Goal: Task Accomplishment & Management: Use online tool/utility

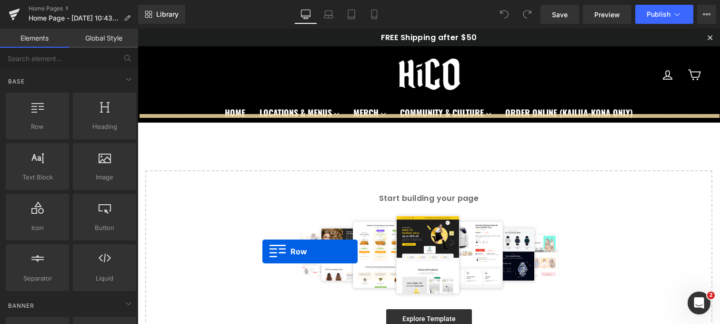
drag, startPoint x: 152, startPoint y: 146, endPoint x: 263, endPoint y: 251, distance: 152.7
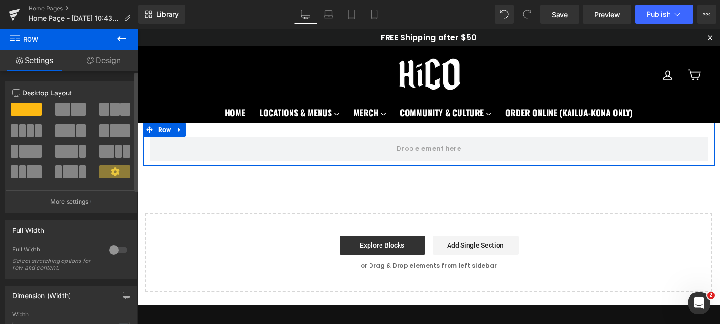
click at [31, 126] on span at bounding box center [30, 130] width 7 height 13
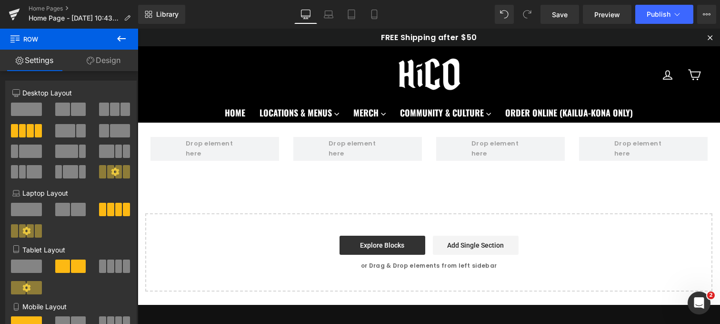
click at [126, 40] on icon at bounding box center [121, 38] width 11 height 11
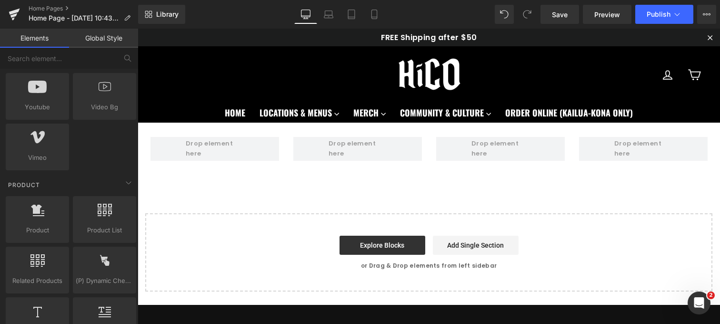
scroll to position [660, 0]
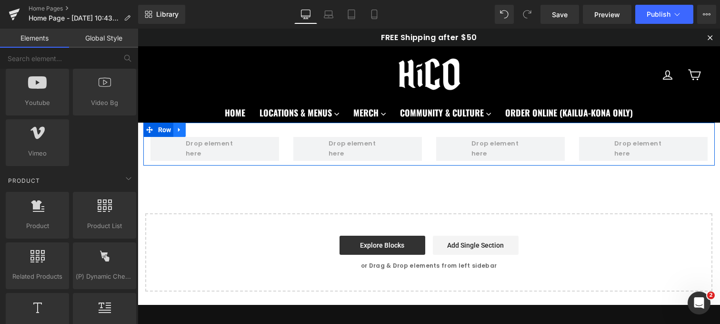
click at [182, 131] on icon at bounding box center [179, 129] width 7 height 7
click at [208, 130] on icon at bounding box center [204, 129] width 7 height 7
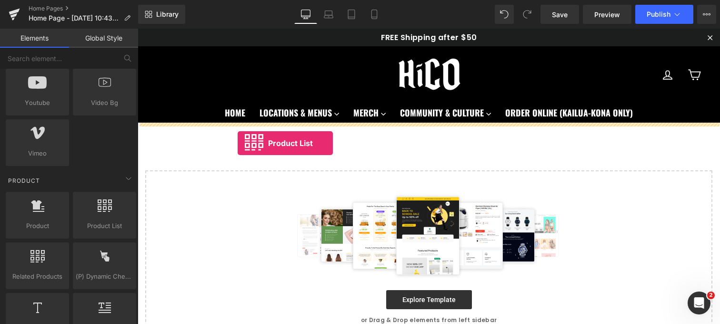
drag, startPoint x: 233, startPoint y: 248, endPoint x: 238, endPoint y: 143, distance: 105.4
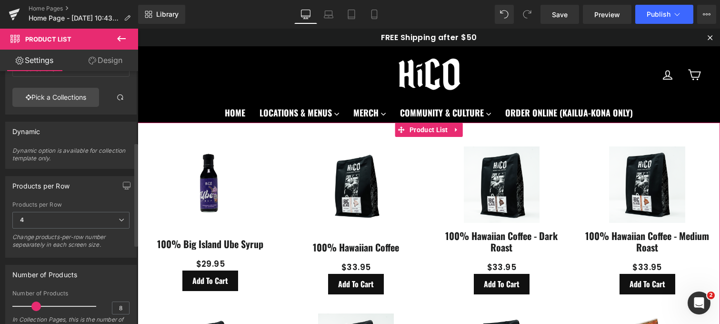
scroll to position [34, 0]
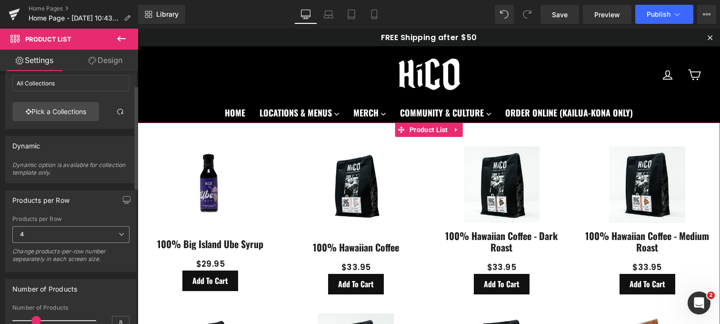
click at [81, 230] on span "4" at bounding box center [70, 234] width 117 height 17
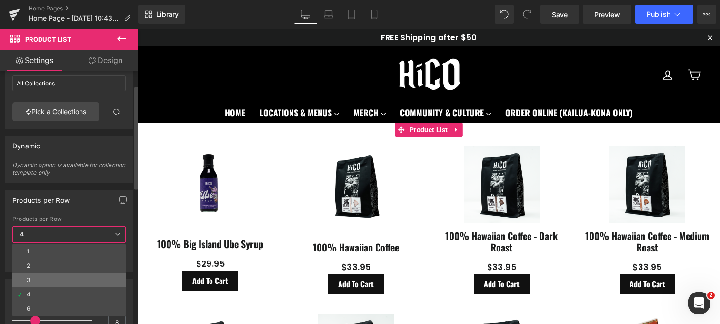
click at [34, 282] on li "3" at bounding box center [68, 280] width 113 height 14
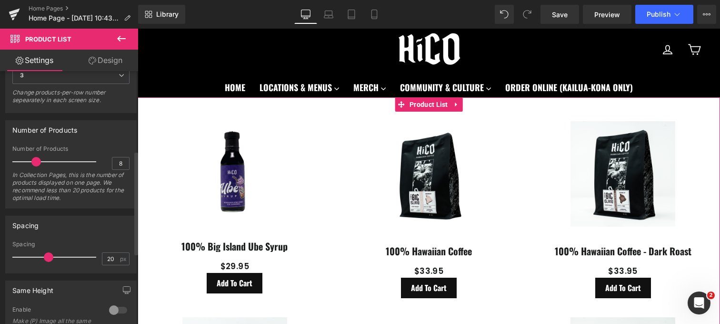
scroll to position [195, 0]
drag, startPoint x: 44, startPoint y: 256, endPoint x: 35, endPoint y: 256, distance: 9.5
click at [36, 256] on span at bounding box center [41, 255] width 10 height 10
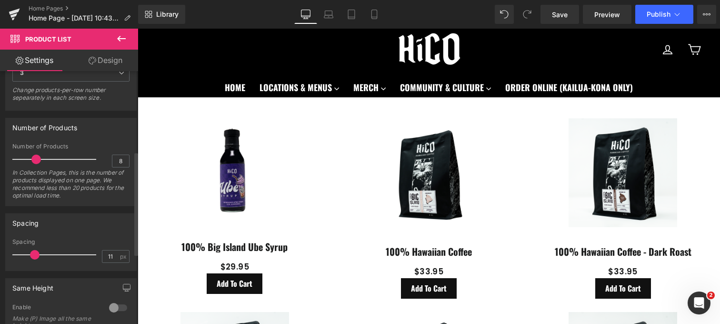
type input "10"
drag, startPoint x: 35, startPoint y: 255, endPoint x: 29, endPoint y: 255, distance: 6.2
click at [29, 255] on span at bounding box center [33, 255] width 10 height 10
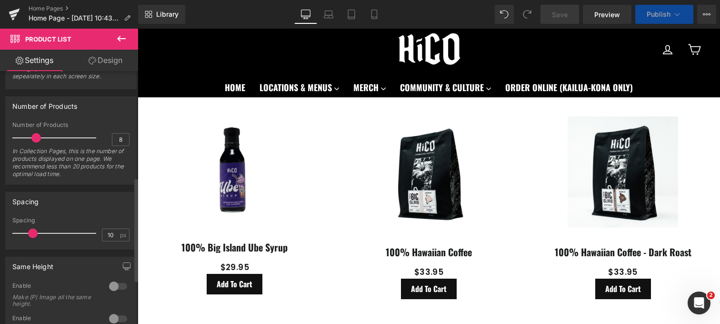
scroll to position [269, 0]
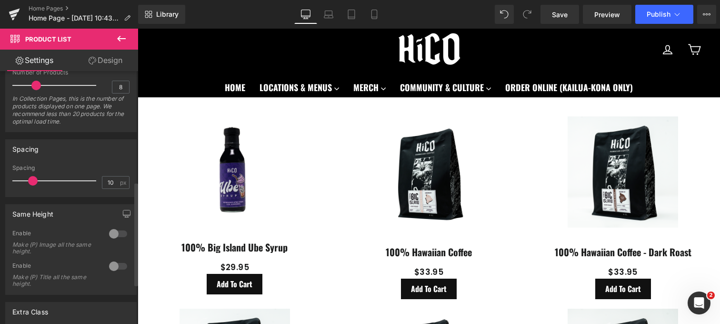
click at [107, 235] on div at bounding box center [118, 233] width 23 height 15
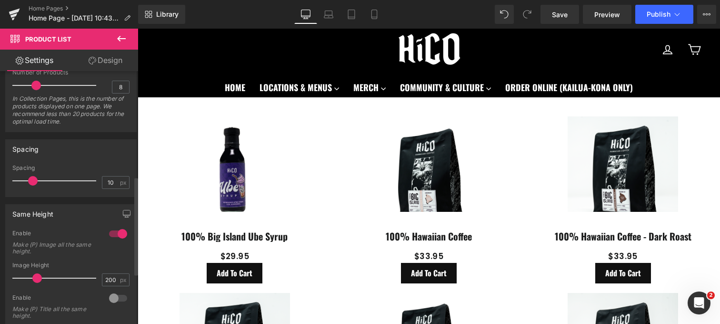
scroll to position [287, 0]
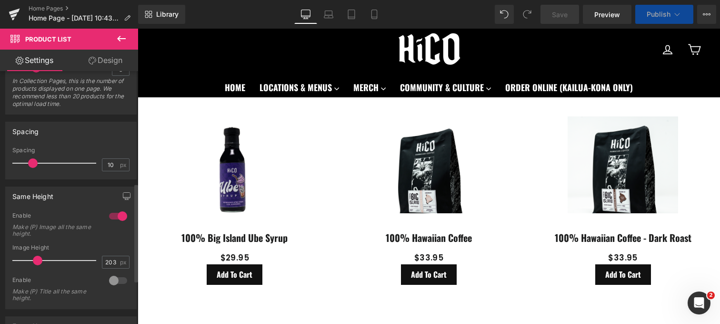
type input "200"
click at [35, 259] on span at bounding box center [38, 260] width 10 height 10
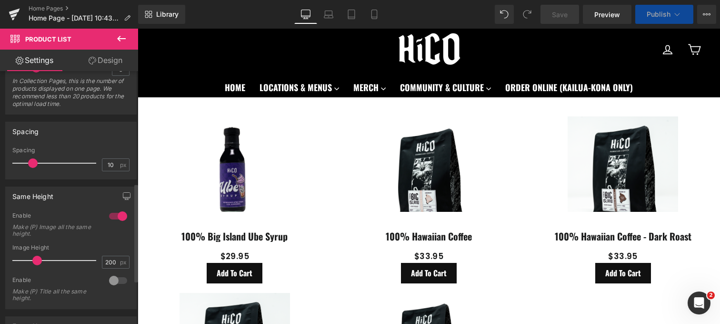
click at [118, 214] on div at bounding box center [118, 215] width 23 height 15
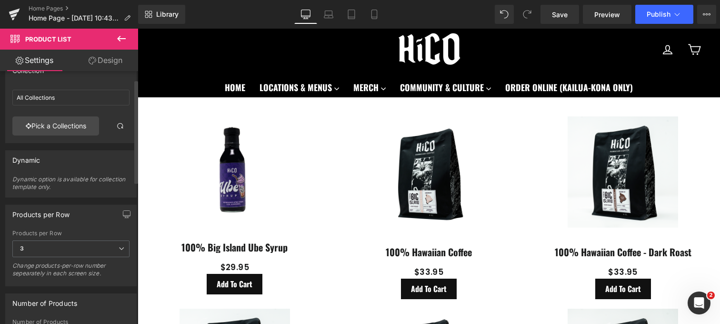
scroll to position [0, 0]
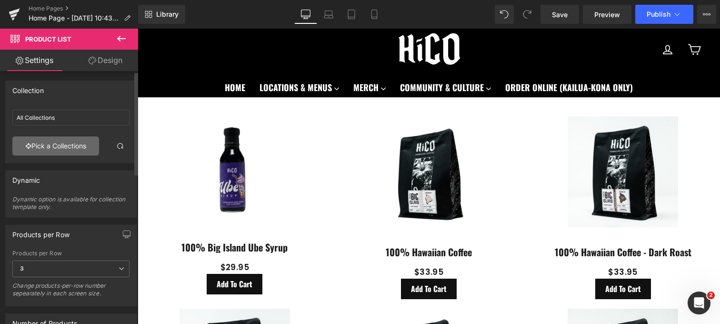
click at [68, 142] on link "Pick a Collections" at bounding box center [55, 145] width 87 height 19
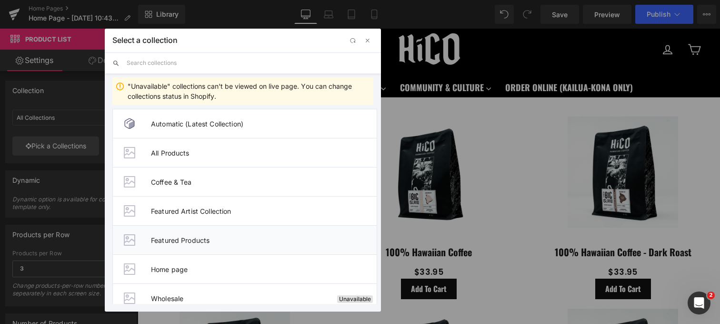
scroll to position [41, 0]
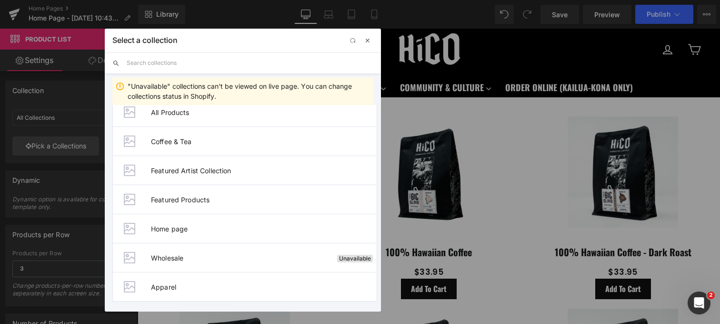
click at [370, 43] on span "button" at bounding box center [368, 41] width 8 height 8
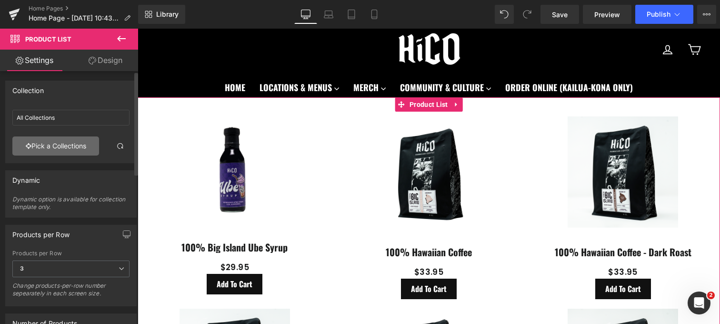
click at [80, 149] on link "Pick a Collections" at bounding box center [55, 145] width 87 height 19
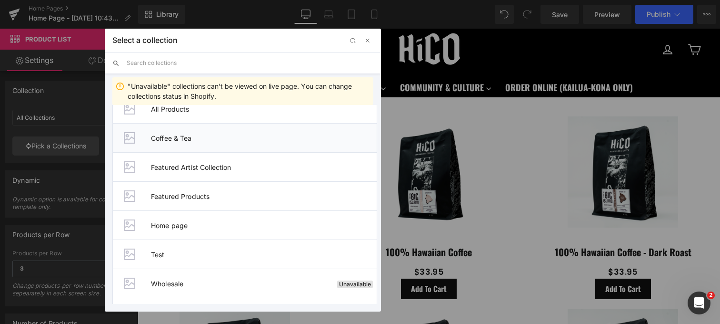
scroll to position [57, 0]
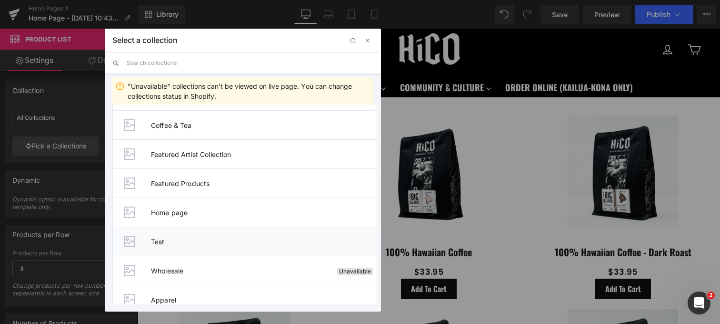
click at [170, 243] on span "Test" at bounding box center [264, 241] width 226 height 8
type input "Test"
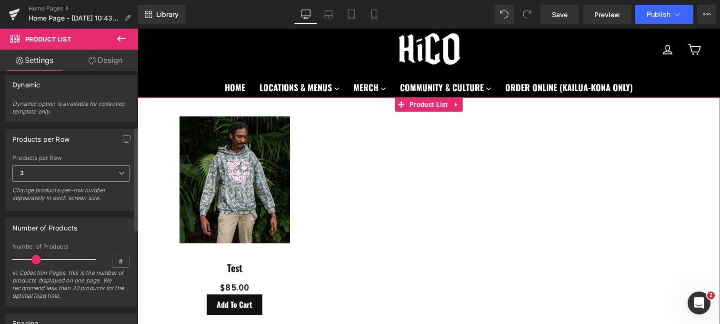
scroll to position [0, 0]
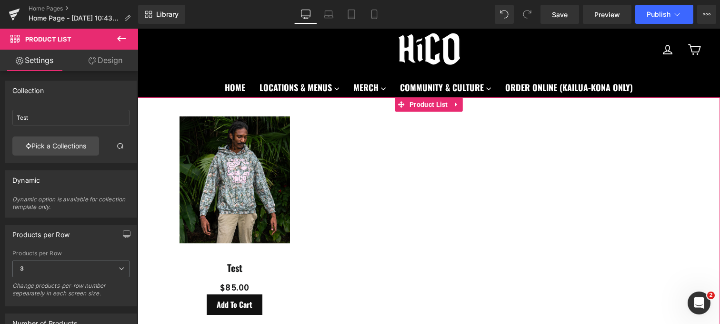
click at [116, 64] on link "Design" at bounding box center [105, 60] width 69 height 21
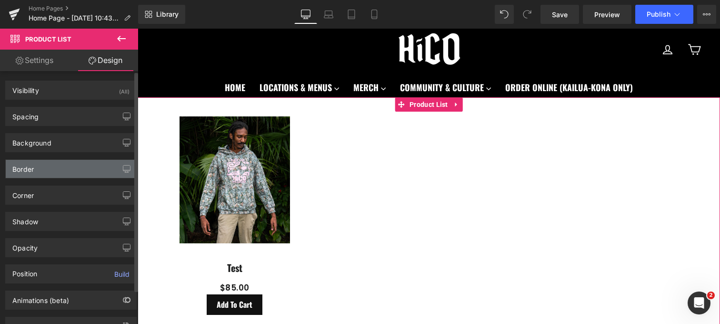
click at [69, 172] on div "Border" at bounding box center [71, 169] width 131 height 18
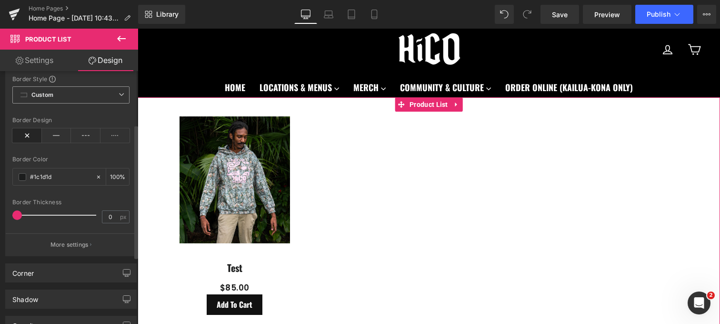
scroll to position [189, 0]
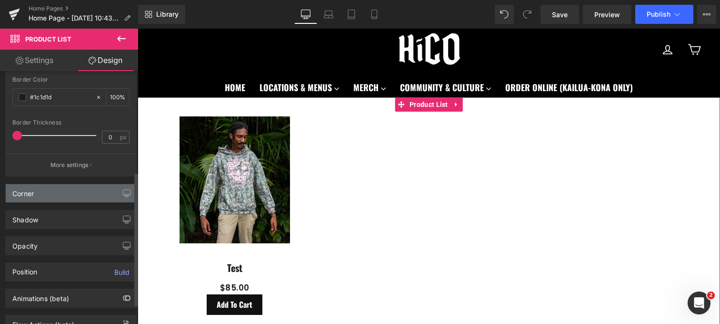
click at [60, 192] on div "Corner" at bounding box center [71, 193] width 131 height 18
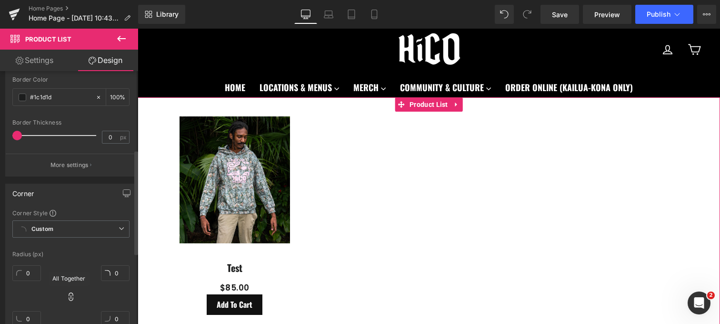
click at [68, 295] on icon at bounding box center [71, 297] width 10 height 10
click at [27, 276] on input "0" at bounding box center [26, 273] width 29 height 16
type input "20"
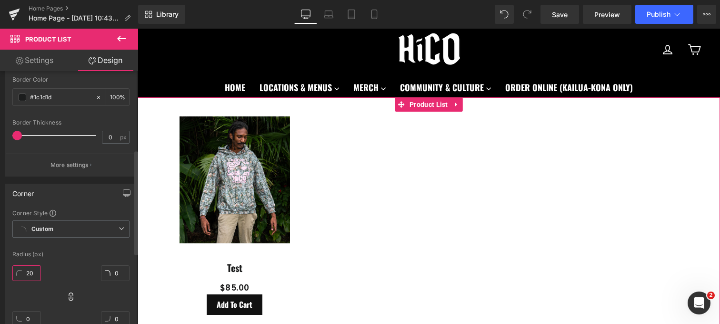
type input "20"
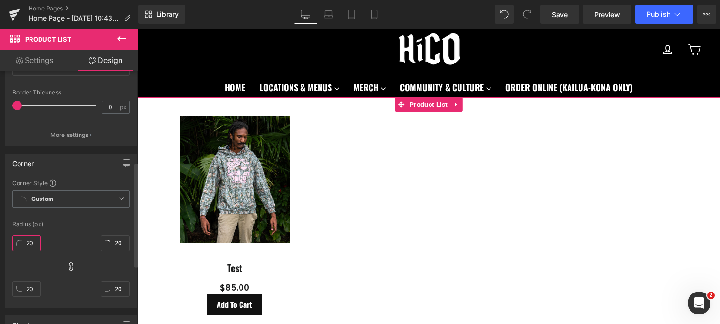
type input "20"
click at [79, 213] on div at bounding box center [70, 215] width 117 height 6
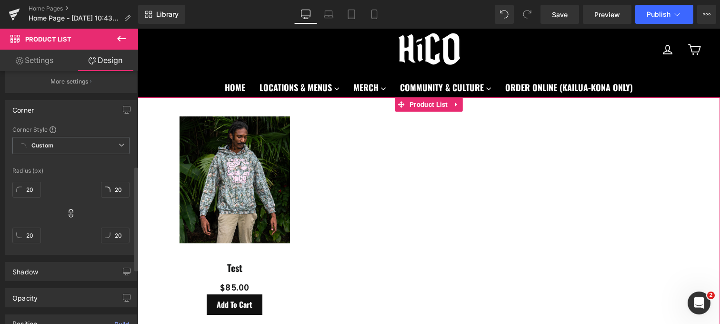
scroll to position [285, 0]
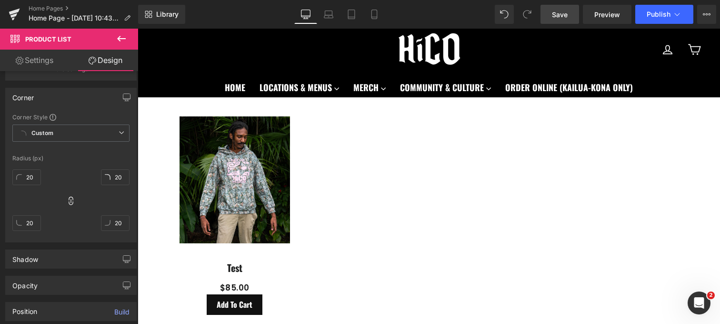
click at [564, 16] on span "Save" at bounding box center [560, 15] width 16 height 10
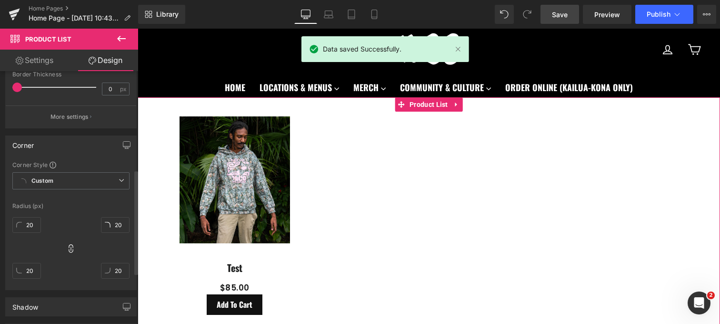
click at [76, 144] on div "Corner" at bounding box center [71, 145] width 131 height 18
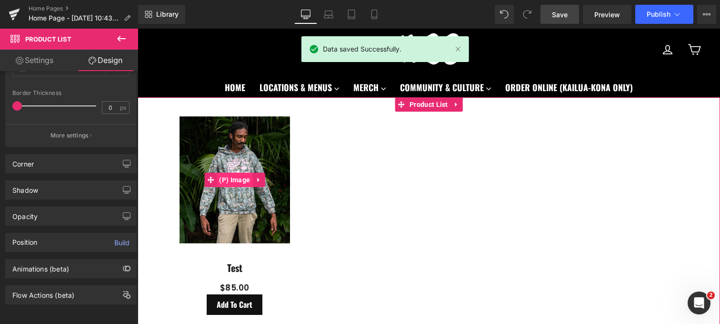
click at [240, 182] on span "(P) Image" at bounding box center [235, 179] width 36 height 14
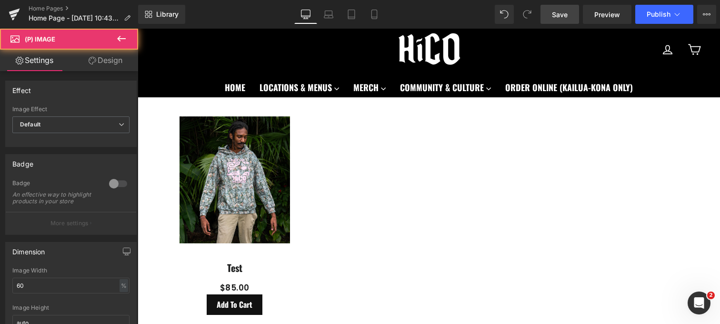
click at [113, 63] on link "Design" at bounding box center [105, 60] width 69 height 21
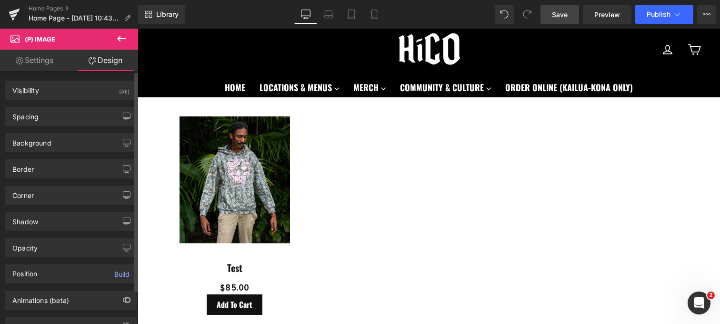
type input "0"
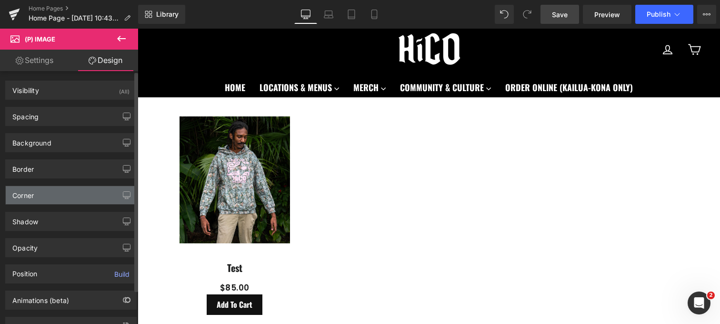
click at [50, 200] on div "Corner" at bounding box center [71, 195] width 131 height 18
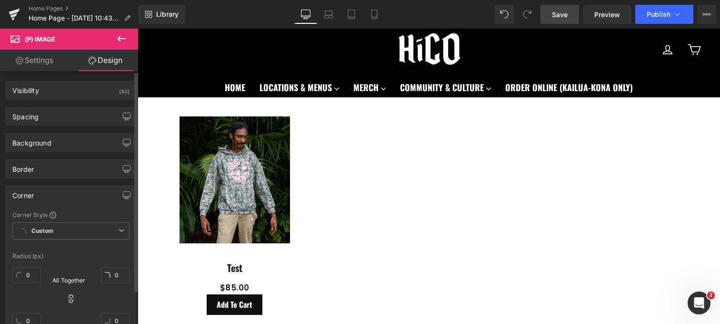
click at [72, 298] on icon at bounding box center [71, 299] width 10 height 10
click at [24, 275] on input "0" at bounding box center [26, 275] width 29 height 16
type input "2"
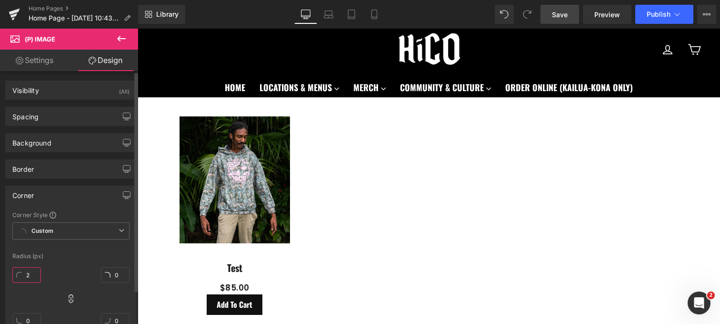
type input "2"
type input "20"
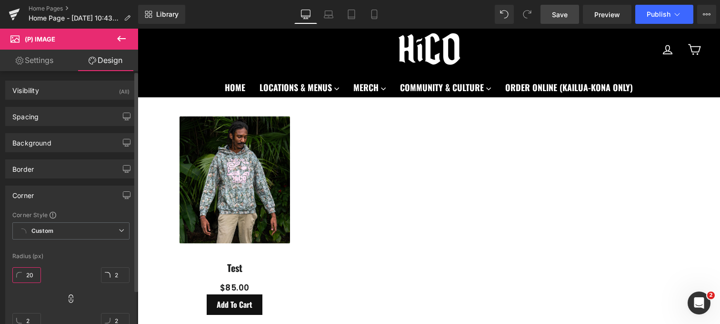
type input "20"
type input "2"
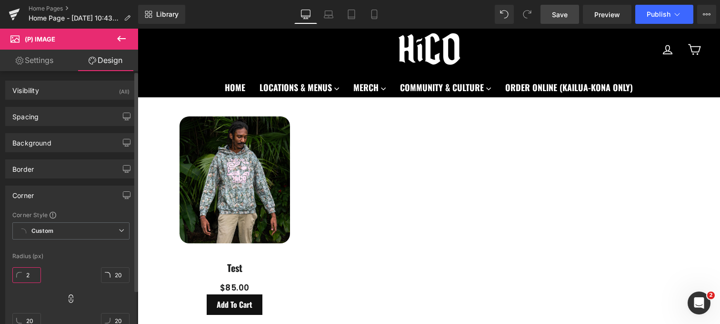
type input "2"
type input "10"
type input "1"
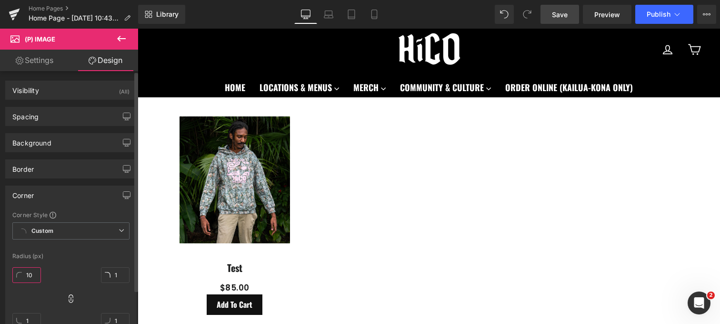
type input "10"
type input "1"
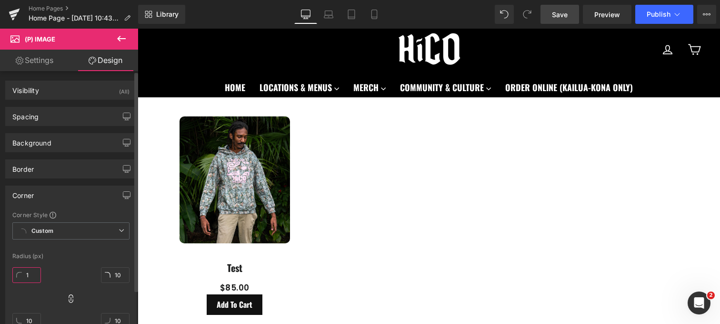
type input "1"
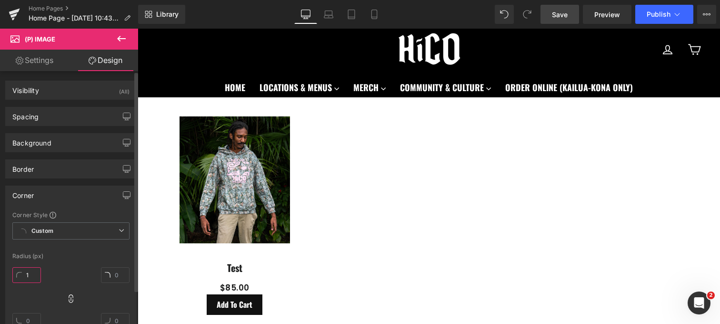
type input "1"
type input "10"
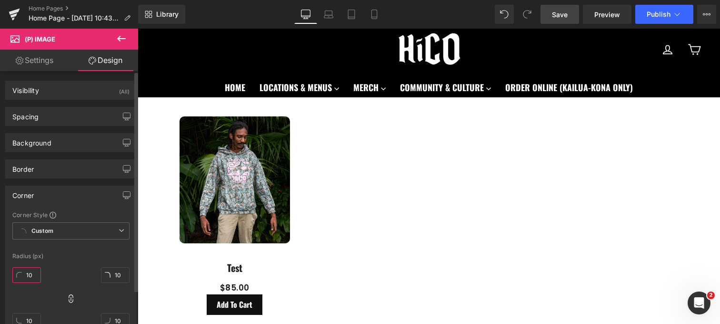
type input "1"
type input "40"
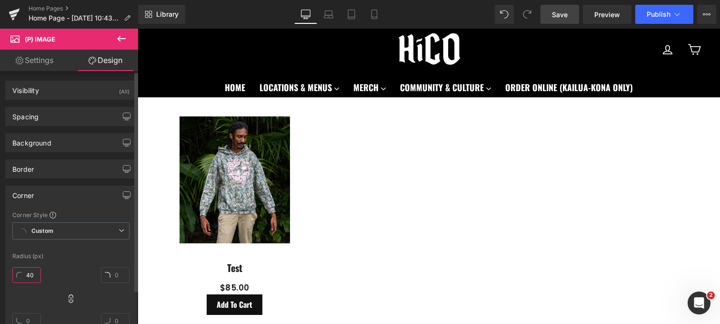
type input "40"
type input "4"
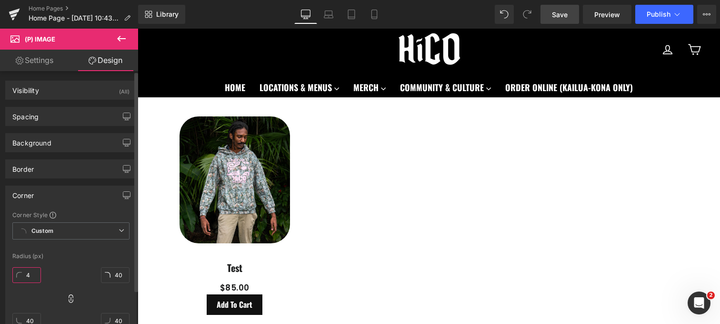
type input "4"
type input "1"
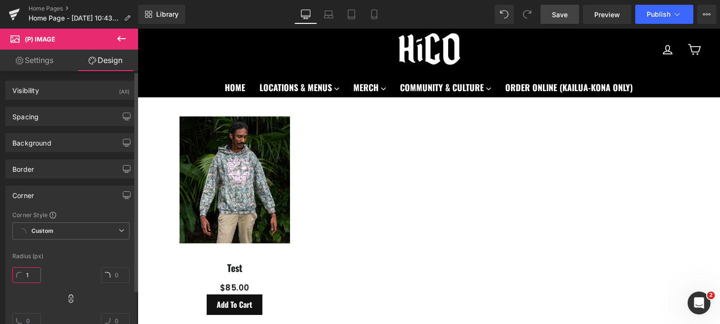
type input "1"
type input "10"
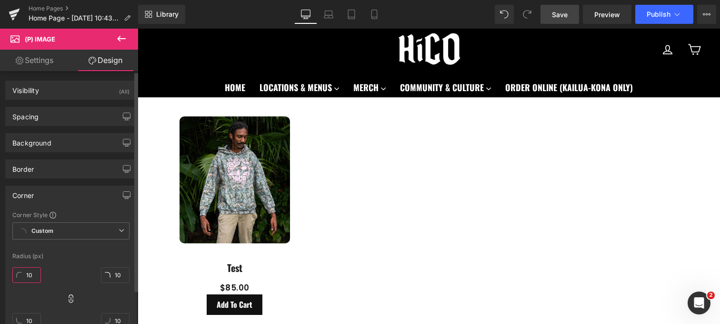
scroll to position [34, 0]
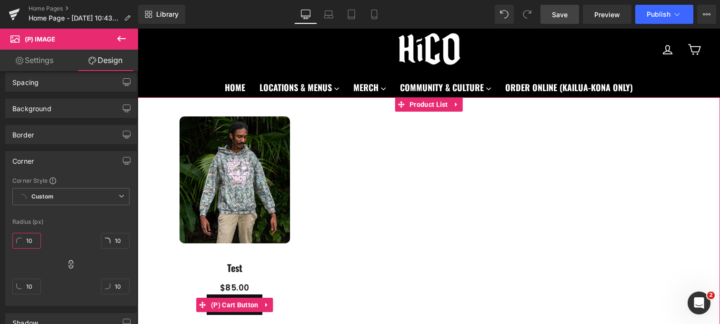
type input "10"
click at [331, 279] on div "Sale Off (P) Image Test (P) Title $0 $85.00 (P) Price Add To Cart (P) Cart Butt…" at bounding box center [235, 215] width 194 height 208
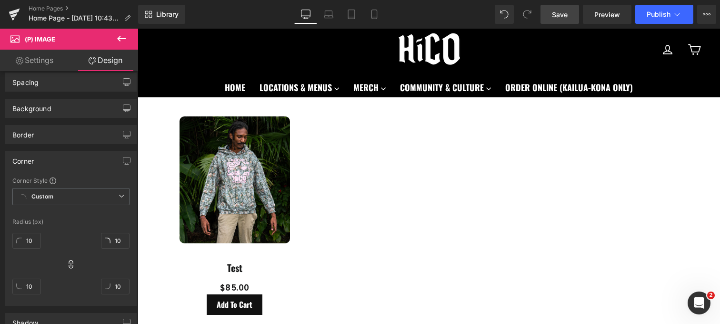
click at [119, 41] on icon at bounding box center [121, 38] width 11 height 11
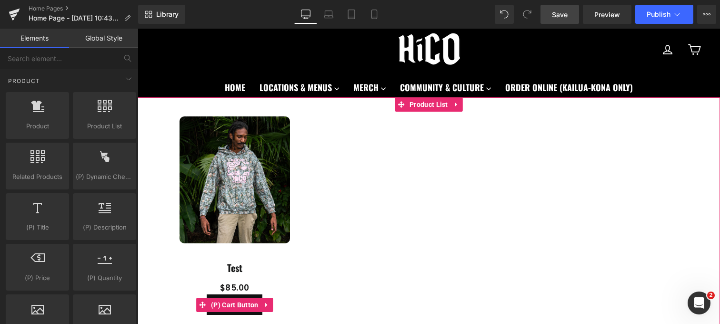
scroll to position [63, 0]
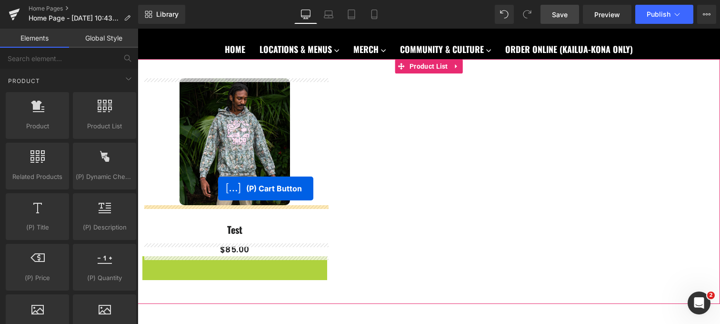
drag, startPoint x: 203, startPoint y: 302, endPoint x: 218, endPoint y: 189, distance: 114.3
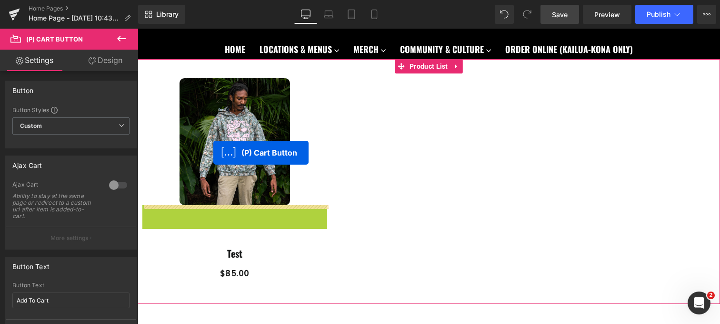
drag, startPoint x: 204, startPoint y: 213, endPoint x: 213, endPoint y: 152, distance: 61.7
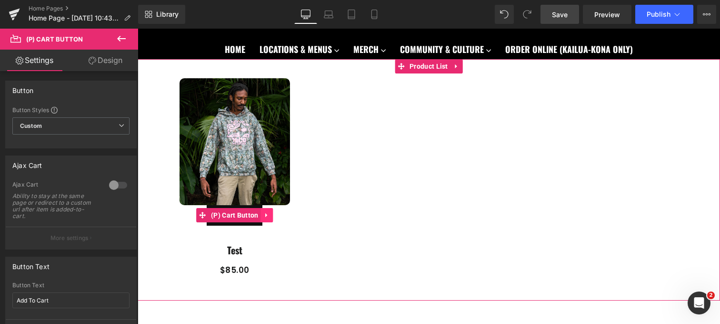
click at [268, 213] on icon at bounding box center [267, 215] width 7 height 7
click at [271, 213] on icon at bounding box center [273, 215] width 7 height 7
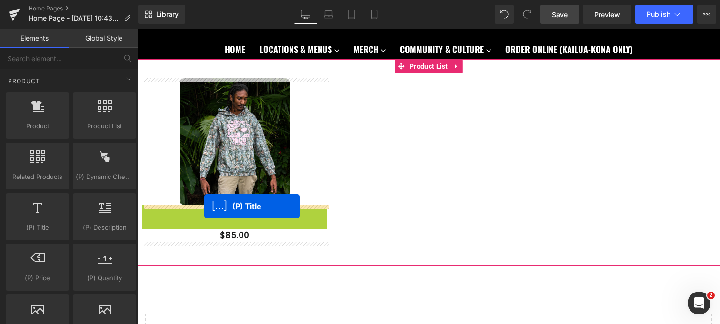
drag, startPoint x: 211, startPoint y: 222, endPoint x: 204, endPoint y: 206, distance: 17.1
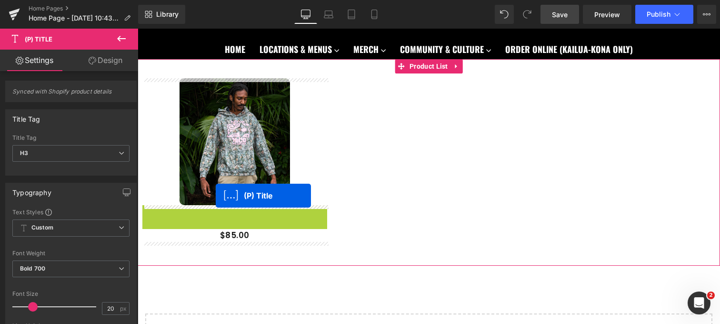
drag, startPoint x: 215, startPoint y: 224, endPoint x: 216, endPoint y: 197, distance: 27.7
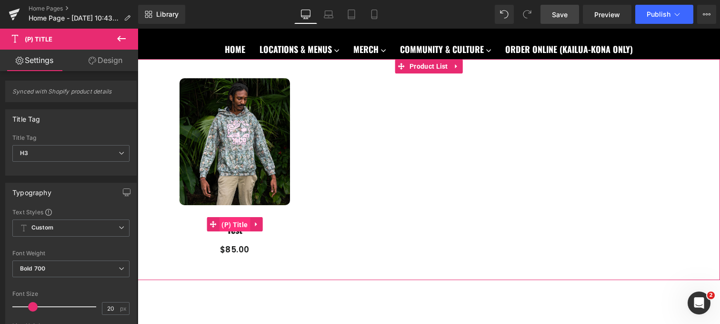
click at [239, 227] on span "(P) Title" at bounding box center [234, 224] width 31 height 14
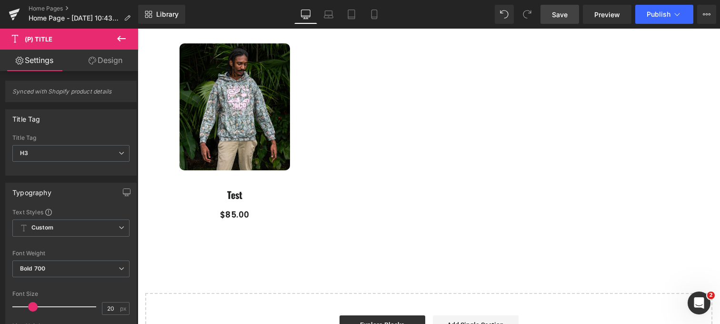
scroll to position [73, 0]
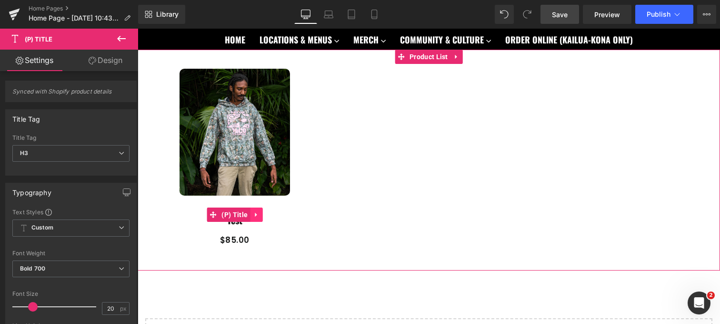
click at [253, 211] on icon at bounding box center [256, 214] width 7 height 7
click at [261, 214] on icon at bounding box center [262, 214] width 7 height 7
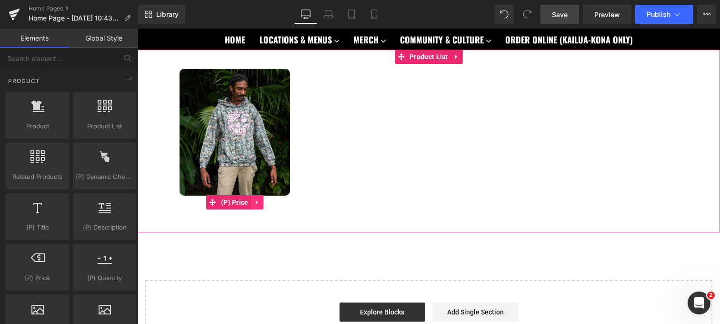
click at [256, 203] on icon at bounding box center [256, 202] width 2 height 4
click at [263, 204] on icon at bounding box center [263, 202] width 7 height 7
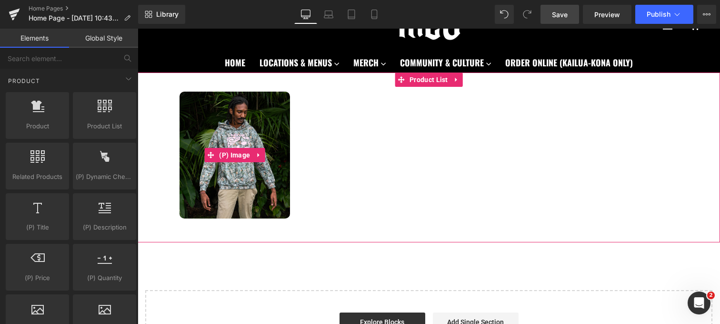
scroll to position [49, 0]
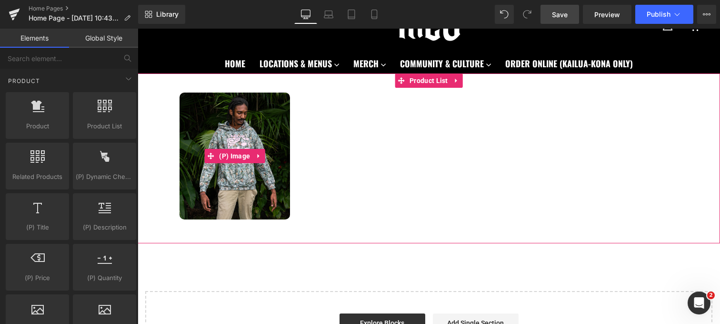
click at [310, 185] on div "Sale Off" at bounding box center [234, 155] width 185 height 127
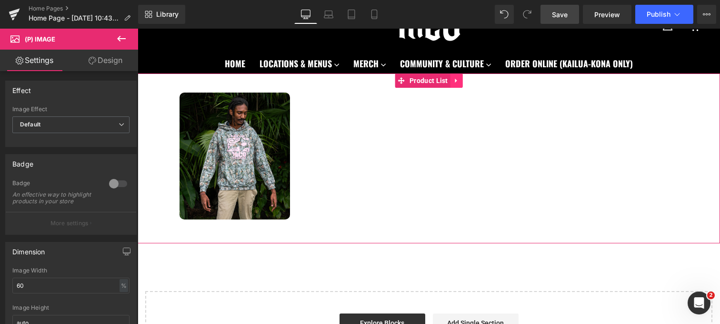
click at [456, 81] on icon at bounding box center [457, 81] width 2 height 4
click at [463, 79] on icon at bounding box center [463, 80] width 7 height 7
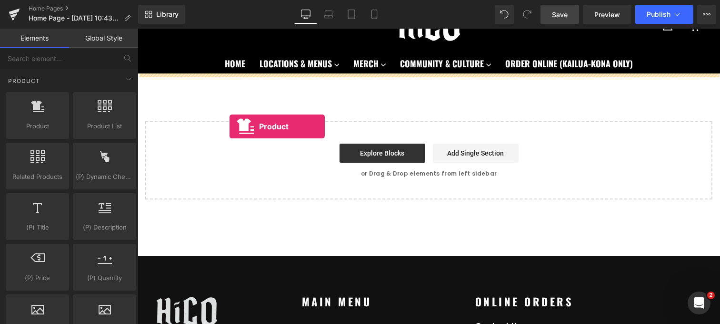
drag, startPoint x: 187, startPoint y: 150, endPoint x: 230, endPoint y: 124, distance: 50.4
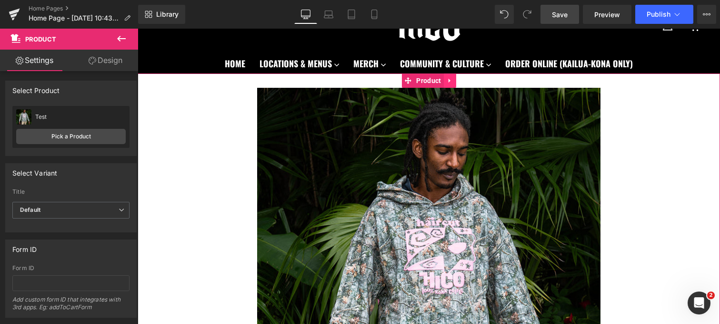
click at [453, 82] on link at bounding box center [450, 80] width 12 height 14
click at [456, 80] on icon at bounding box center [456, 80] width 7 height 7
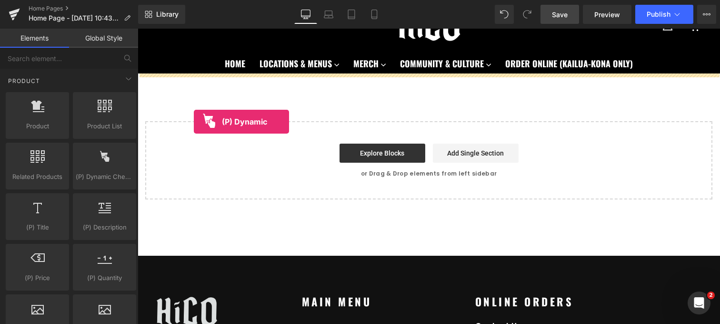
drag, startPoint x: 241, startPoint y: 198, endPoint x: 199, endPoint y: 113, distance: 94.4
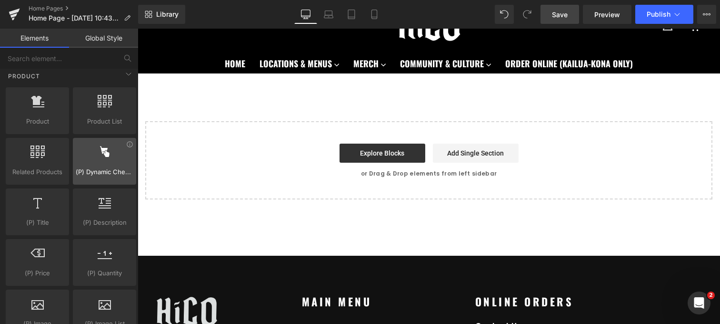
scroll to position [766, 0]
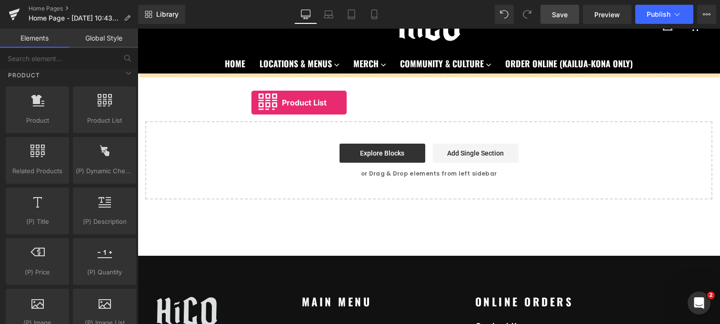
drag, startPoint x: 240, startPoint y: 132, endPoint x: 249, endPoint y: 102, distance: 30.8
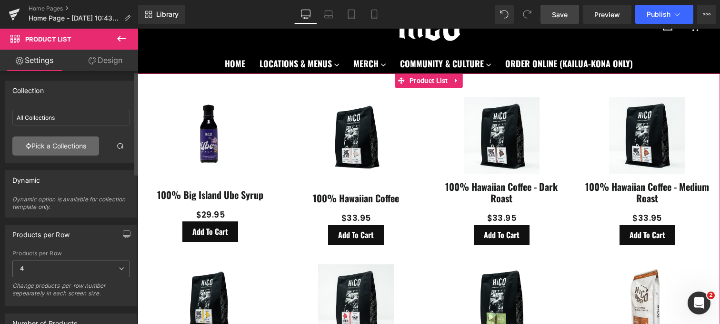
click at [81, 152] on link "Pick a Collections" at bounding box center [55, 145] width 87 height 19
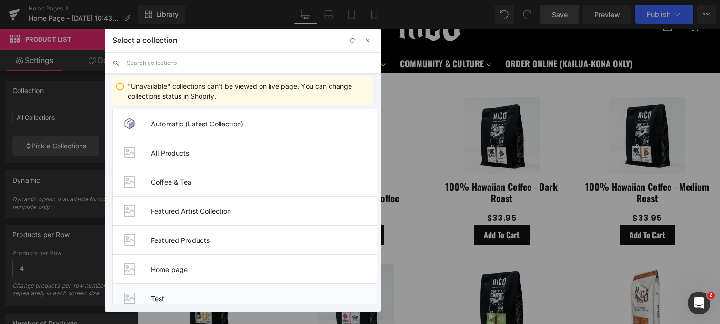
click at [166, 291] on li "Test" at bounding box center [244, 297] width 265 height 29
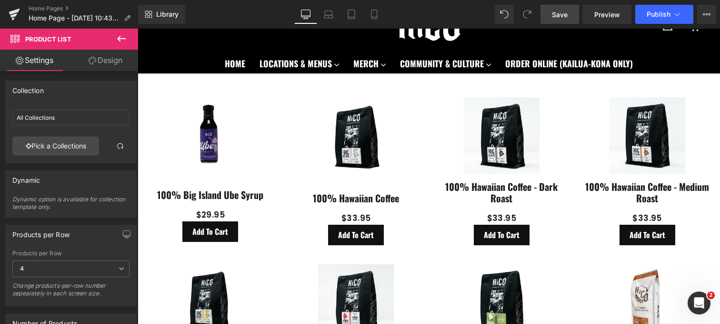
type input "Test"
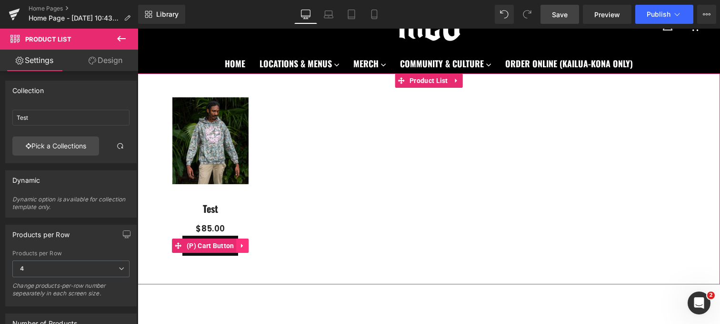
click at [241, 245] on icon at bounding box center [242, 245] width 2 height 4
click at [249, 246] on icon at bounding box center [249, 245] width 7 height 7
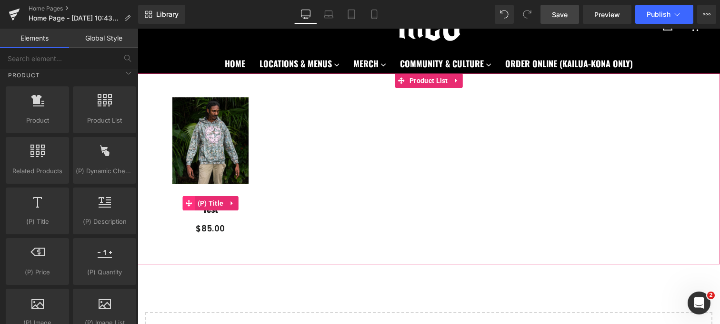
click at [191, 203] on icon at bounding box center [189, 203] width 7 height 7
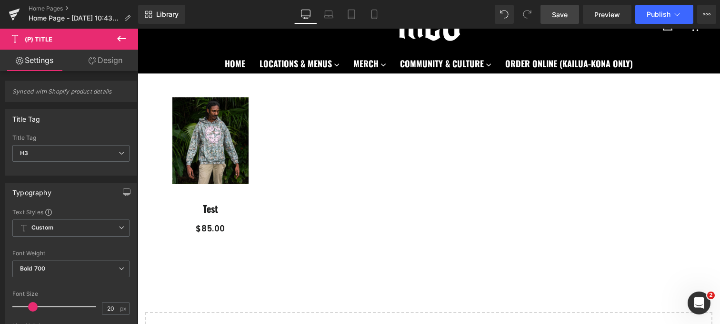
click at [122, 58] on link "Design" at bounding box center [105, 60] width 69 height 21
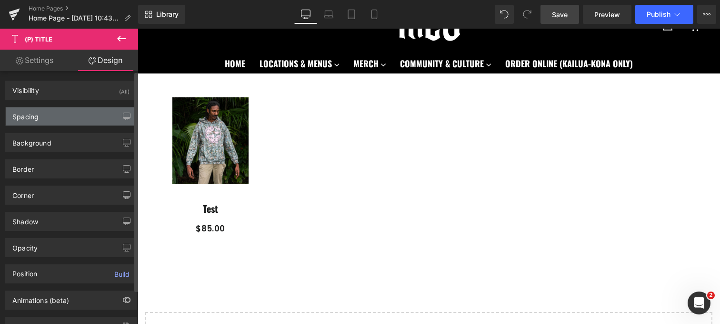
click at [75, 121] on div "Spacing" at bounding box center [71, 116] width 131 height 18
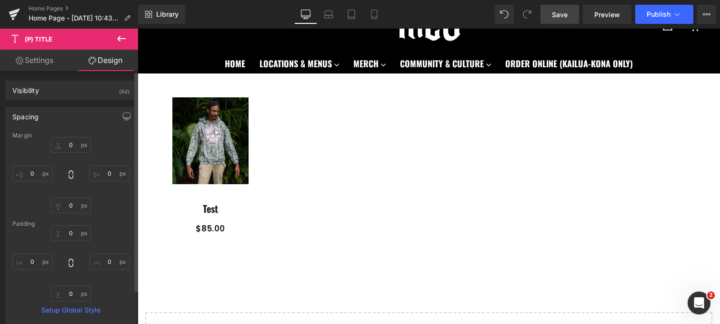
click at [95, 115] on div "Spacing" at bounding box center [71, 116] width 131 height 18
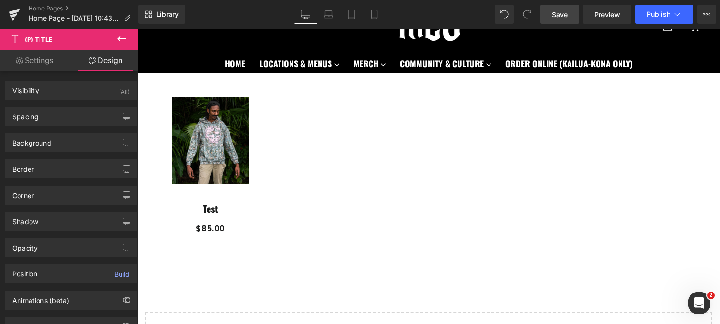
click at [124, 43] on icon at bounding box center [121, 38] width 11 height 11
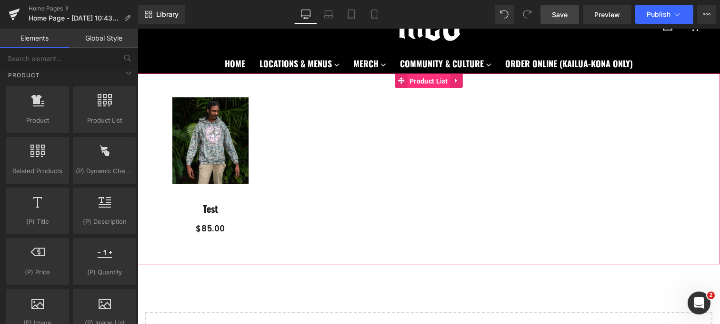
click at [424, 82] on span "Product List" at bounding box center [428, 81] width 43 height 14
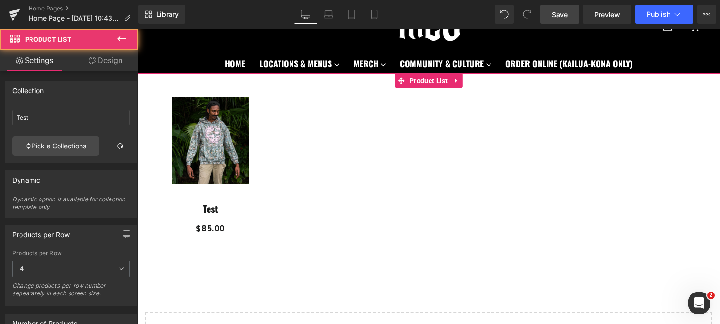
scroll to position [69, 0]
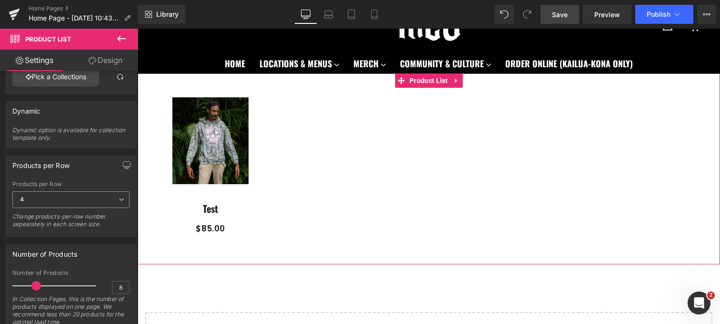
click at [107, 201] on span "4" at bounding box center [70, 199] width 117 height 17
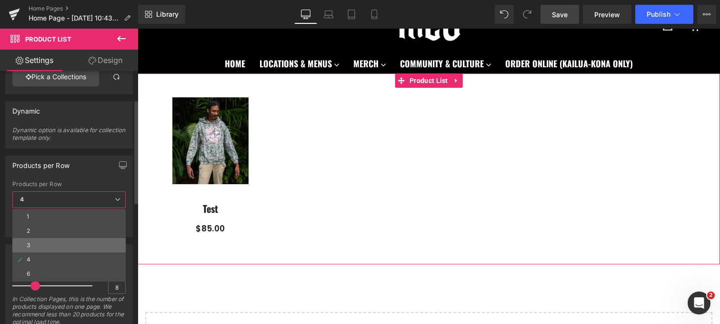
click at [86, 241] on li "3" at bounding box center [68, 245] width 113 height 14
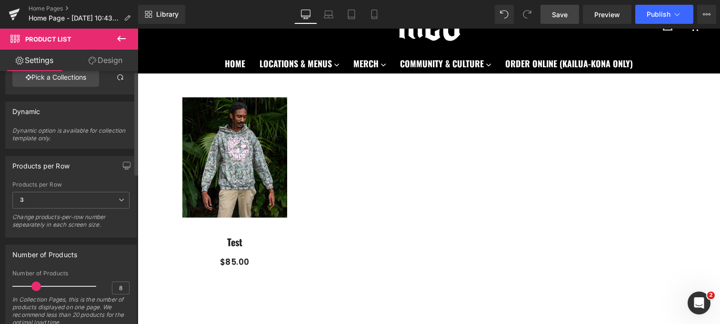
scroll to position [0, 0]
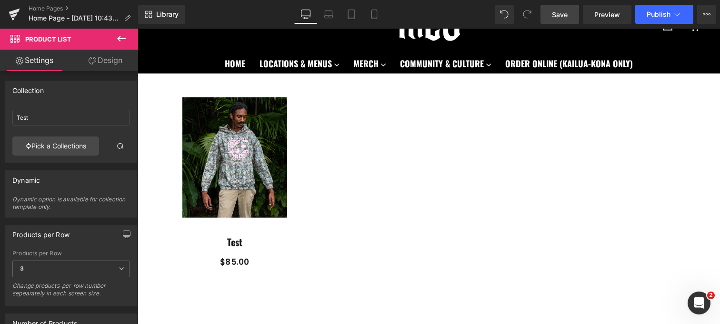
click at [102, 62] on link "Design" at bounding box center [105, 60] width 69 height 21
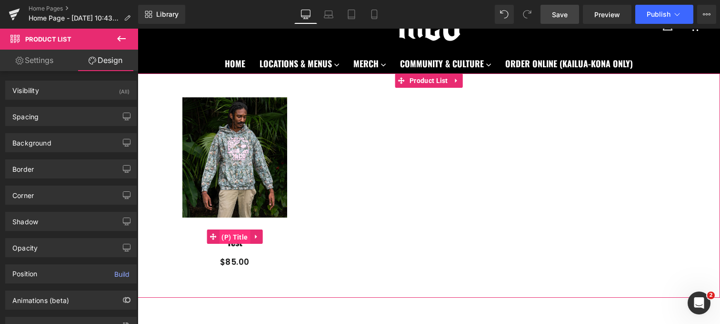
click at [236, 237] on span "(P) Title" at bounding box center [234, 237] width 31 height 14
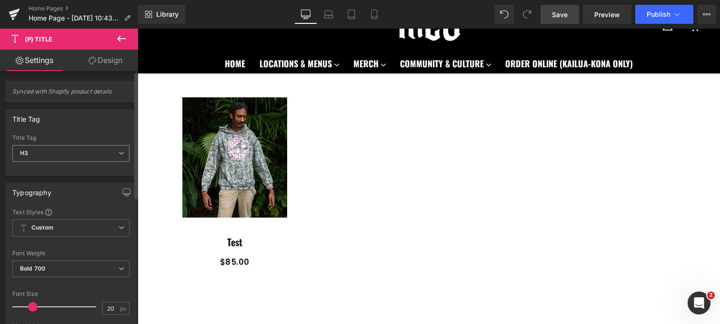
scroll to position [68, 0]
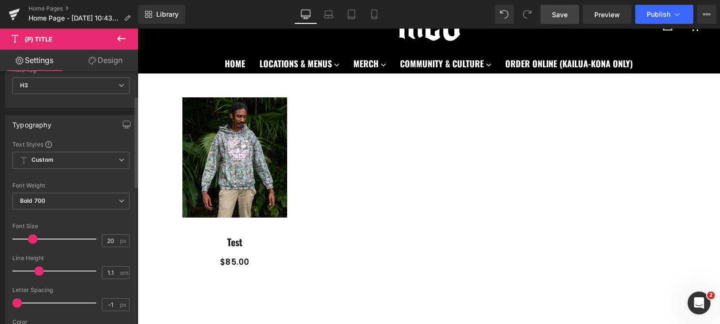
type input "1"
drag, startPoint x: 37, startPoint y: 270, endPoint x: 30, endPoint y: 270, distance: 7.1
click at [30, 270] on span at bounding box center [33, 271] width 10 height 10
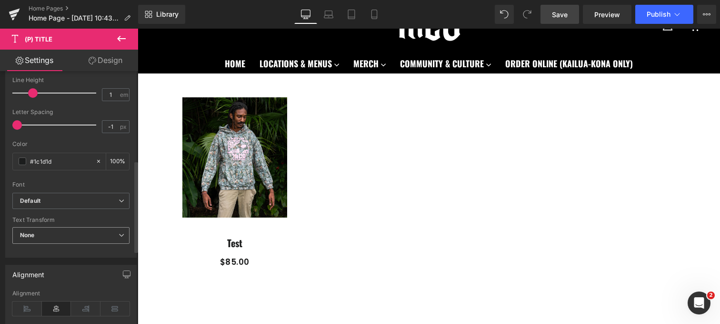
scroll to position [0, 0]
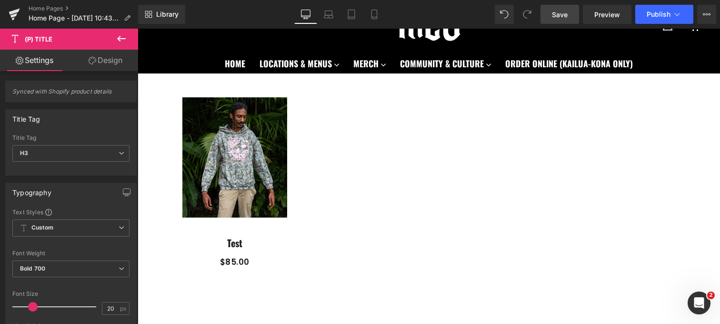
click at [109, 56] on link "Design" at bounding box center [105, 60] width 69 height 21
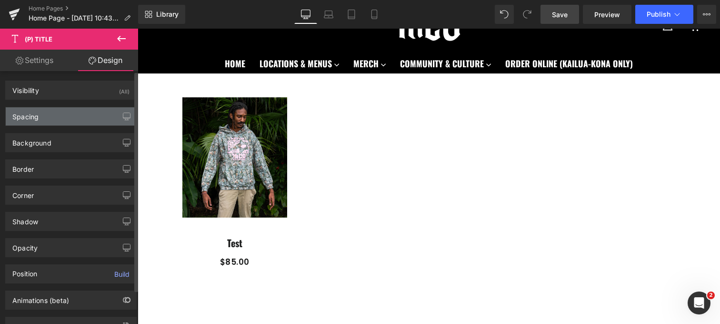
click at [76, 115] on div "Spacing" at bounding box center [71, 116] width 131 height 18
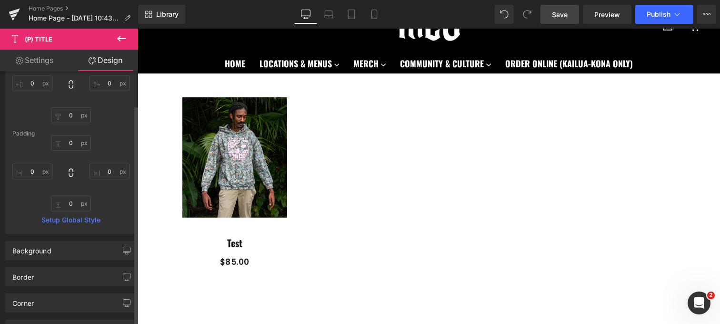
scroll to position [5, 0]
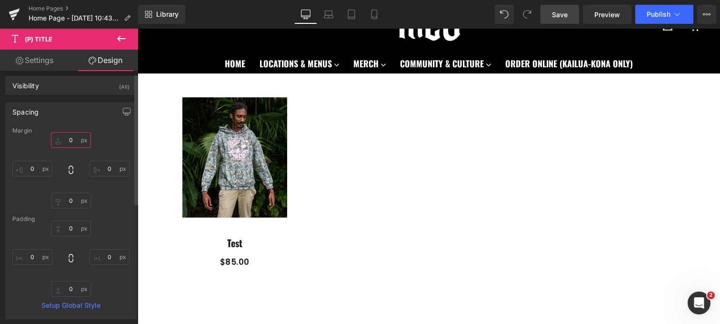
click at [69, 142] on input "0" at bounding box center [71, 140] width 40 height 16
type input "5"
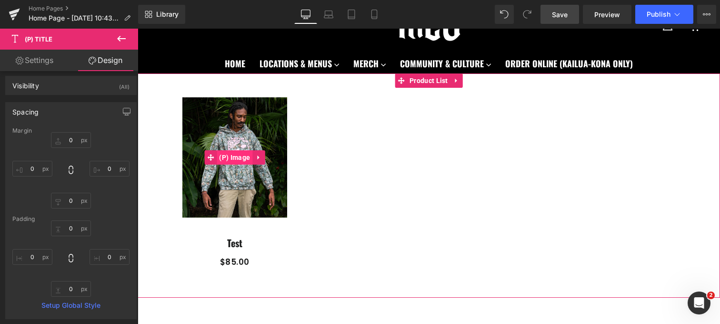
click at [239, 159] on span "(P) Image" at bounding box center [235, 157] width 36 height 14
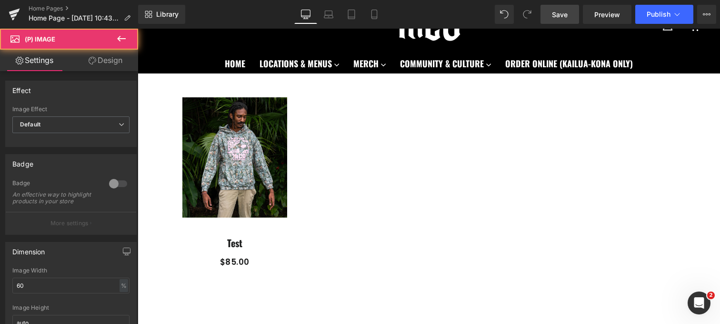
click at [118, 61] on link "Design" at bounding box center [105, 60] width 69 height 21
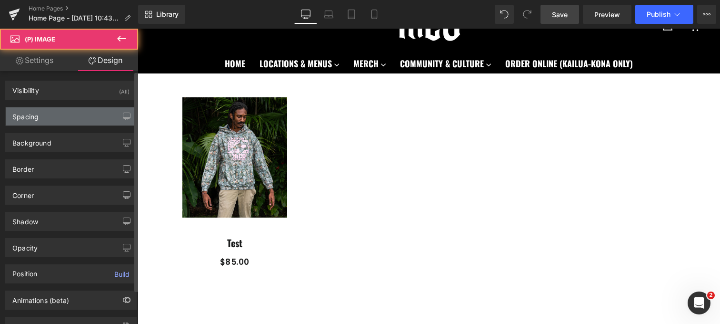
type input "0"
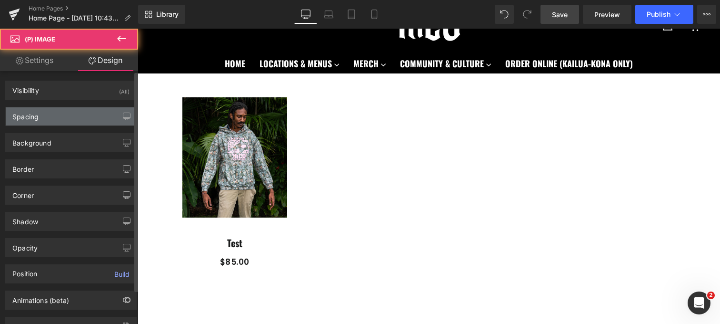
type input "0"
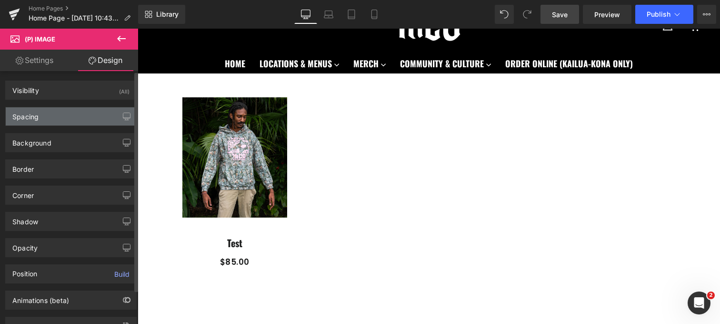
click at [71, 124] on div "Spacing" at bounding box center [71, 116] width 131 height 18
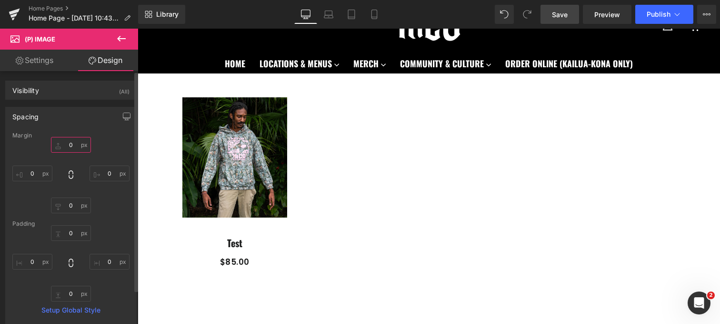
click at [70, 148] on input "0" at bounding box center [71, 145] width 40 height 16
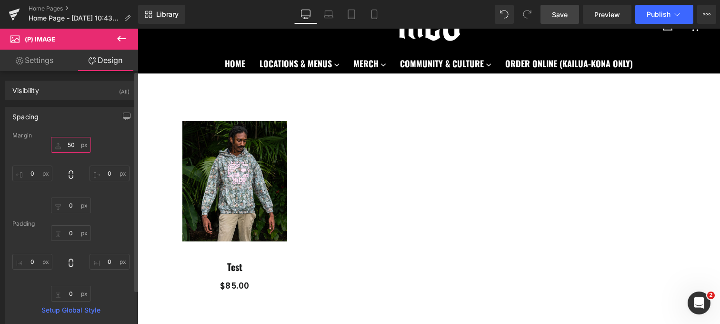
type input "5"
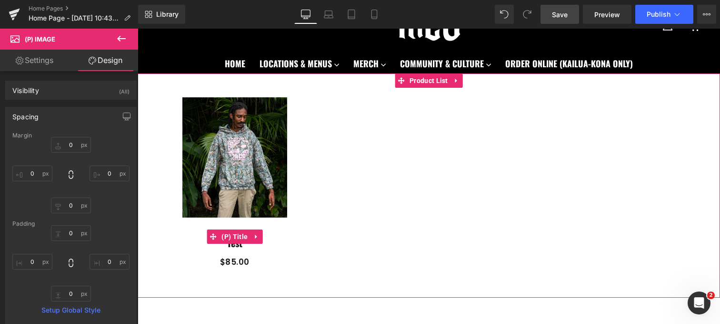
click at [296, 231] on h3 "Test" at bounding box center [234, 236] width 175 height 38
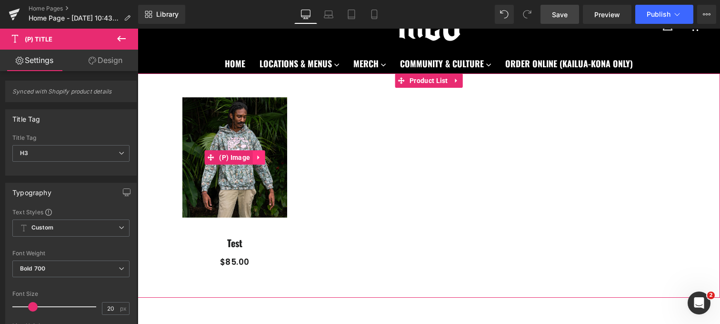
click at [260, 158] on icon at bounding box center [258, 157] width 7 height 7
click at [268, 182] on img at bounding box center [234, 157] width 105 height 120
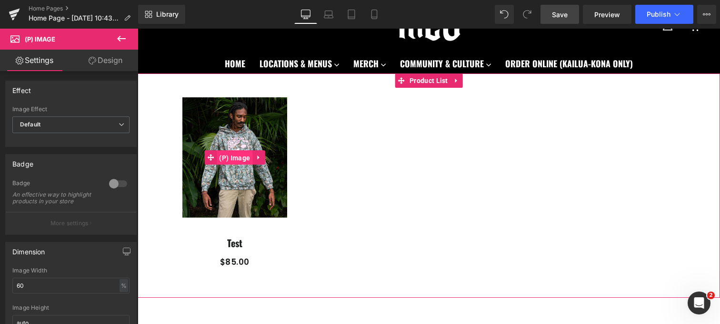
click at [223, 158] on span "(P) Image" at bounding box center [235, 158] width 36 height 14
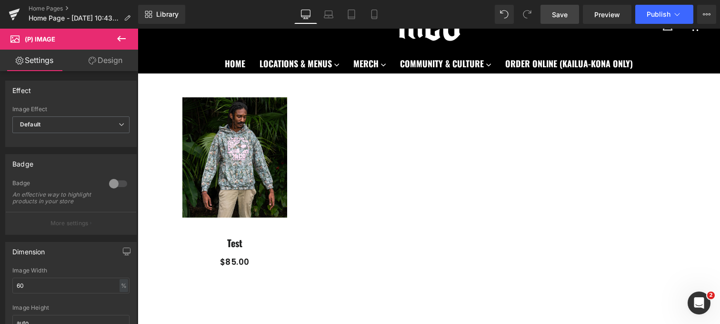
click at [116, 61] on link "Design" at bounding box center [105, 60] width 69 height 21
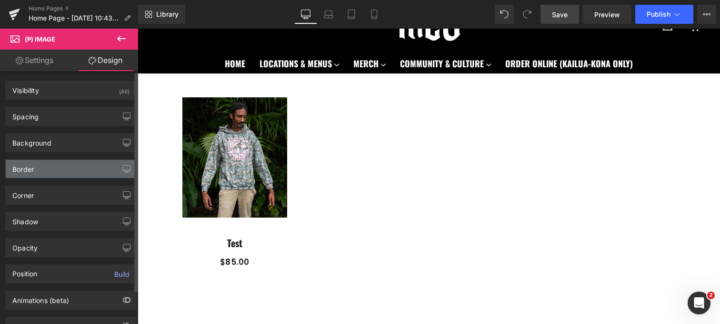
click at [64, 169] on div "Border" at bounding box center [71, 169] width 131 height 18
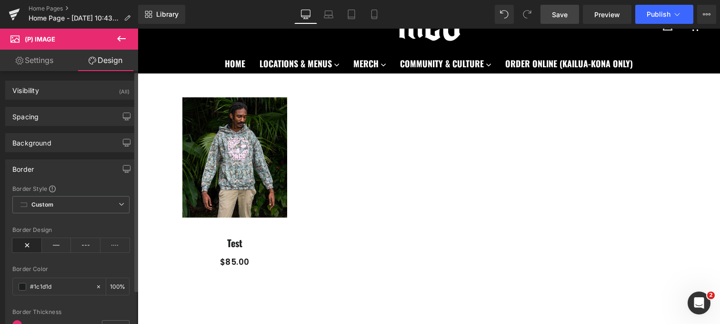
click at [64, 169] on div "Border" at bounding box center [71, 169] width 131 height 18
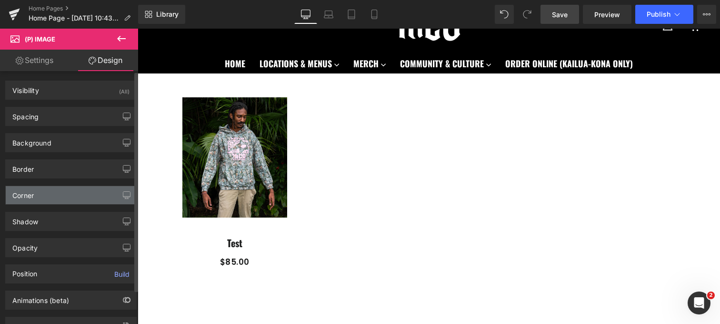
click at [61, 198] on div "Corner" at bounding box center [71, 195] width 131 height 18
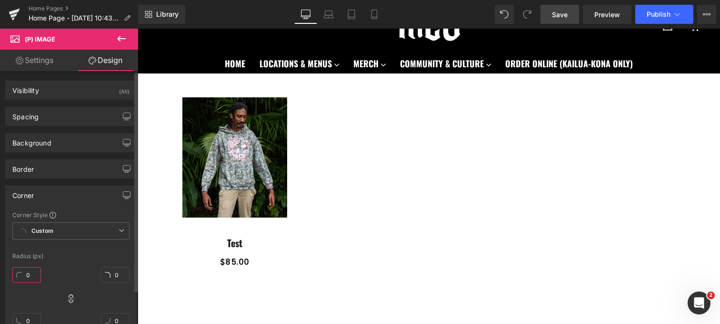
click at [27, 277] on input "0" at bounding box center [26, 275] width 29 height 16
type input "10"
type input "1"
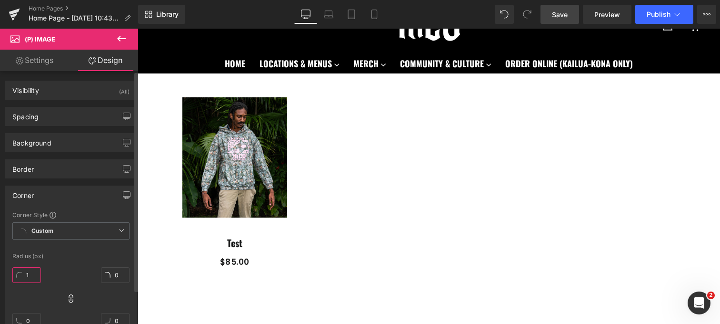
type input "1"
type input "10"
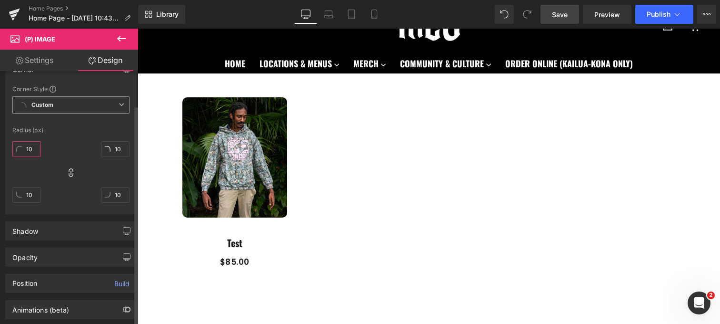
scroll to position [173, 0]
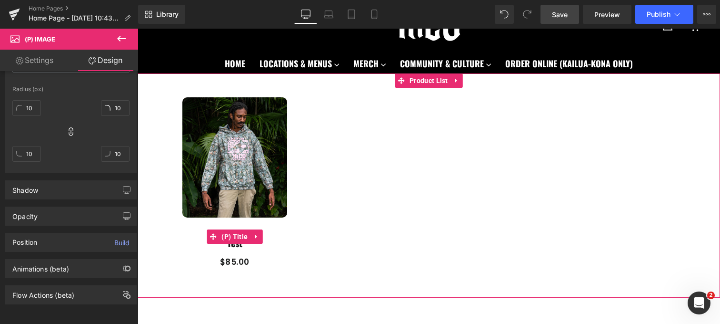
click at [295, 239] on h3 "Test" at bounding box center [234, 236] width 175 height 38
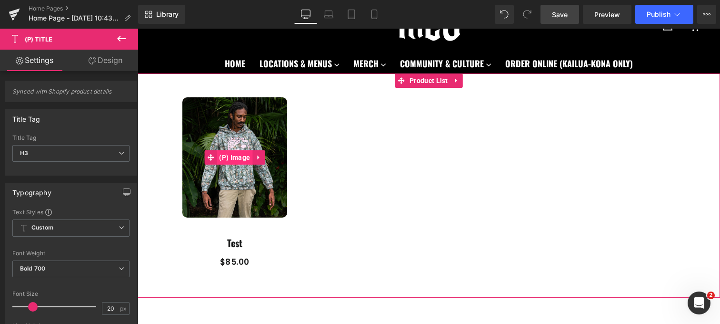
click at [244, 154] on span "(P) Image" at bounding box center [235, 157] width 36 height 14
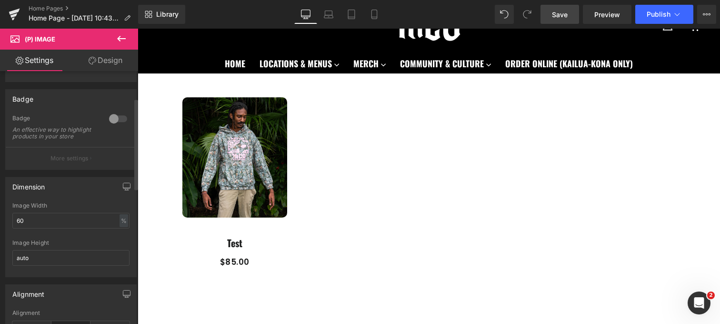
scroll to position [75, 0]
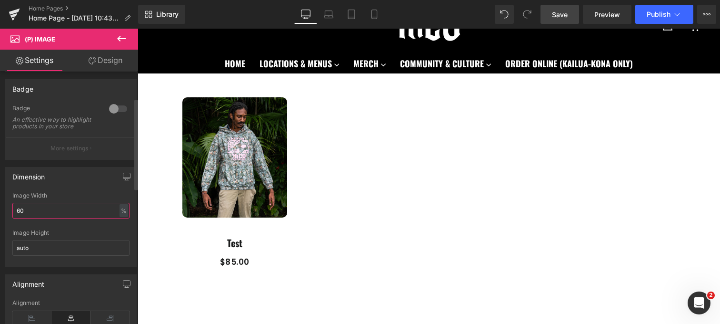
click at [63, 218] on input "60" at bounding box center [70, 211] width 117 height 16
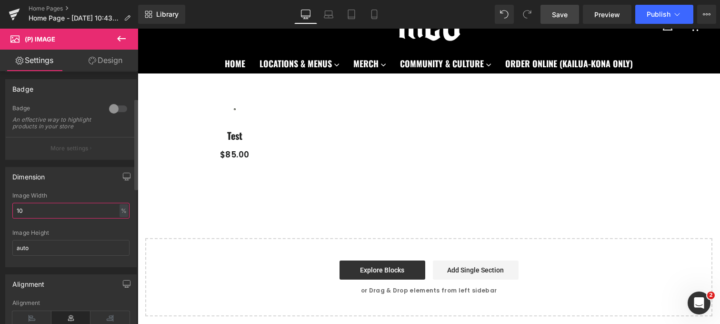
type input "100"
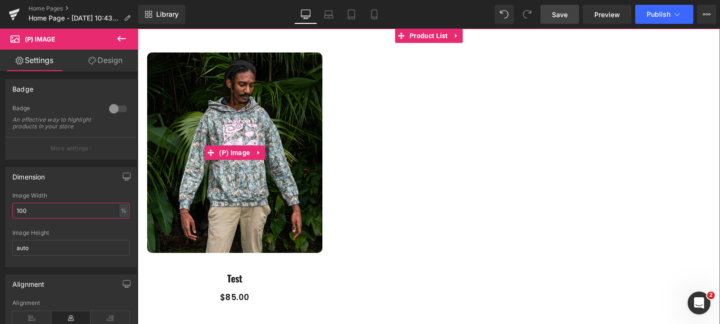
scroll to position [97, 0]
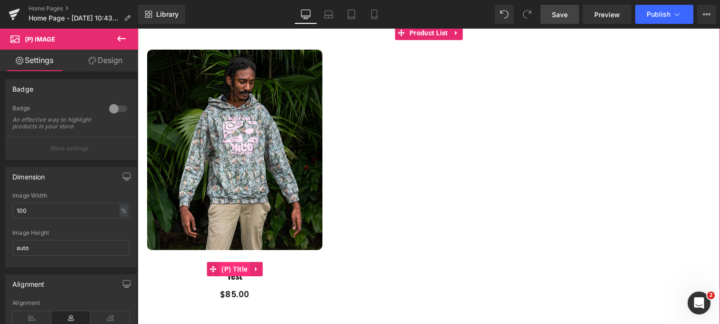
click at [240, 271] on span "(P) Title" at bounding box center [234, 269] width 31 height 14
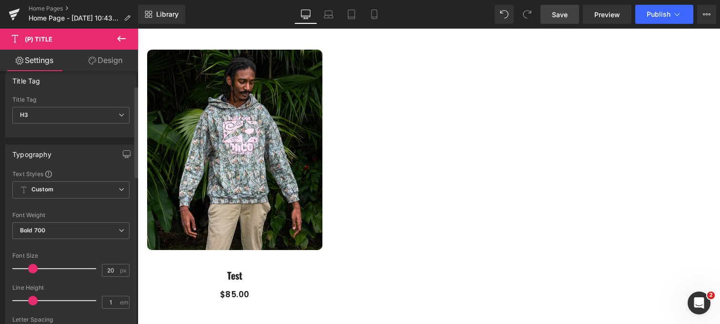
scroll to position [40, 0]
click at [104, 114] on span "H3" at bounding box center [70, 113] width 117 height 17
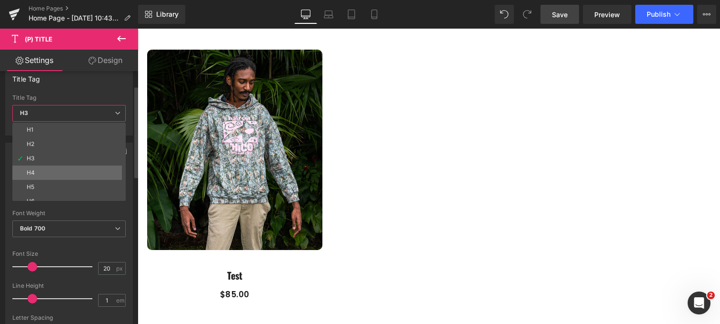
click at [84, 171] on li "H4" at bounding box center [71, 172] width 118 height 14
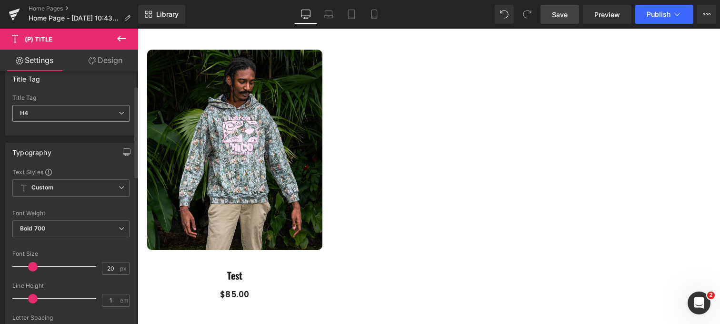
click at [81, 113] on span "H4" at bounding box center [70, 113] width 117 height 17
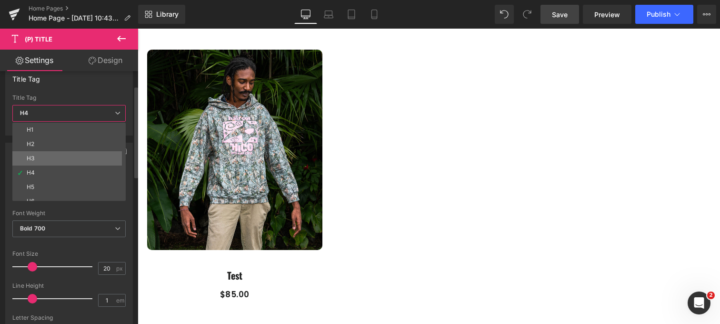
click at [68, 156] on li "H3" at bounding box center [71, 158] width 118 height 14
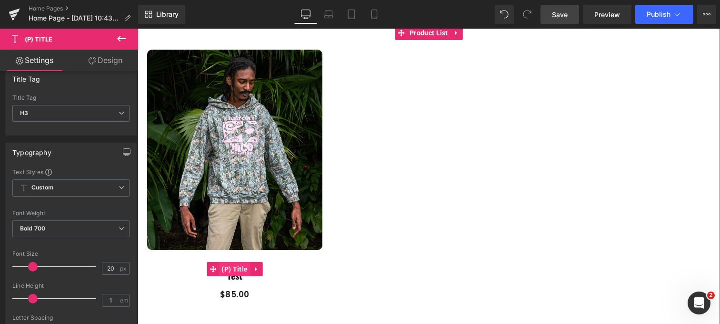
click at [236, 269] on span "(P) Title" at bounding box center [234, 269] width 31 height 14
click at [236, 278] on link "Test" at bounding box center [234, 275] width 15 height 10
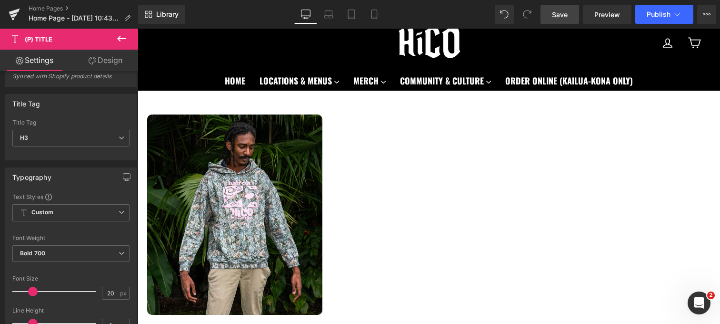
scroll to position [5, 0]
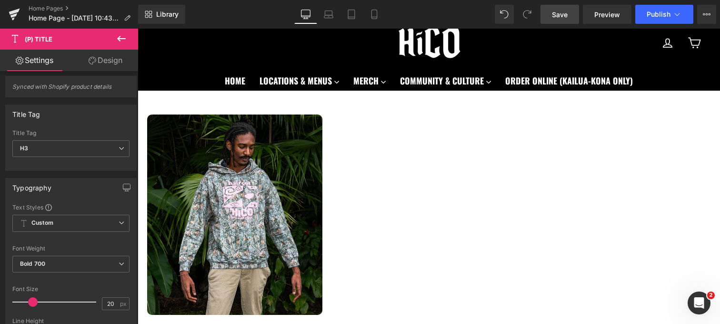
click at [119, 34] on icon at bounding box center [121, 38] width 11 height 11
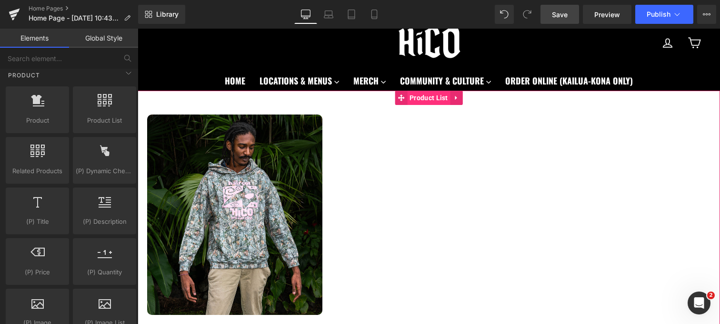
click at [435, 101] on span "Product List" at bounding box center [428, 98] width 43 height 14
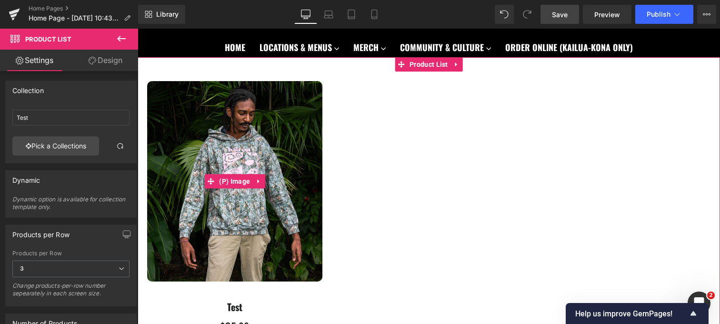
scroll to position [77, 0]
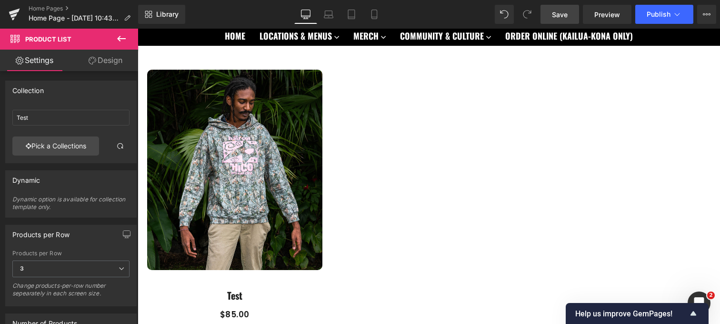
click at [559, 17] on span "Save" at bounding box center [560, 15] width 16 height 10
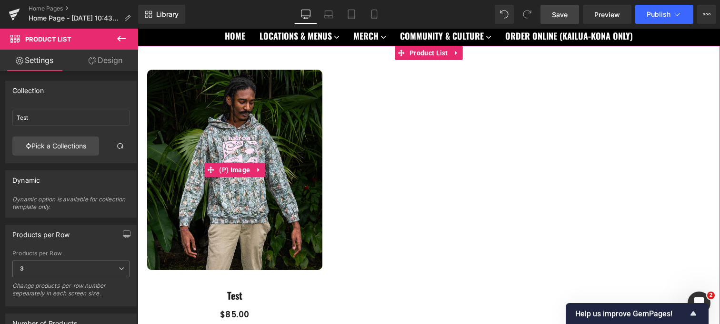
scroll to position [0, 0]
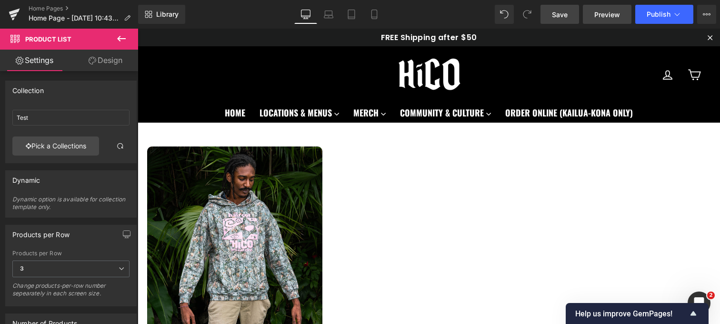
click at [600, 19] on span "Preview" at bounding box center [608, 15] width 26 height 10
click at [566, 19] on span "Save" at bounding box center [560, 15] width 16 height 10
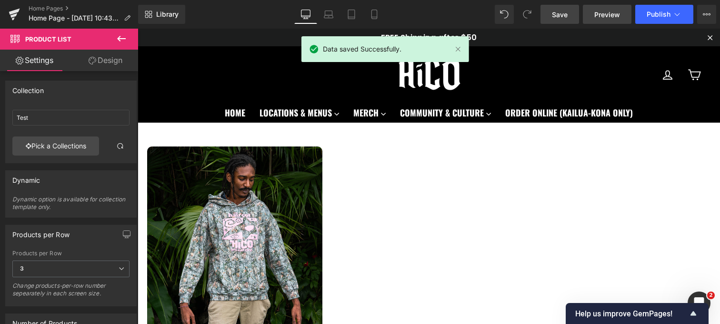
click at [601, 14] on span "Preview" at bounding box center [608, 15] width 26 height 10
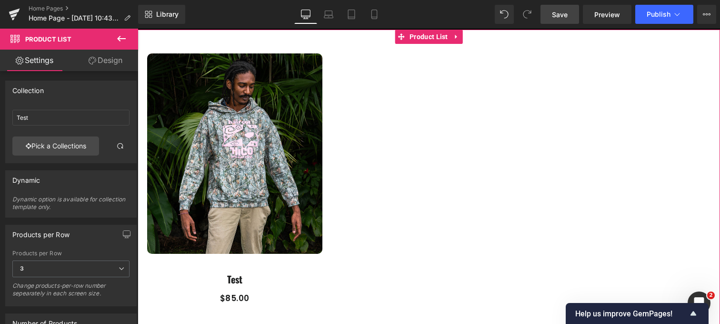
scroll to position [73, 0]
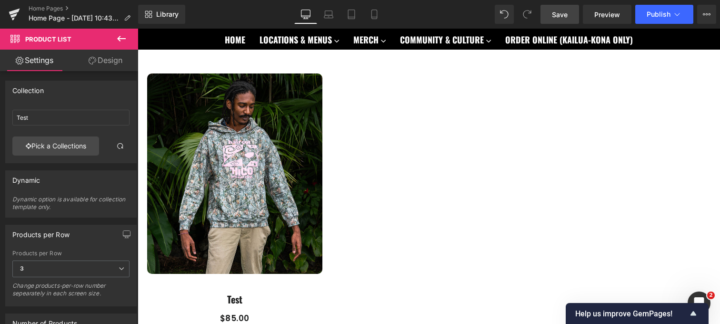
click at [123, 37] on icon at bounding box center [121, 38] width 11 height 11
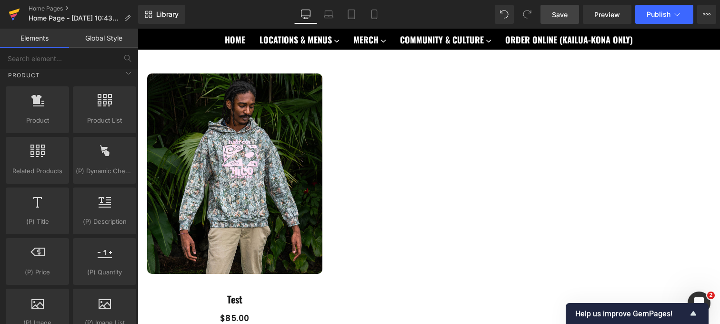
click at [15, 11] on icon at bounding box center [14, 12] width 11 height 6
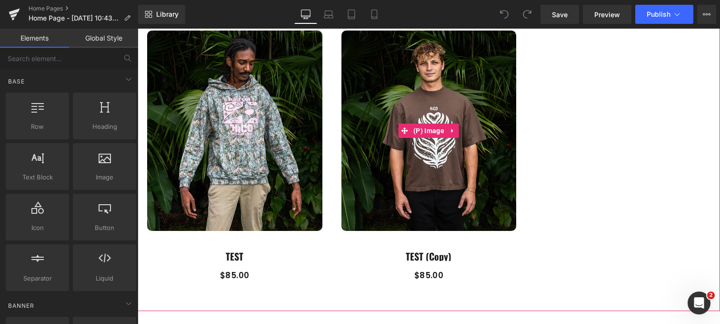
scroll to position [30, 0]
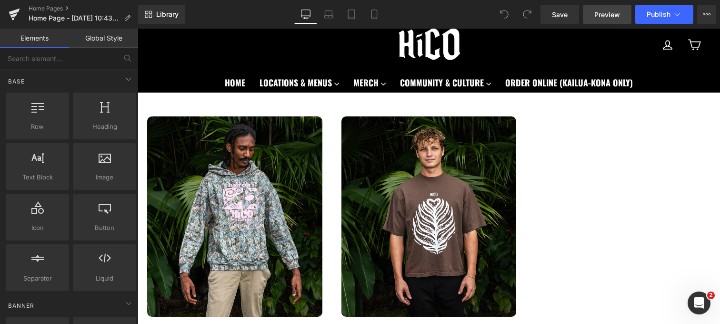
click at [602, 20] on link "Preview" at bounding box center [607, 14] width 49 height 19
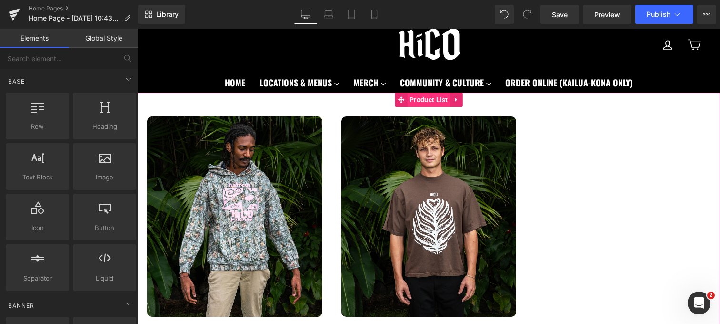
click at [426, 98] on span "Product List" at bounding box center [428, 99] width 43 height 14
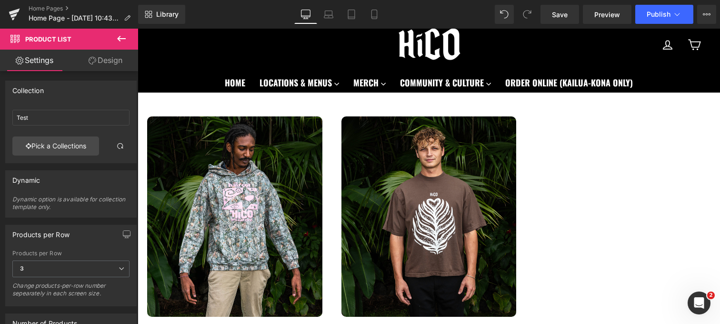
click at [117, 39] on icon at bounding box center [121, 38] width 11 height 11
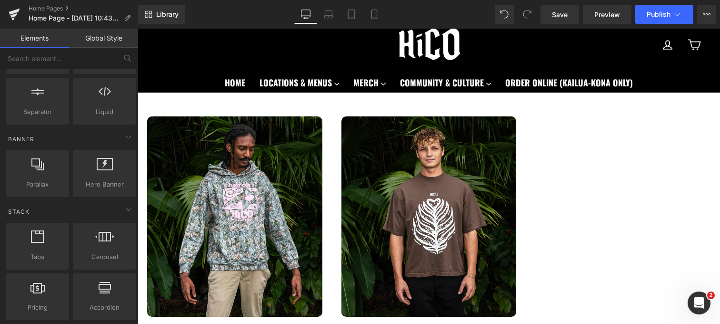
scroll to position [0, 0]
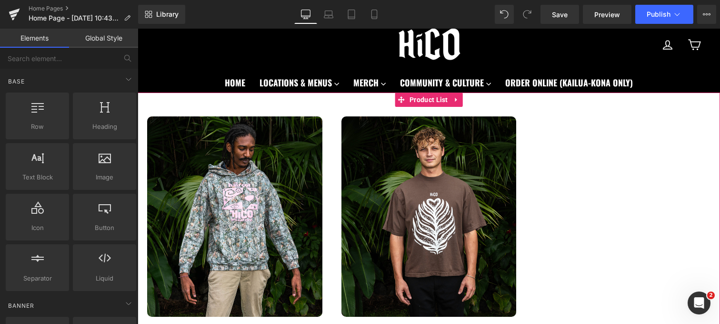
click at [337, 158] on div "Sale Off (P) Image TEST (Copy) (P) Title $0 $85.00 (P) Price Product" at bounding box center [429, 242] width 194 height 270
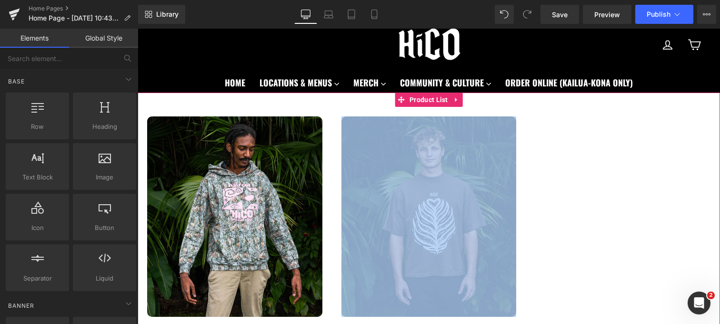
click at [337, 158] on div "Sale Off (P) Image TEST (Copy) (P) Title $0 $85.00 (P) Price Product" at bounding box center [429, 242] width 194 height 270
click at [436, 94] on span "Product List" at bounding box center [428, 99] width 43 height 14
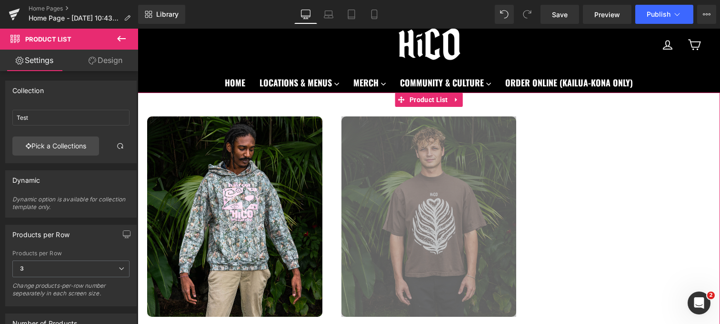
click at [100, 55] on link "Design" at bounding box center [105, 60] width 69 height 21
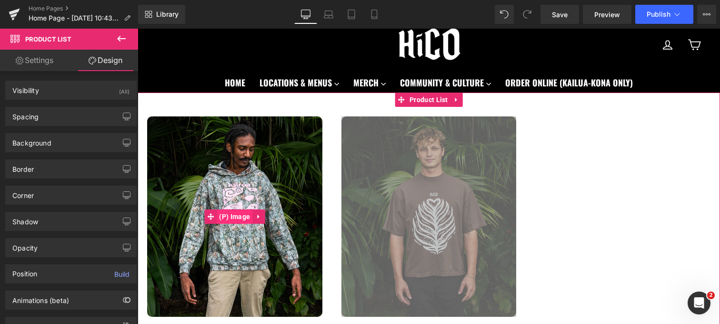
click at [246, 217] on span "(P) Image" at bounding box center [235, 216] width 36 height 14
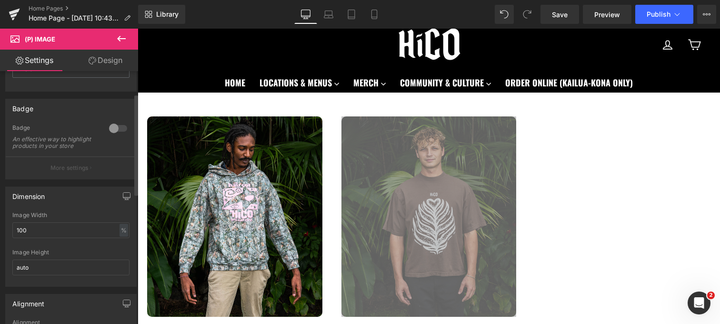
scroll to position [56, 0]
click at [54, 236] on input "100" at bounding box center [70, 229] width 117 height 16
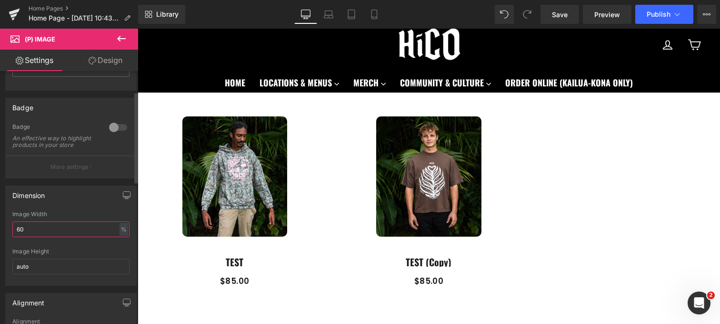
type input "6"
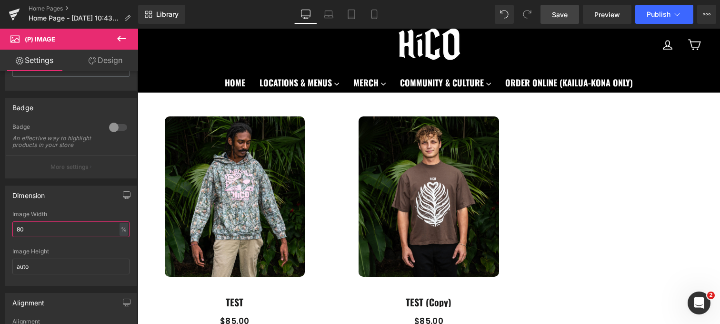
type input "80"
click at [558, 13] on span "Save" at bounding box center [560, 15] width 16 height 10
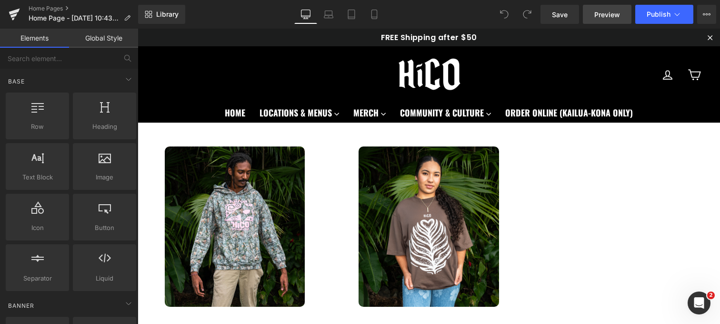
click at [602, 19] on span "Preview" at bounding box center [608, 15] width 26 height 10
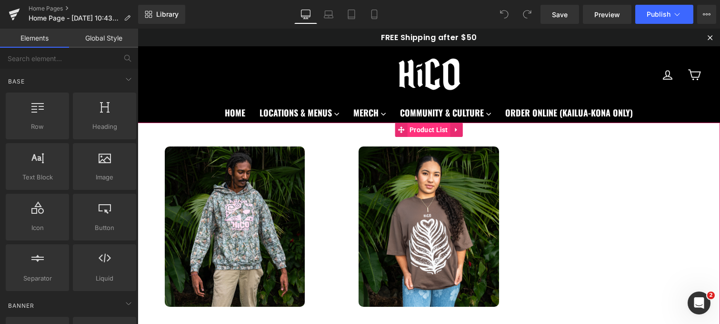
click at [437, 134] on span "Product List" at bounding box center [428, 129] width 43 height 14
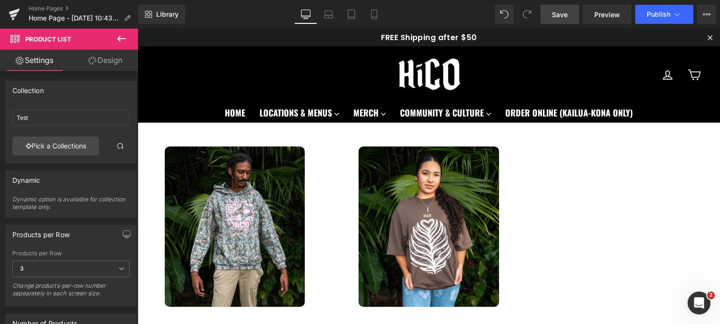
click at [571, 10] on link "Save" at bounding box center [560, 14] width 39 height 19
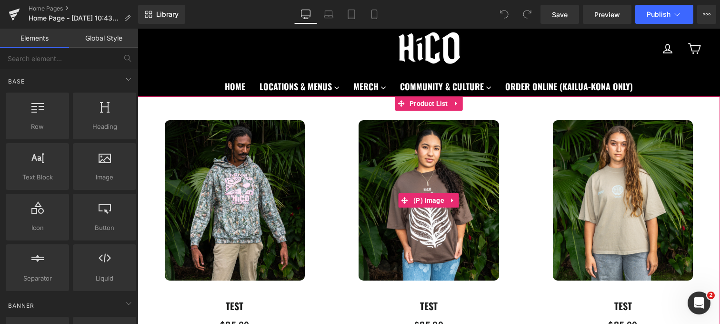
scroll to position [17, 0]
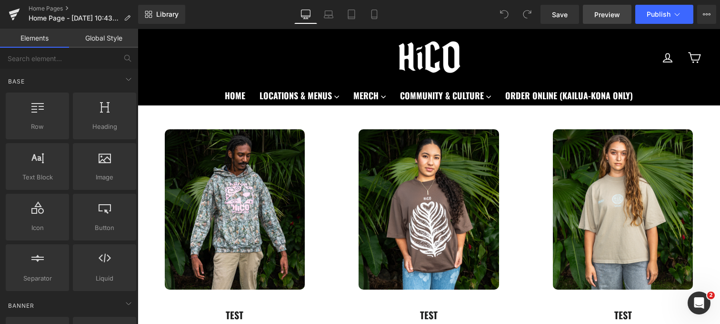
click at [612, 17] on span "Preview" at bounding box center [608, 15] width 26 height 10
click at [609, 15] on span "Preview" at bounding box center [608, 15] width 26 height 10
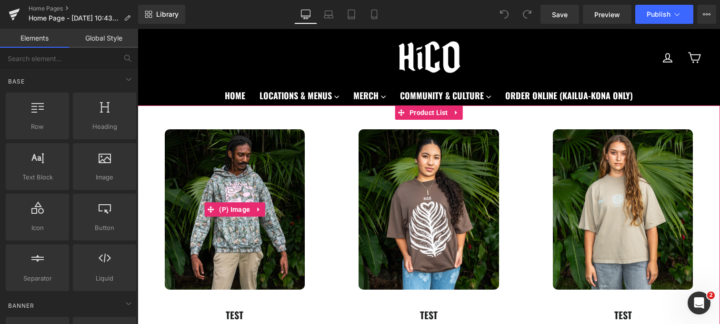
scroll to position [0, 0]
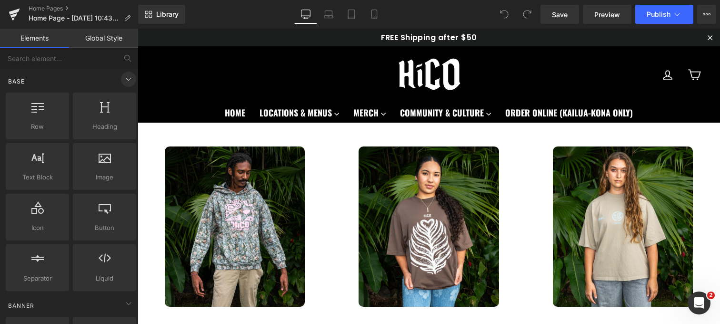
click at [124, 77] on icon at bounding box center [128, 78] width 11 height 11
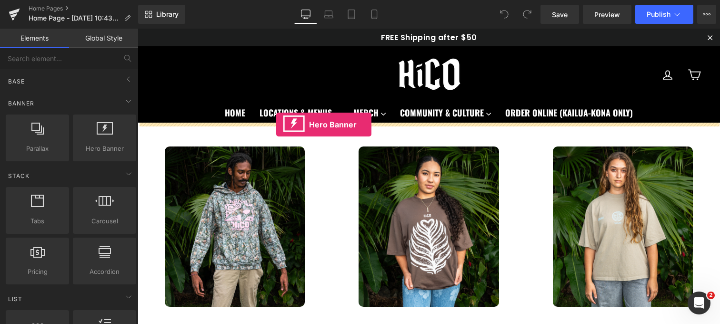
drag, startPoint x: 221, startPoint y: 173, endPoint x: 276, endPoint y: 124, distance: 74.0
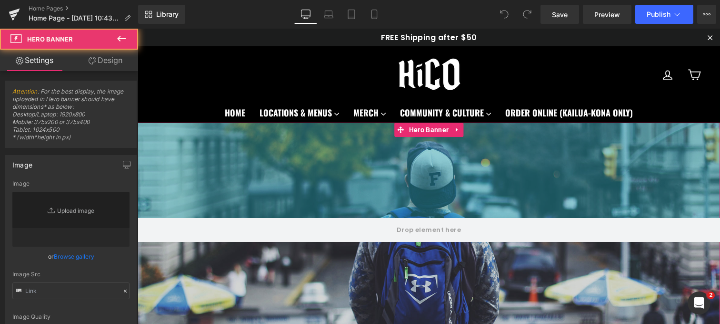
type input "https://d1um8515vdn9kb.cloudfront.net/images/hero.jpg"
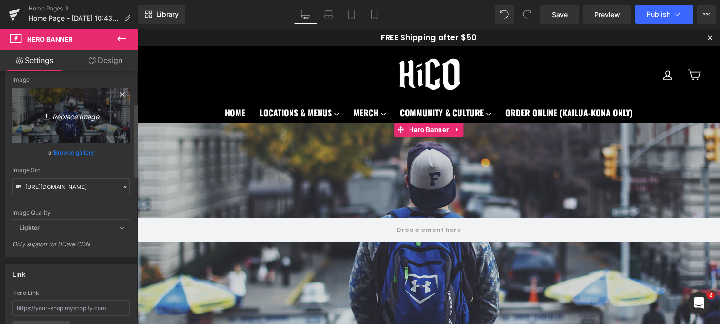
scroll to position [112, 0]
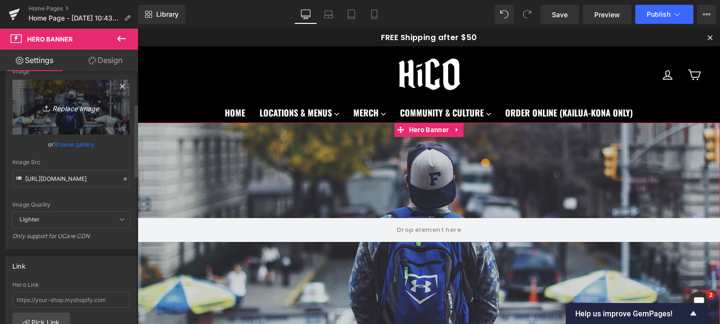
click at [65, 108] on icon "Replace Image" at bounding box center [71, 107] width 76 height 12
type input "C:\fakepath\DSC_0290.png"
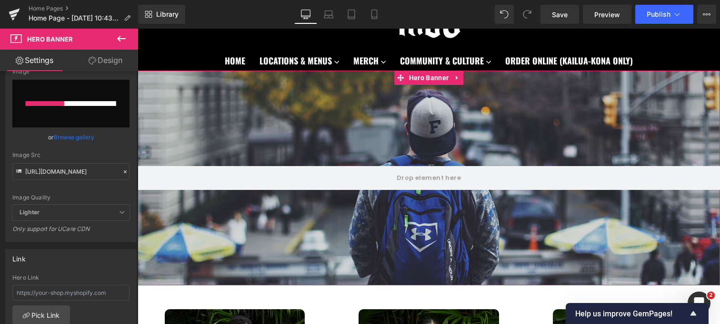
scroll to position [60, 0]
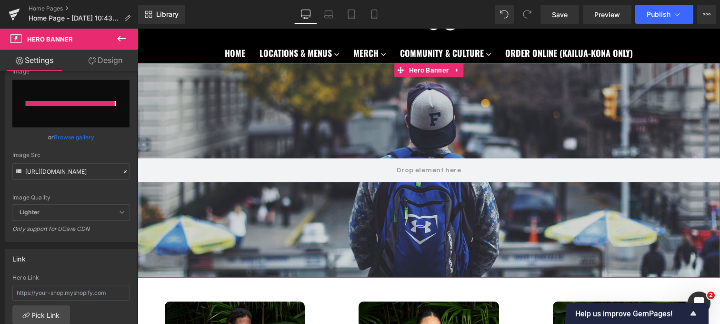
type input "https://ucarecdn.com/e9e22e42-46bf-4d98-b261-0554098e64cf/-/format/auto/-/previ…"
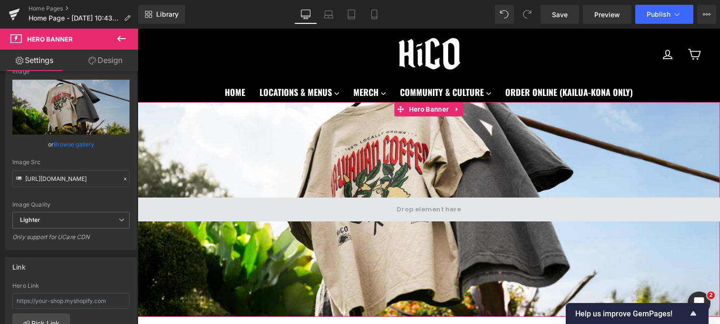
scroll to position [20, 0]
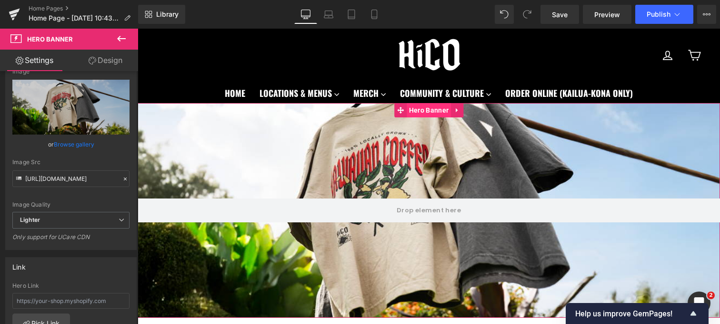
click at [441, 105] on span "Hero Banner" at bounding box center [429, 110] width 44 height 14
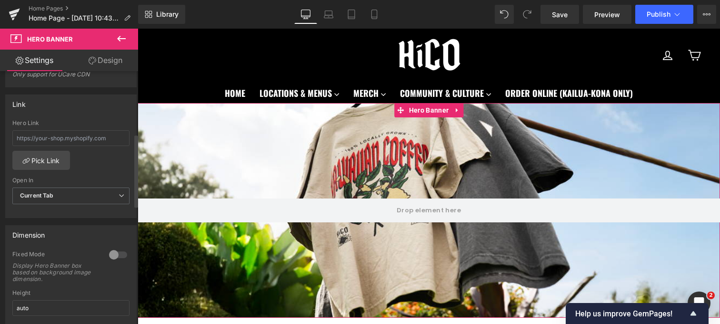
scroll to position [281, 0]
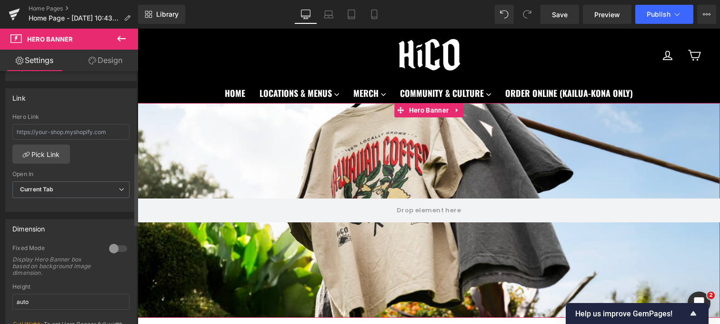
click at [113, 245] on div at bounding box center [118, 248] width 23 height 15
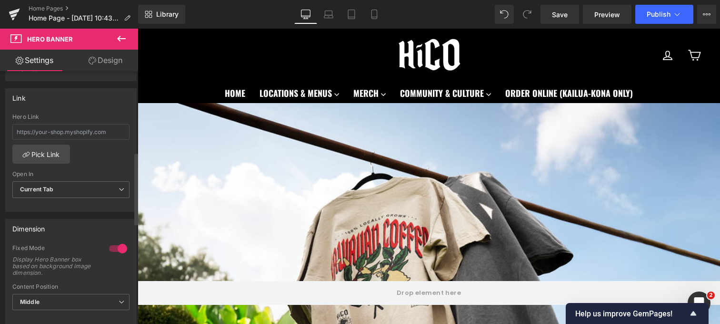
scroll to position [311, 0]
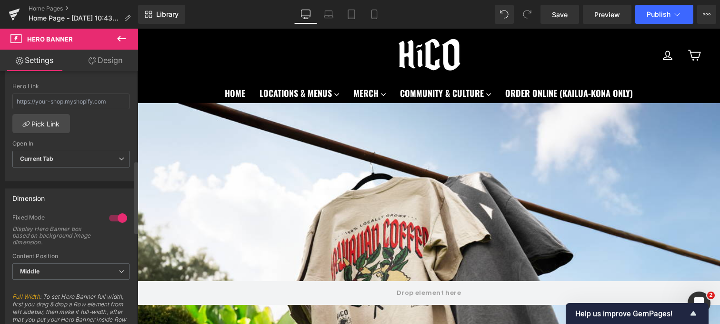
click at [116, 217] on div at bounding box center [118, 217] width 23 height 15
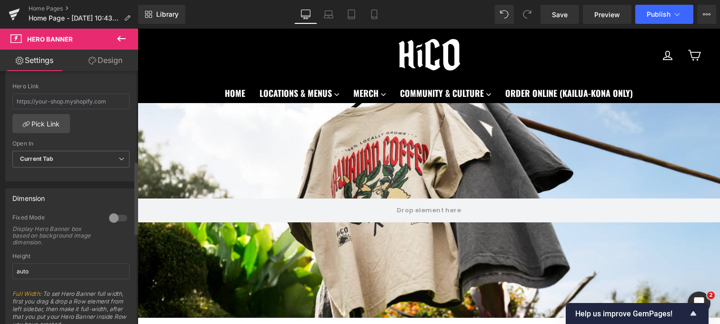
scroll to position [335, 0]
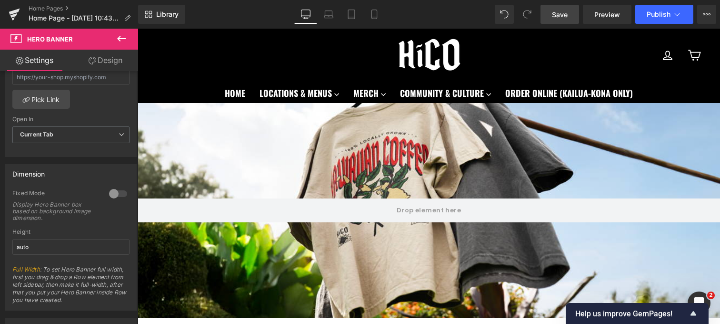
click at [565, 10] on span "Save" at bounding box center [560, 15] width 16 height 10
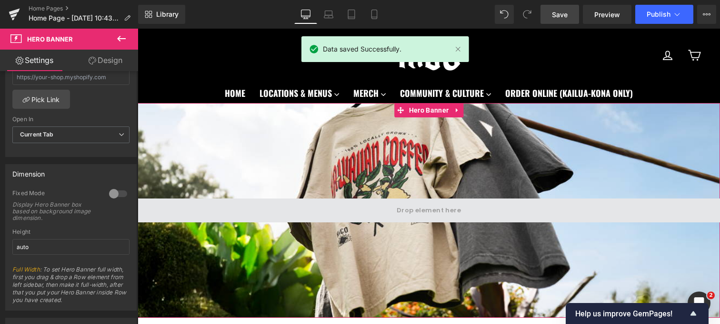
scroll to position [0, 0]
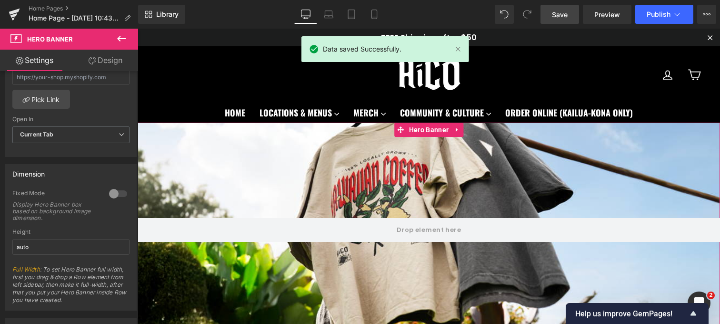
click at [125, 34] on icon at bounding box center [121, 38] width 11 height 11
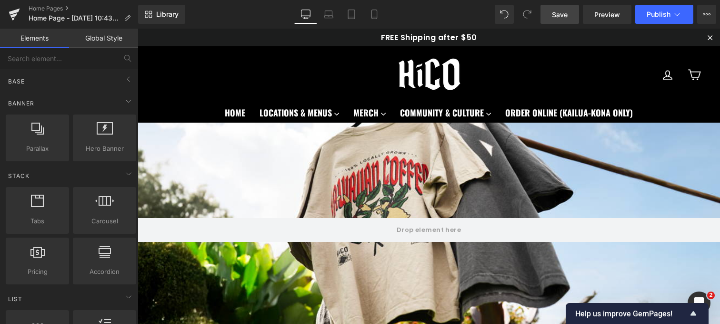
click at [46, 38] on link "Elements" at bounding box center [34, 38] width 69 height 19
click at [58, 83] on div "Base" at bounding box center [71, 80] width 134 height 19
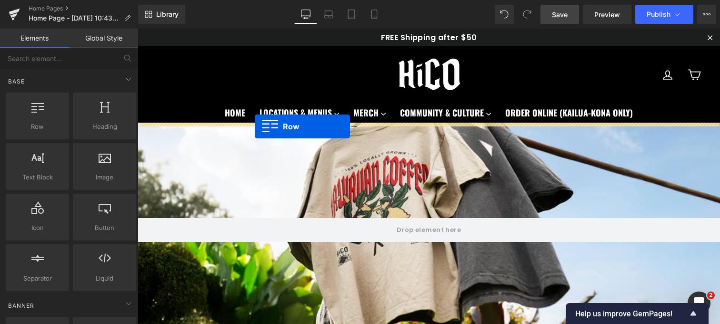
drag, startPoint x: 173, startPoint y: 146, endPoint x: 255, endPoint y: 127, distance: 83.8
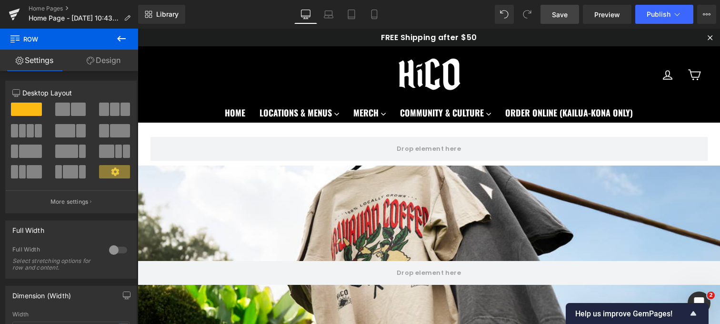
click at [120, 43] on icon at bounding box center [121, 38] width 11 height 11
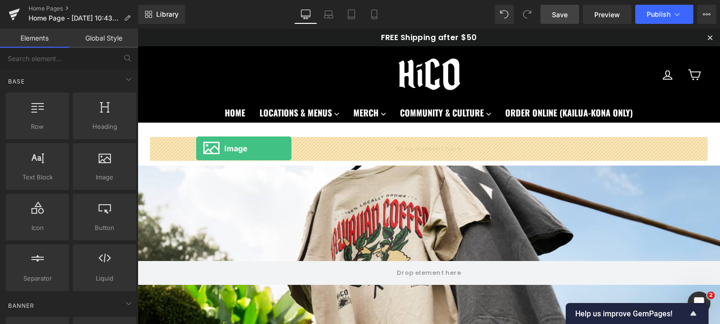
drag, startPoint x: 232, startPoint y: 189, endPoint x: 196, endPoint y: 148, distance: 54.4
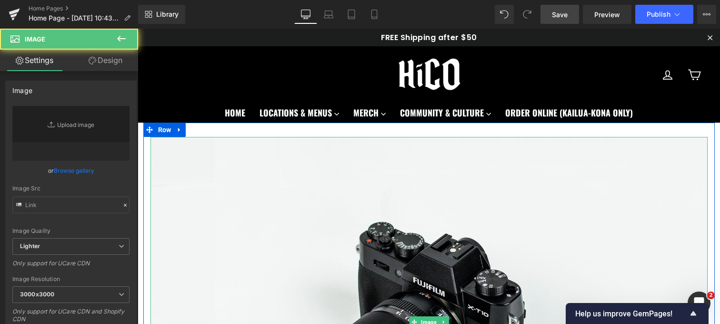
type input "//d1um8515vdn9kb.cloudfront.net/images/parallax.jpg"
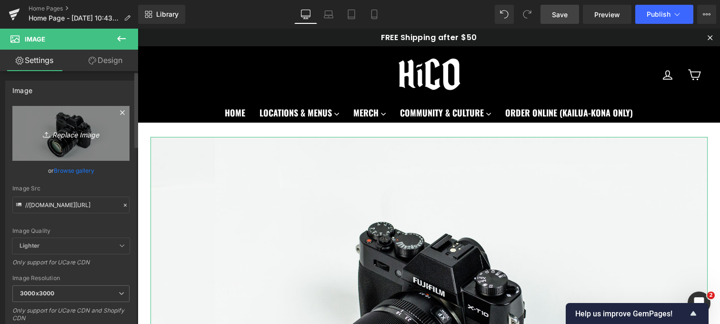
click at [74, 135] on icon "Replace Image" at bounding box center [71, 133] width 76 height 12
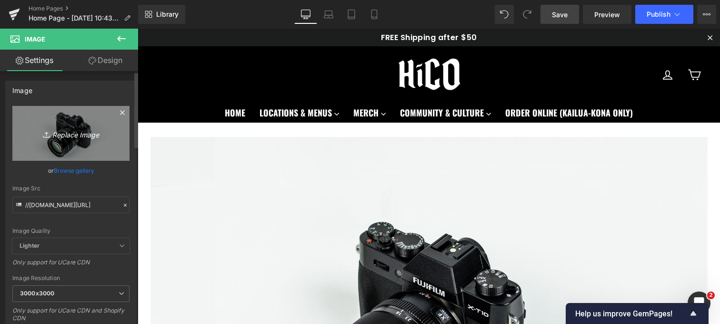
type input "C:\fakepath\DSC_0290.png"
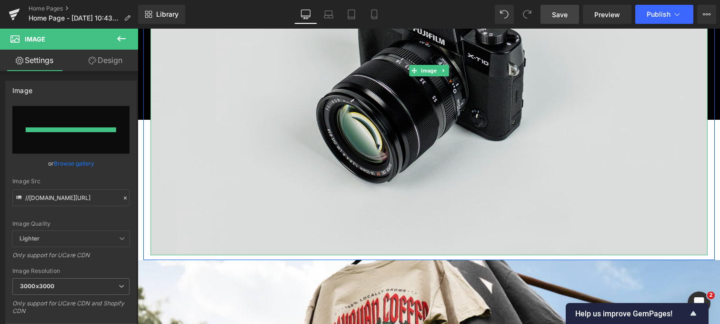
type input "https://ucarecdn.com/f3650087-6c9a-4ab7-a9c4-140a83f43476/-/format/auto/-/previ…"
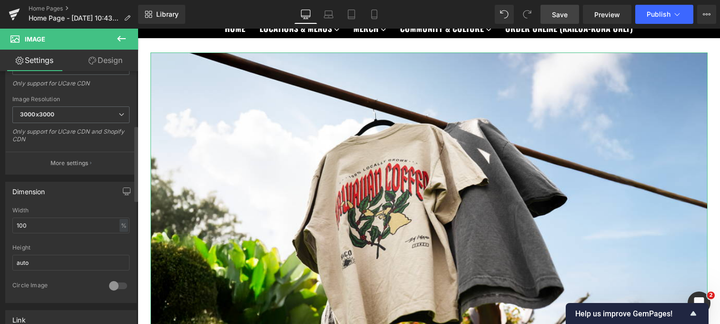
scroll to position [208, 0]
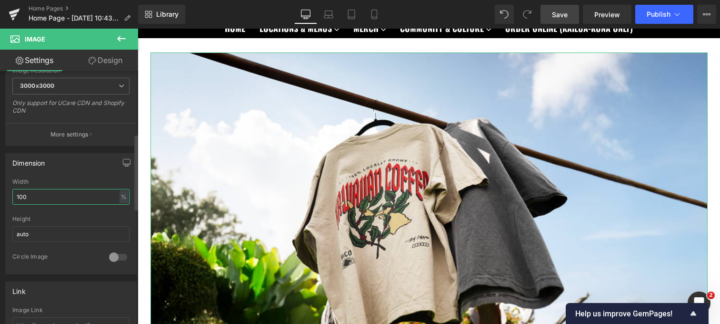
click at [91, 198] on input "100" at bounding box center [70, 197] width 117 height 16
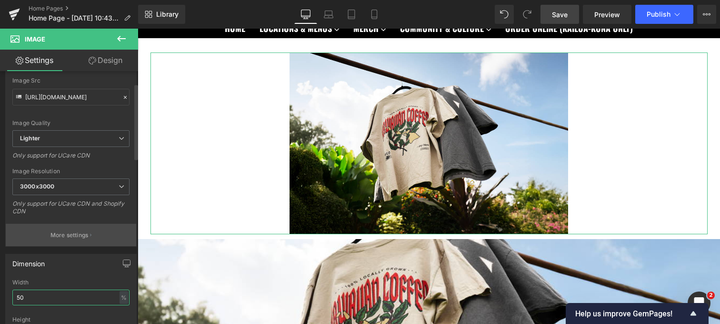
scroll to position [0, 0]
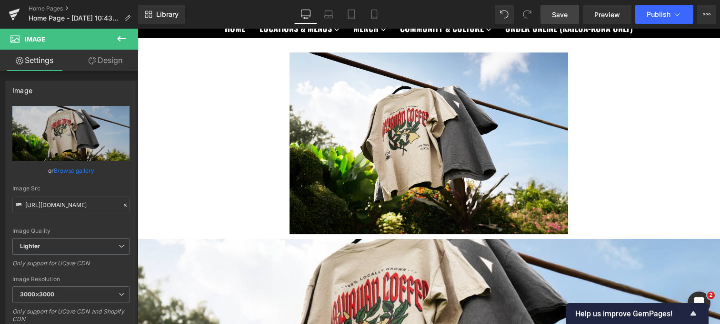
type input "50"
click at [116, 38] on icon at bounding box center [121, 38] width 11 height 11
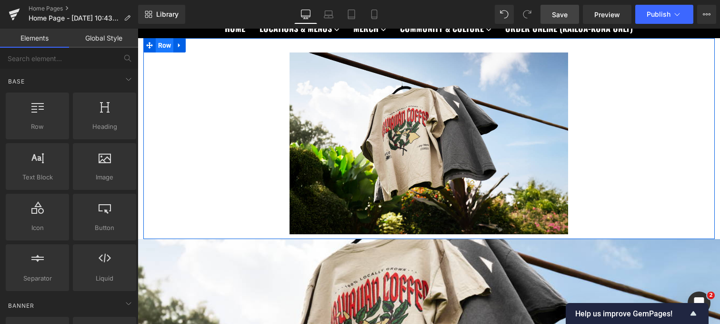
click at [167, 48] on span "Row" at bounding box center [165, 45] width 18 height 14
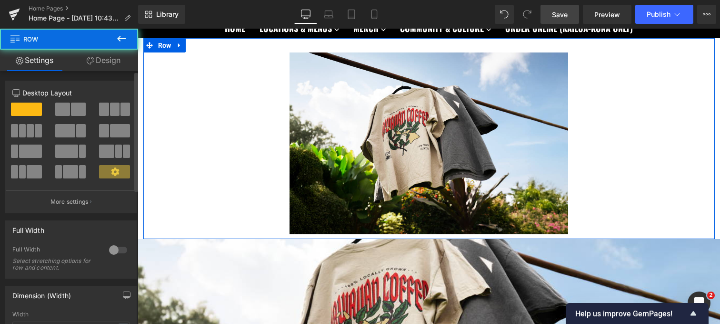
click at [62, 111] on span at bounding box center [62, 108] width 15 height 13
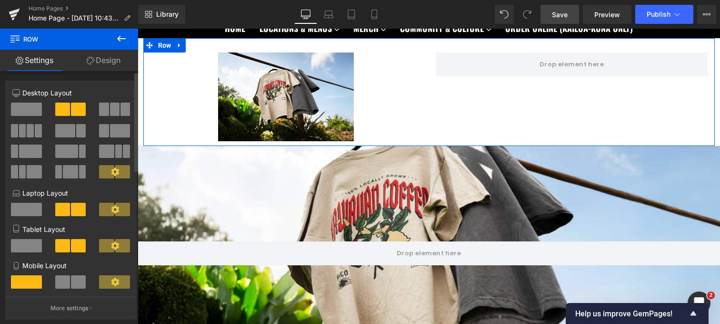
click at [104, 132] on span at bounding box center [104, 130] width 10 height 13
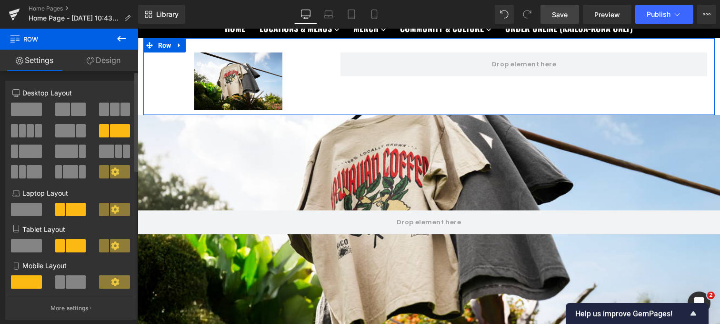
click at [71, 132] on span at bounding box center [65, 130] width 20 height 13
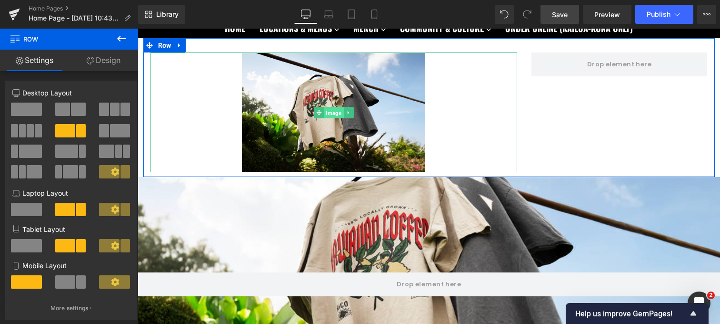
click at [327, 113] on span "Image" at bounding box center [334, 112] width 20 height 11
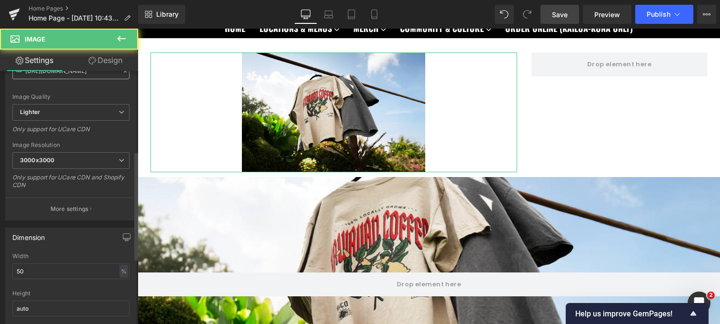
scroll to position [209, 0]
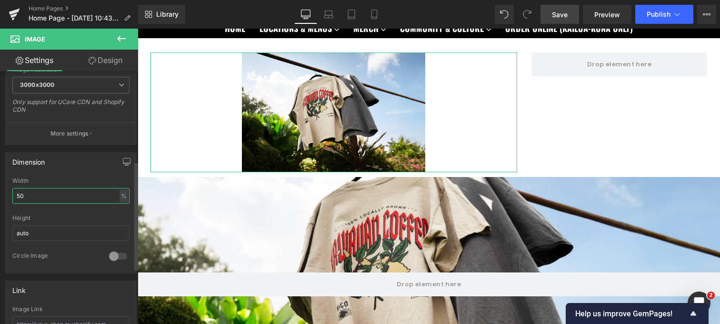
click at [66, 192] on input "50" at bounding box center [70, 196] width 117 height 16
type input "100"
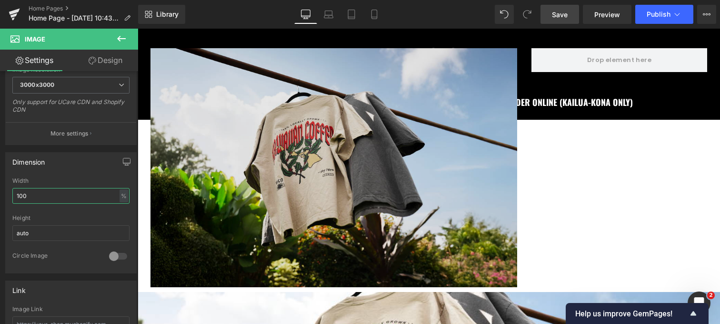
scroll to position [68, 0]
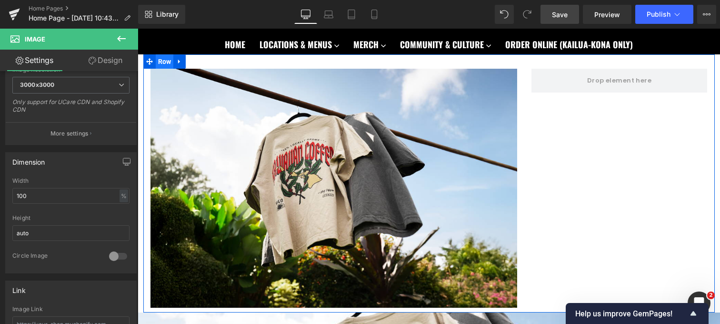
click at [165, 66] on span "Row" at bounding box center [165, 61] width 18 height 14
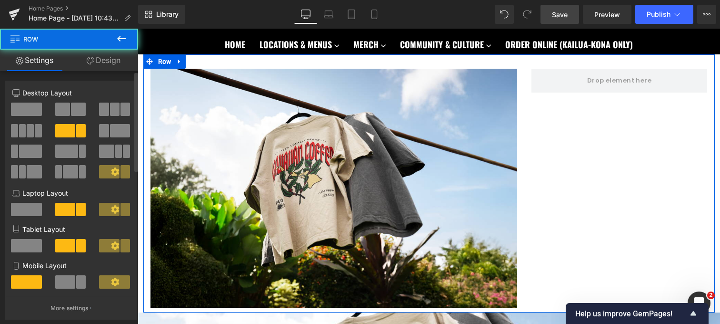
click at [25, 105] on span at bounding box center [26, 108] width 31 height 13
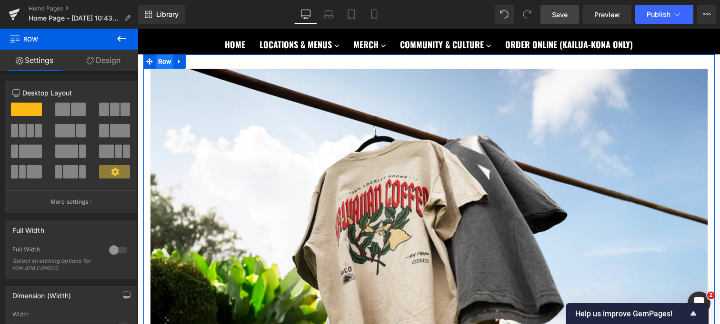
click at [164, 60] on span "Row" at bounding box center [165, 61] width 18 height 14
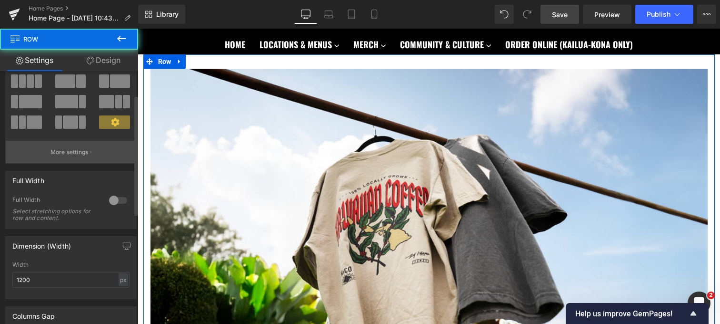
scroll to position [50, 0]
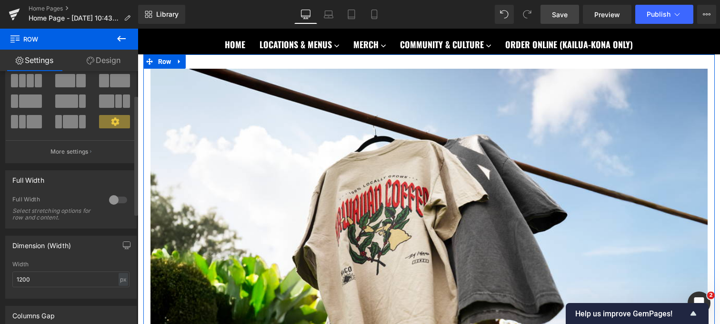
click at [117, 206] on div at bounding box center [118, 199] width 23 height 15
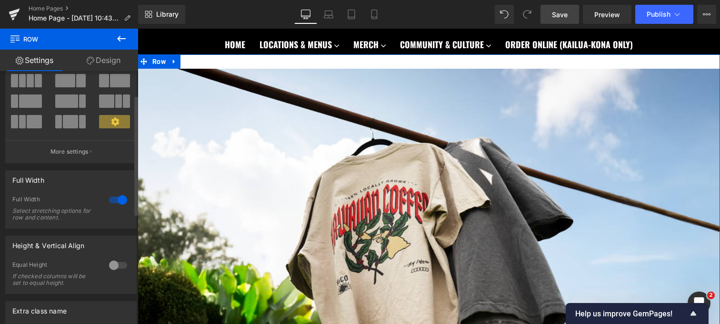
click at [117, 204] on div at bounding box center [118, 199] width 23 height 15
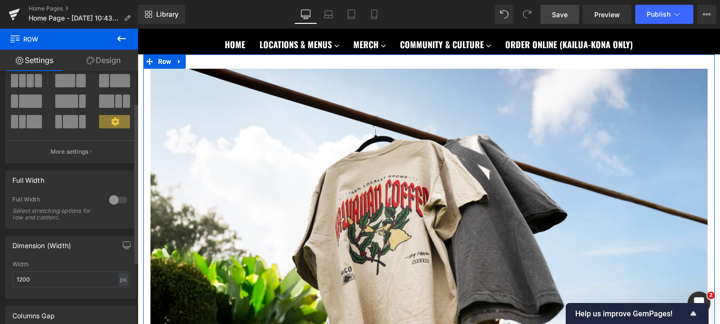
click at [117, 204] on div at bounding box center [118, 199] width 23 height 15
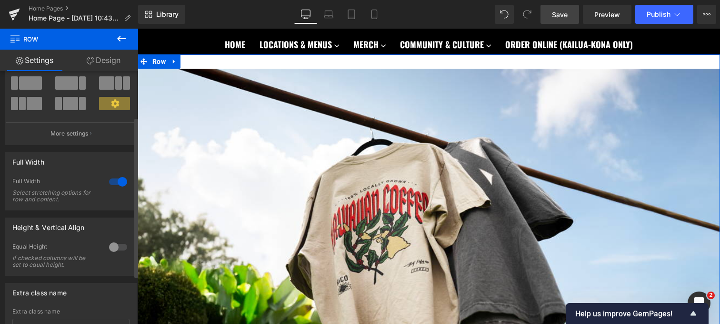
scroll to position [75, 0]
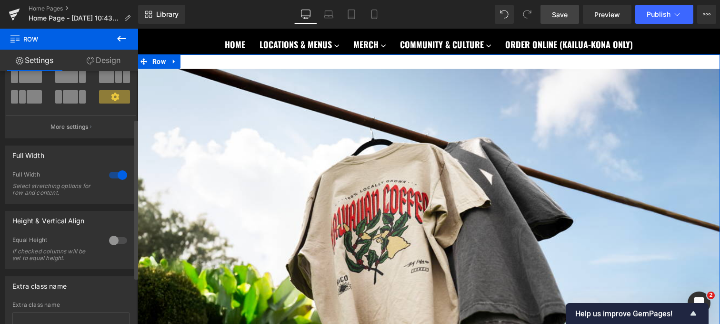
click at [114, 180] on div at bounding box center [118, 174] width 23 height 15
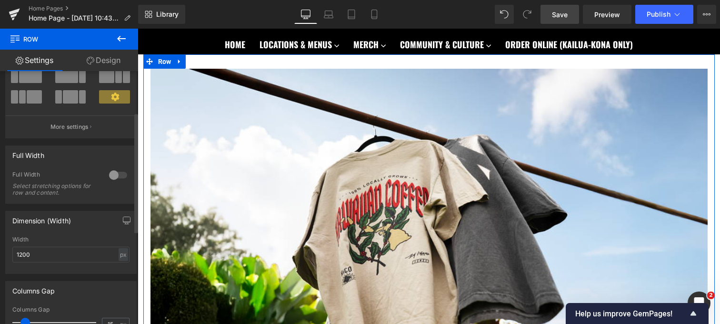
scroll to position [112, 0]
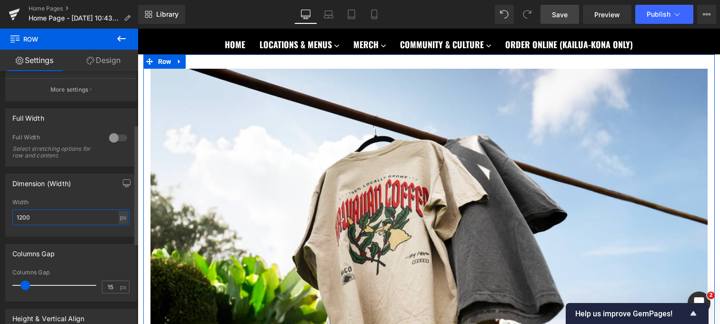
click at [85, 219] on input "1200" at bounding box center [70, 217] width 117 height 16
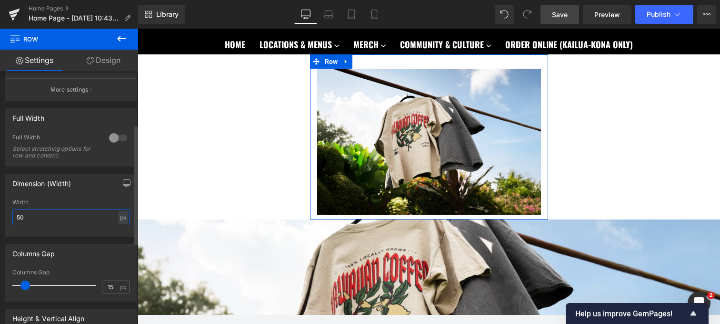
type input "5"
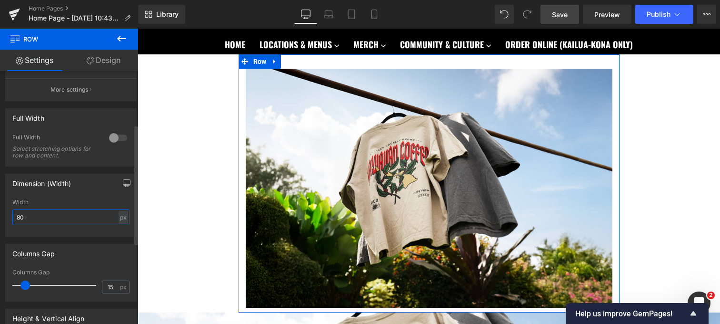
type input "8"
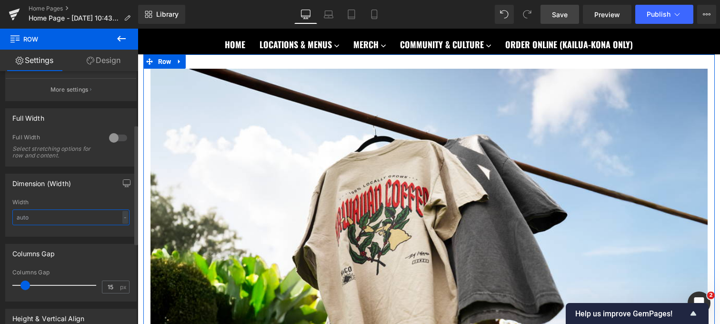
scroll to position [88, 0]
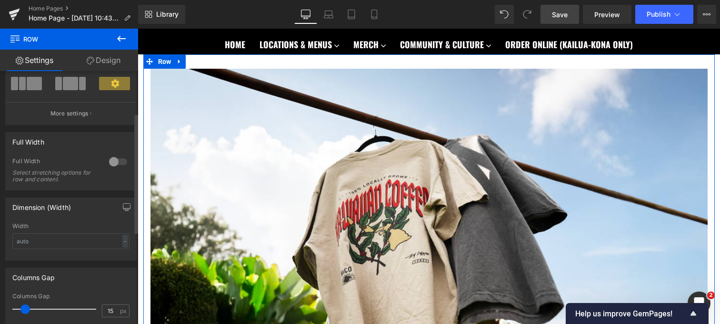
click at [113, 157] on div at bounding box center [118, 161] width 23 height 15
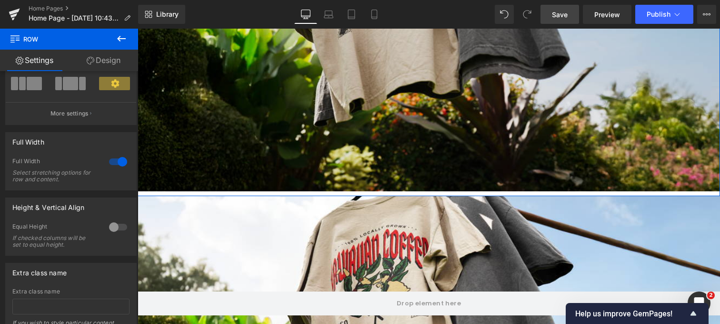
scroll to position [374, 0]
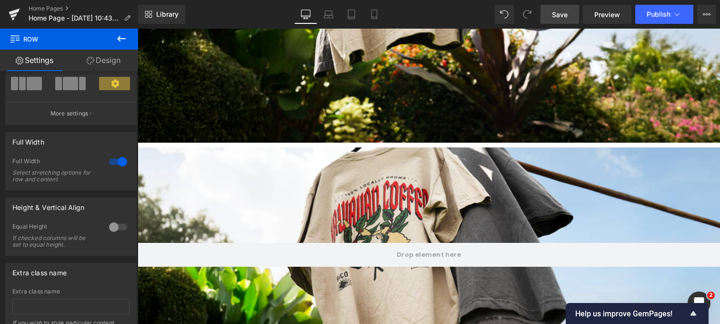
click at [463, 216] on div "Hero Banner 200px 200px" at bounding box center [429, 254] width 583 height 214
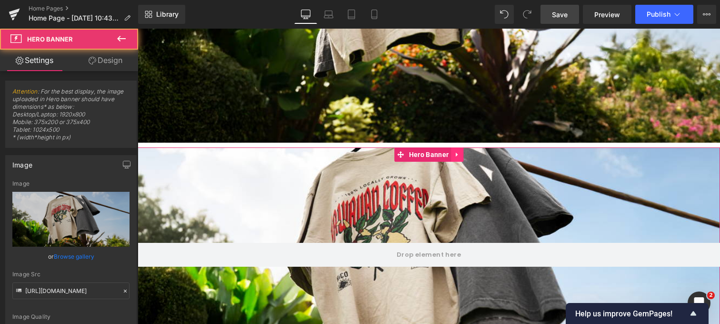
click at [457, 157] on icon at bounding box center [457, 154] width 7 height 7
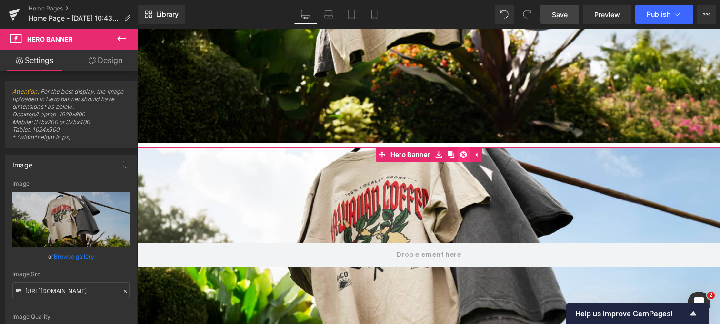
click at [465, 157] on icon at bounding box center [463, 154] width 7 height 7
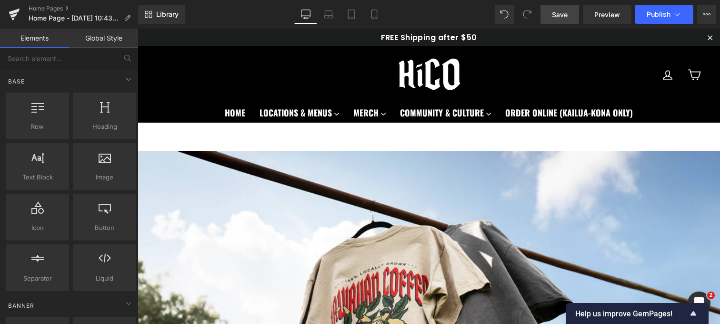
scroll to position [100, 0]
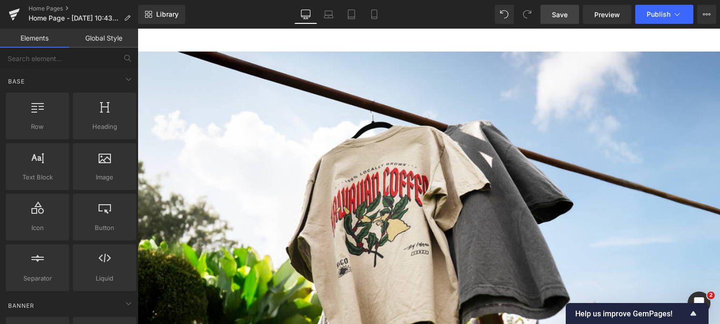
click at [138, 29] on div at bounding box center [138, 29] width 0 height 0
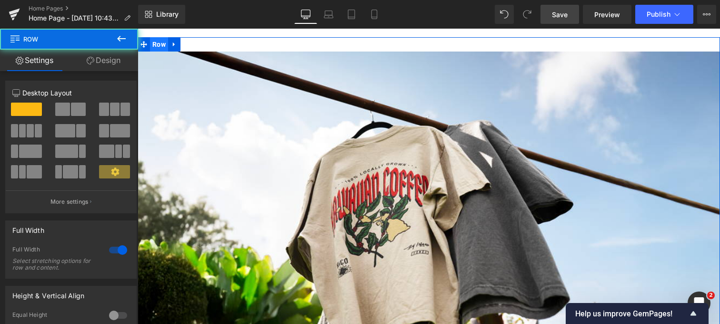
click at [160, 47] on span "Row" at bounding box center [159, 44] width 18 height 14
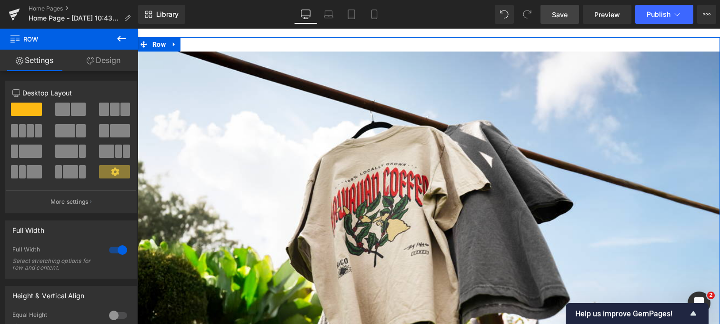
click at [104, 61] on link "Design" at bounding box center [103, 60] width 69 height 21
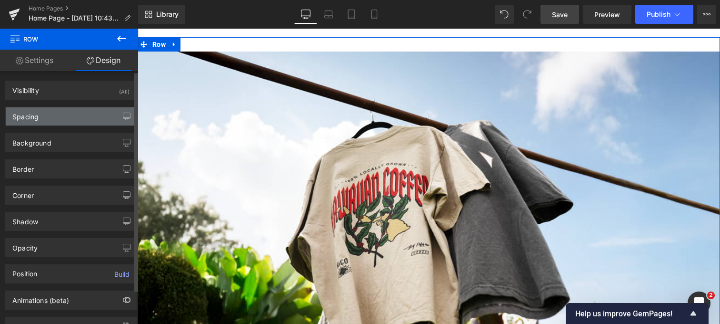
click at [55, 120] on div "Spacing" at bounding box center [71, 116] width 131 height 18
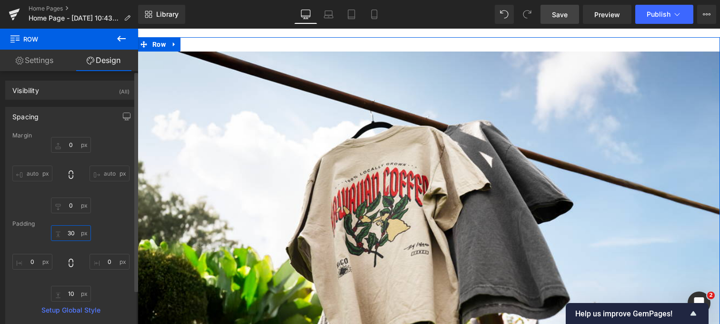
click at [73, 238] on input "30" at bounding box center [71, 233] width 40 height 16
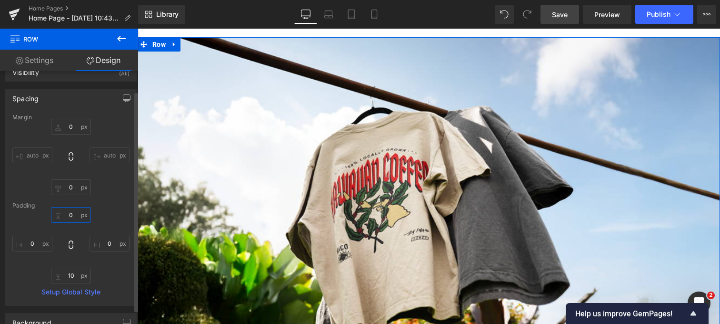
scroll to position [23, 0]
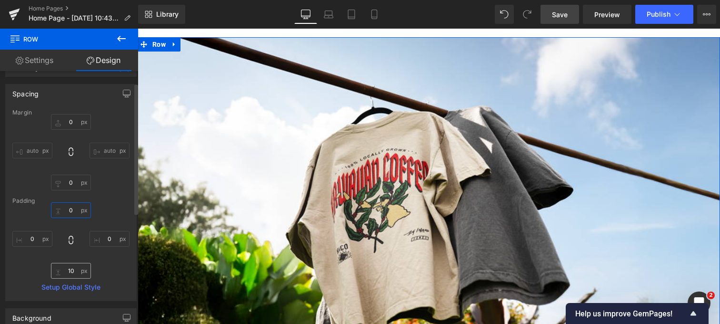
type input "0"
click at [70, 268] on input "10" at bounding box center [71, 271] width 40 height 16
type input "0"
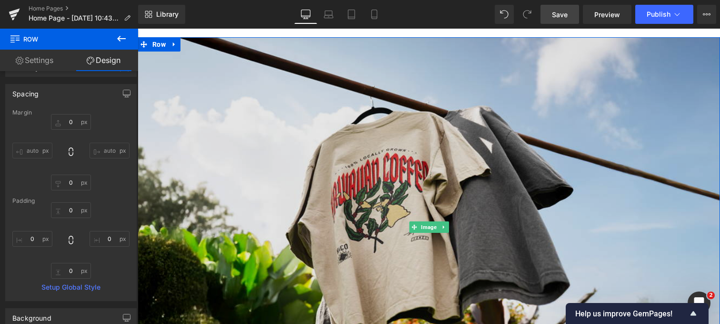
click at [312, 112] on img at bounding box center [429, 226] width 583 height 379
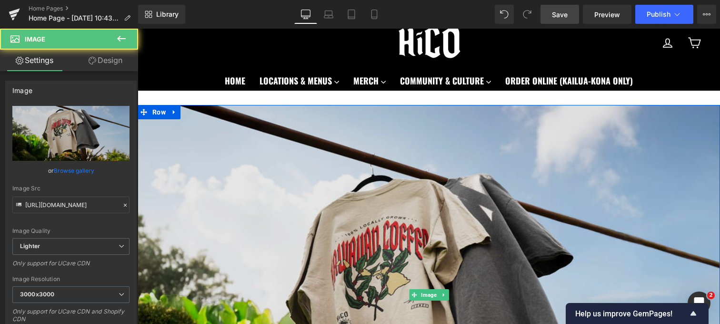
scroll to position [0, 0]
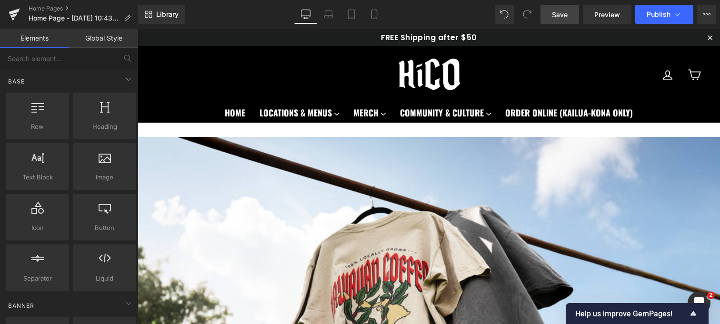
click at [226, 130] on div "Site navigation Log in Cart Home Locations & Menus Kailua-Kona Kealakekua Waiko…" at bounding box center [429, 91] width 583 height 91
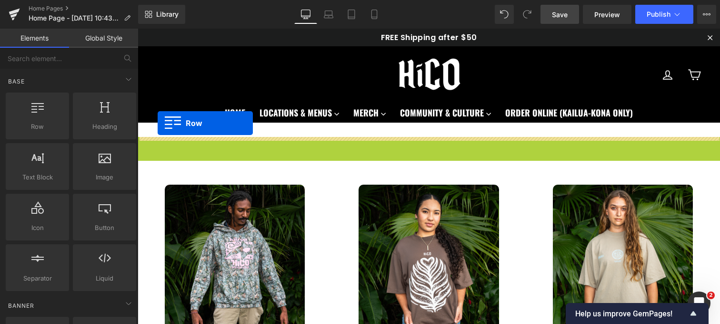
drag, startPoint x: 142, startPoint y: 143, endPoint x: 158, endPoint y: 124, distance: 25.0
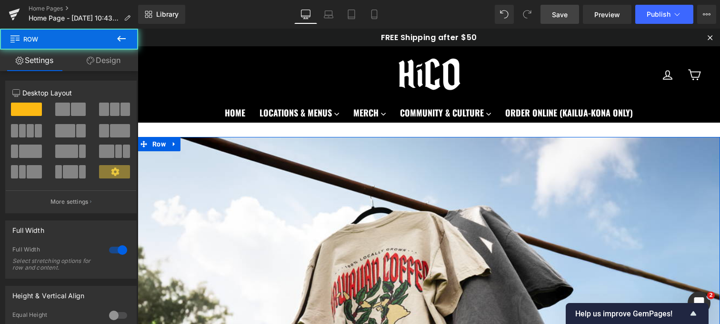
click at [176, 132] on div "Site navigation Log in Cart Home Locations & Menus Kailua-Kona Kealakekua Waiko…" at bounding box center [429, 91] width 583 height 91
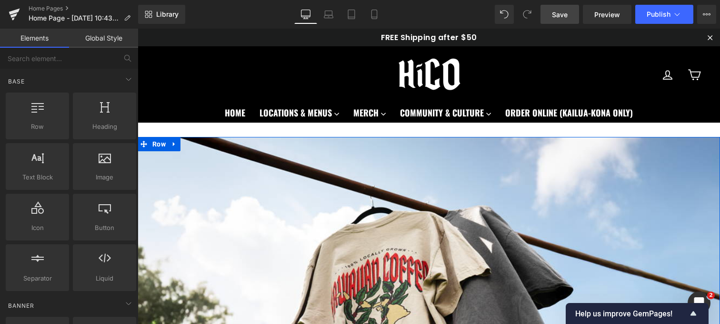
click at [567, 19] on span "Save" at bounding box center [560, 15] width 16 height 10
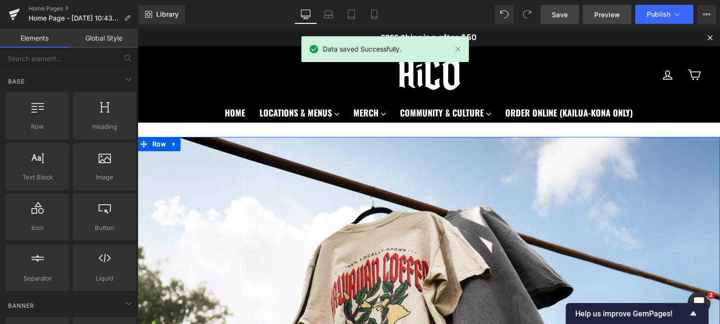
click at [609, 12] on span "Preview" at bounding box center [608, 15] width 26 height 10
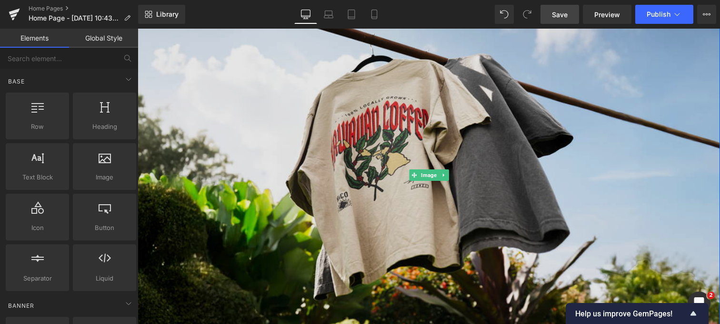
scroll to position [189, 0]
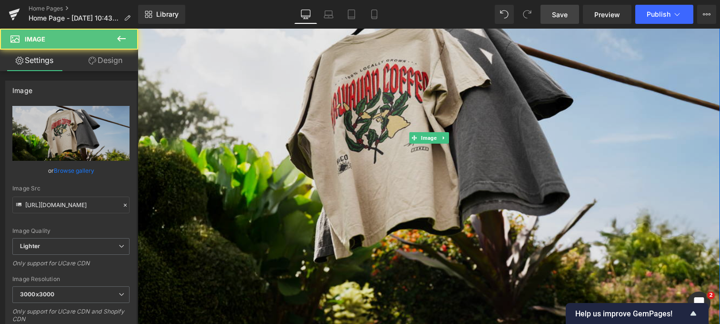
click at [274, 162] on img at bounding box center [429, 137] width 583 height 379
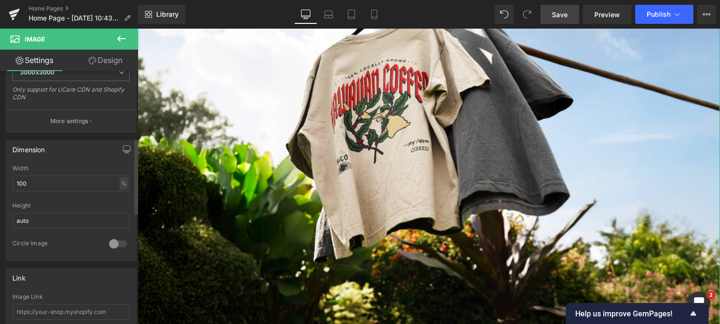
scroll to position [236, 0]
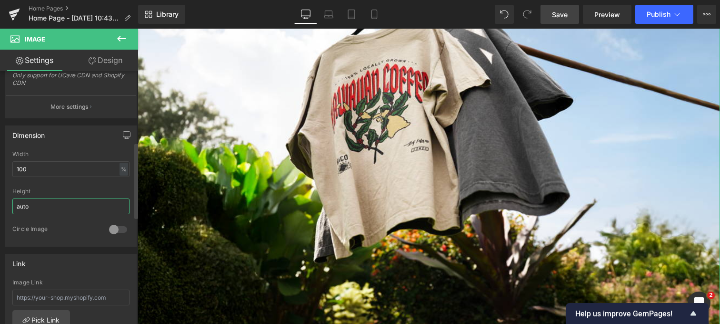
click at [64, 211] on input "auto" at bounding box center [70, 206] width 117 height 16
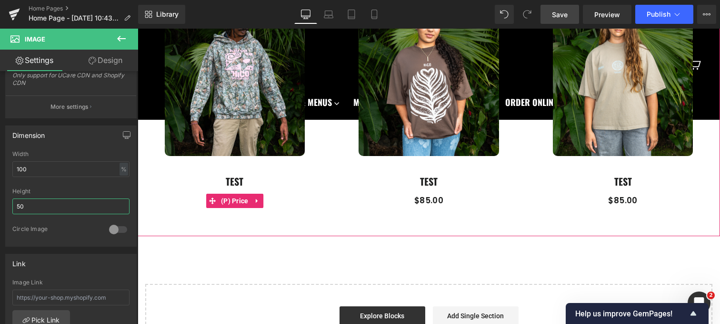
scroll to position [0, 0]
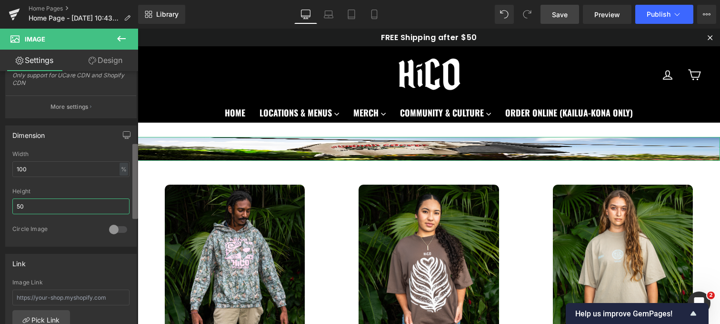
type input "5"
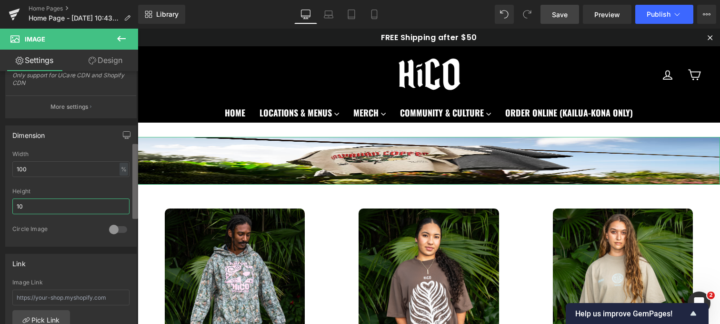
type input "1"
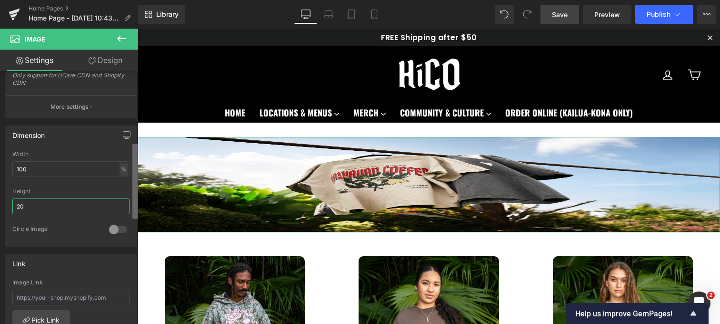
type input "2"
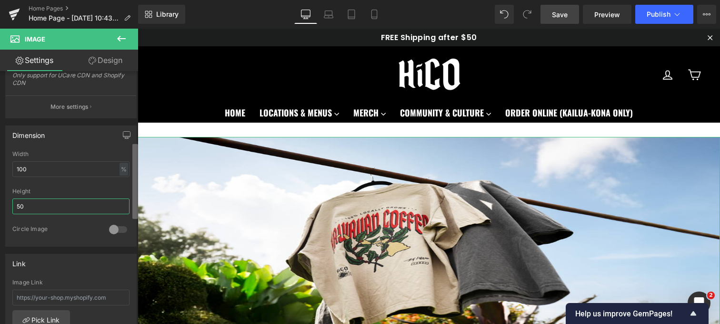
type input "5"
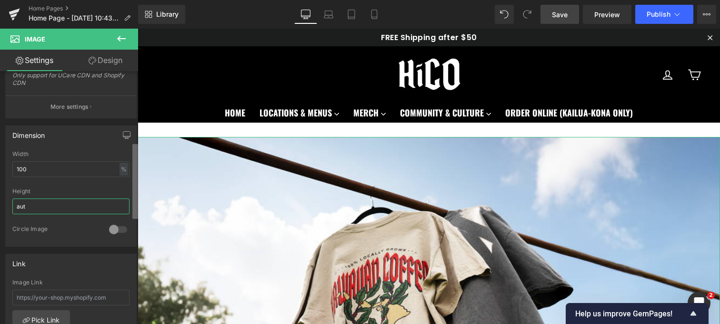
type input "auto"
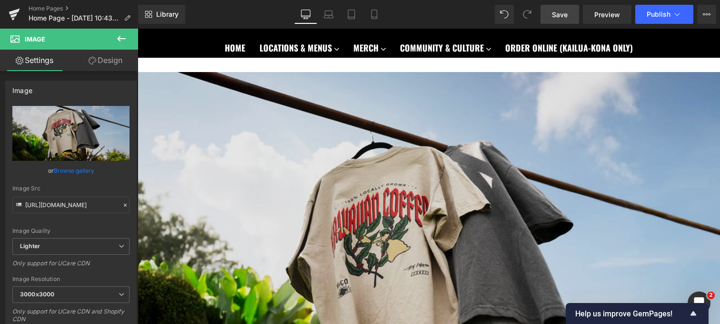
scroll to position [21, 0]
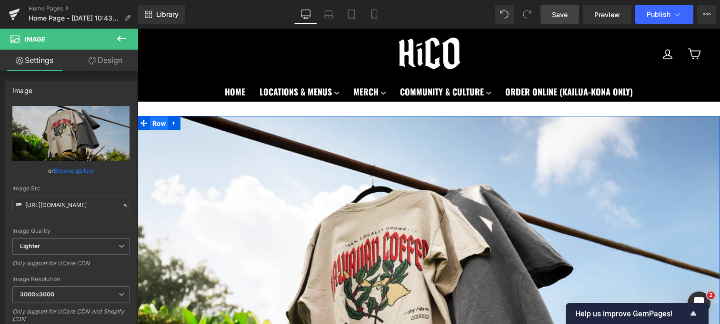
click at [163, 130] on span "Row" at bounding box center [159, 123] width 18 height 14
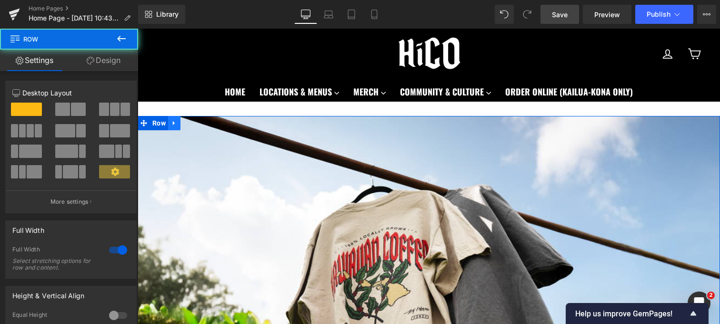
click at [175, 120] on icon at bounding box center [174, 123] width 7 height 7
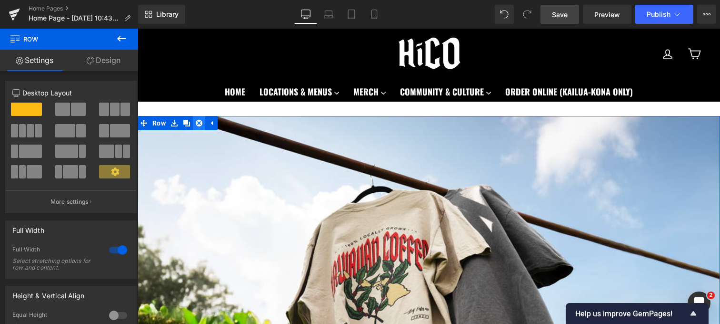
click at [199, 124] on icon at bounding box center [199, 123] width 7 height 7
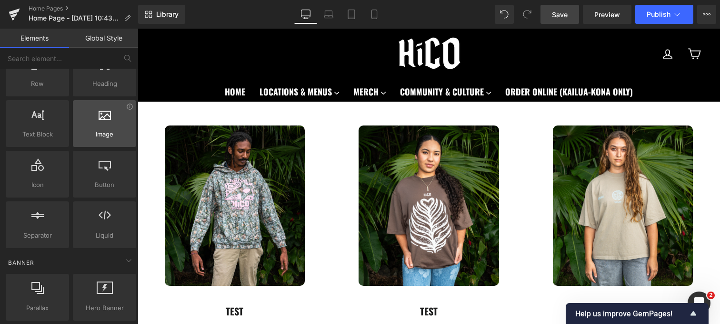
scroll to position [83, 0]
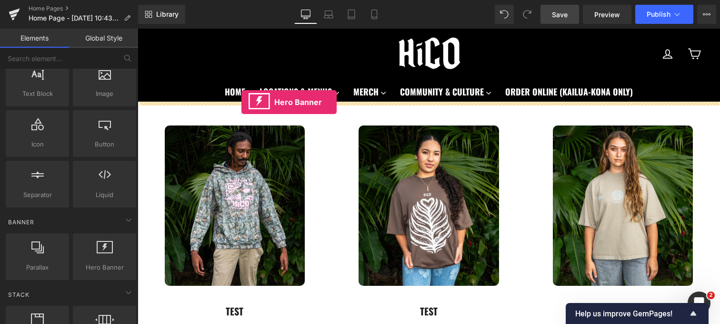
drag, startPoint x: 233, startPoint y: 296, endPoint x: 242, endPoint y: 102, distance: 194.1
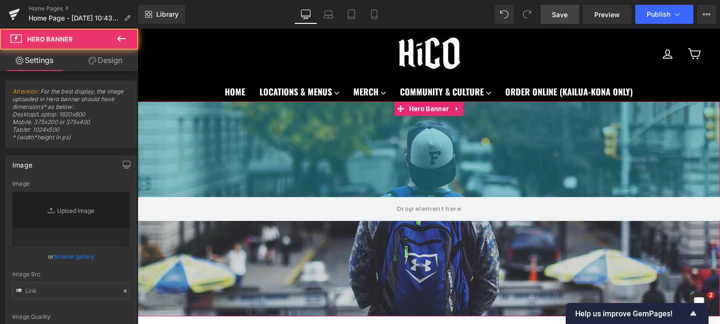
type input "https://d1um8515vdn9kb.cloudfront.net/images/hero.jpg"
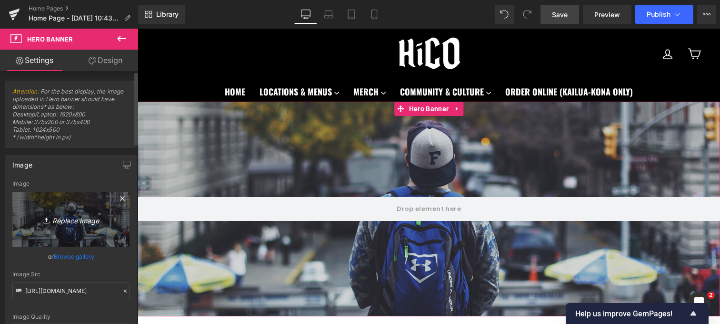
click at [67, 224] on icon "Replace Image" at bounding box center [71, 219] width 76 height 12
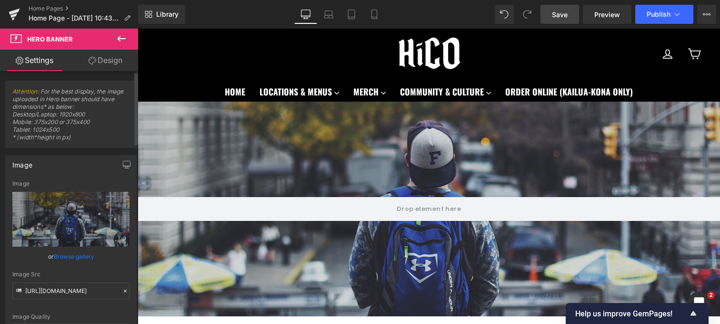
type input "C:\fakepath\DSC_0290-2.png"
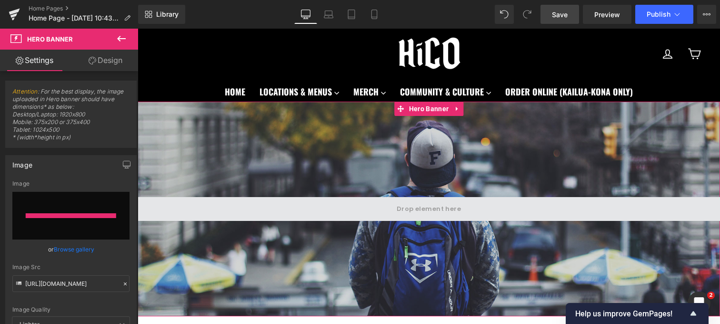
type input "https://ucarecdn.com/4dd78f52-fa76-4fd5-ad7c-d3303fc196d5/-/format/auto/-/previ…"
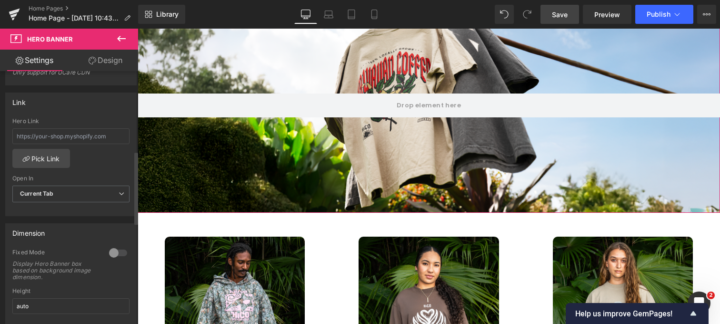
scroll to position [341, 0]
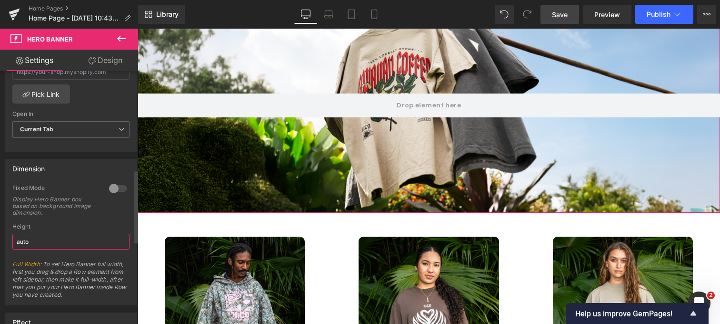
click at [93, 242] on input "auto" at bounding box center [70, 241] width 117 height 16
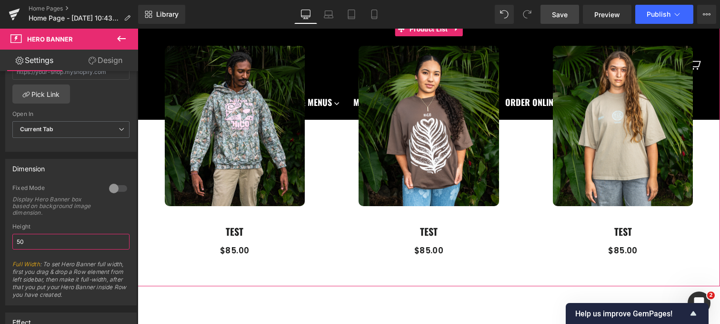
scroll to position [0, 0]
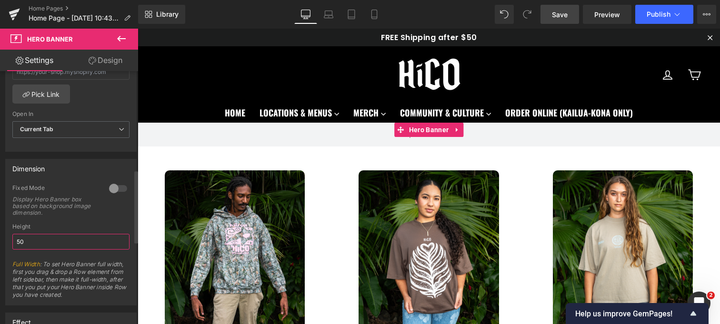
type input "5"
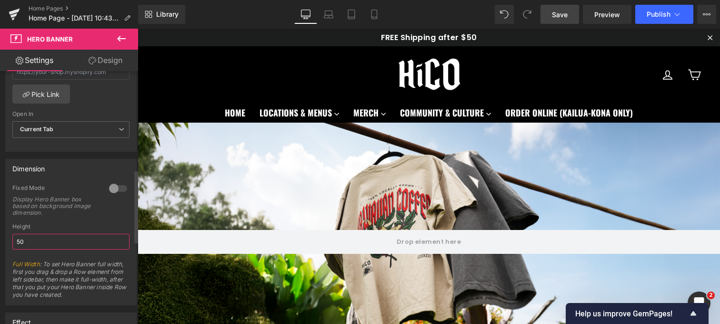
type input "5"
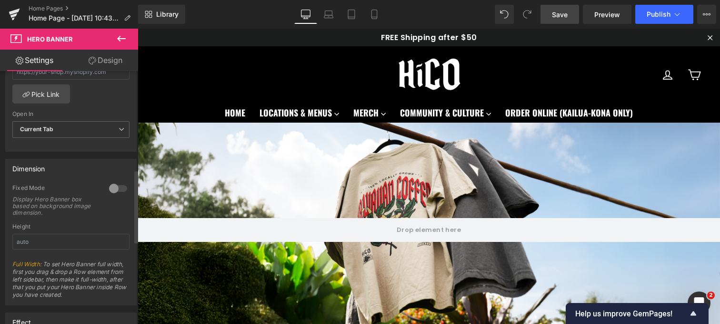
click at [111, 189] on div at bounding box center [118, 188] width 23 height 15
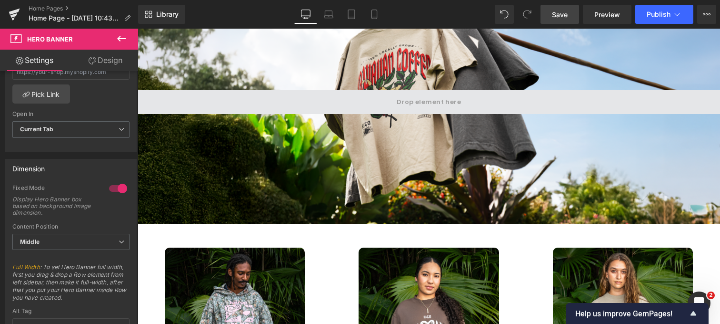
scroll to position [98, 0]
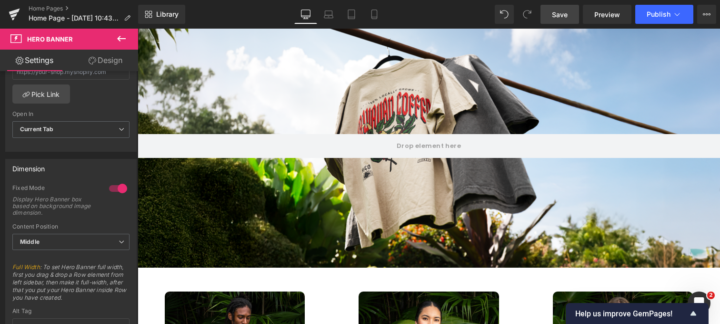
click at [562, 12] on span "Save" at bounding box center [560, 15] width 16 height 10
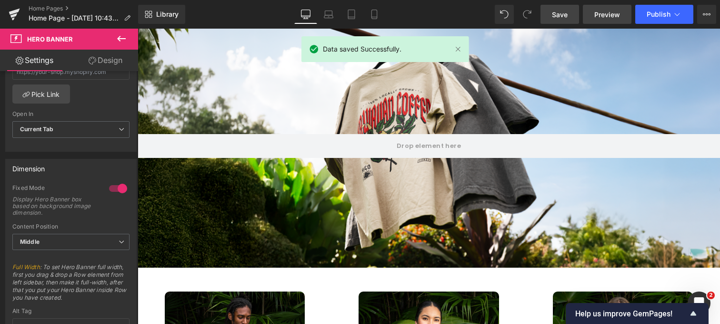
click at [609, 14] on span "Preview" at bounding box center [608, 15] width 26 height 10
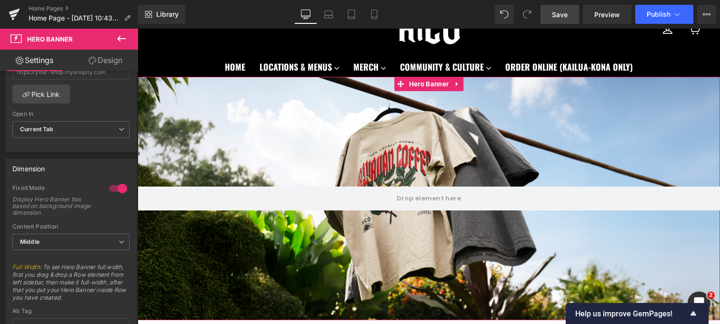
scroll to position [39, 0]
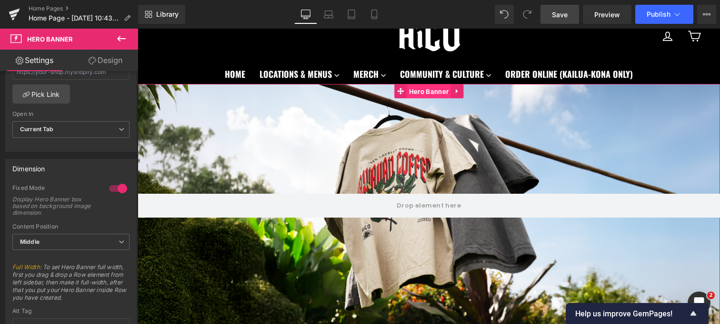
click at [431, 93] on span "Hero Banner" at bounding box center [429, 91] width 44 height 14
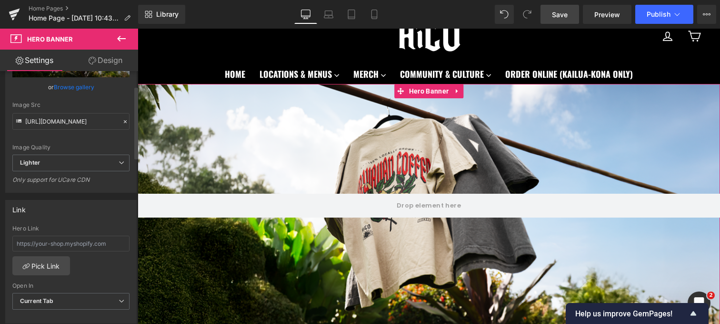
scroll to position [0, 0]
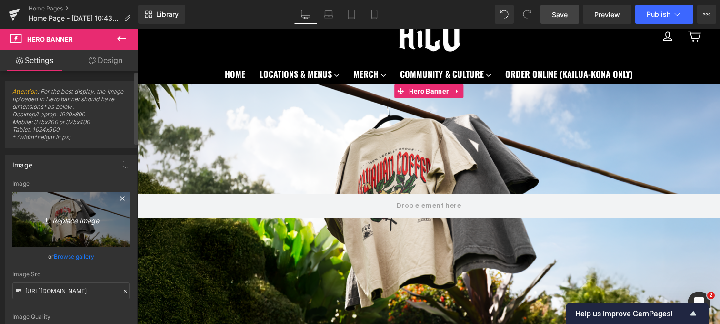
click at [73, 224] on icon "Replace Image" at bounding box center [71, 219] width 76 height 12
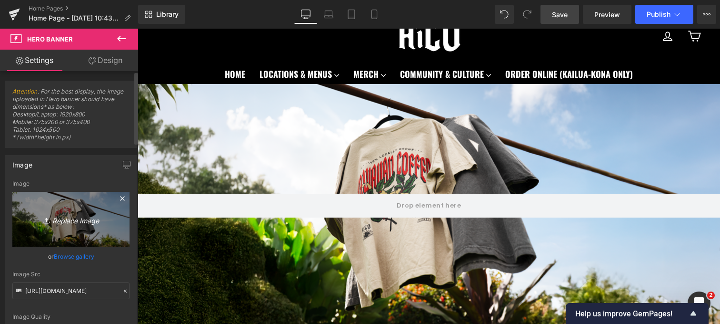
type input "C:\fakepath\DSC_0290-4.png"
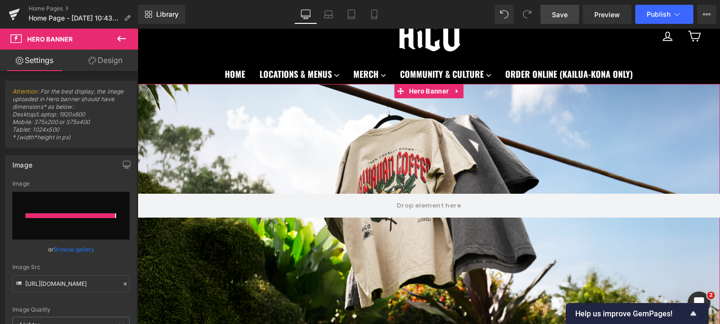
type input "https://ucarecdn.com/36426475-e4fb-4c47-9307-ab662099fd2f/-/format/auto/-/previ…"
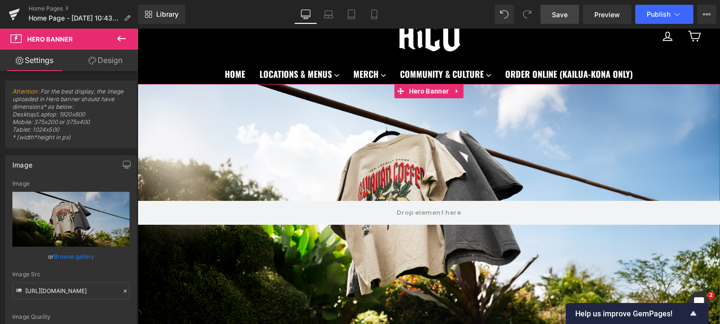
scroll to position [104, 0]
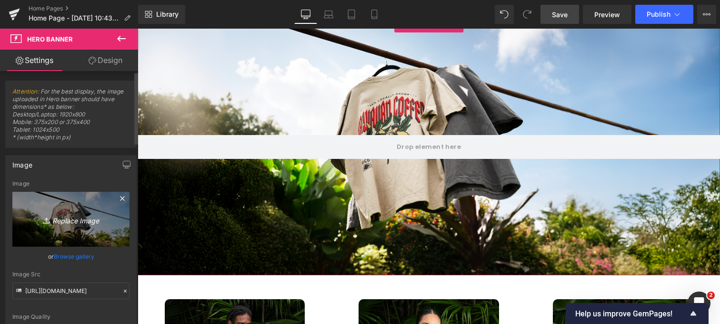
click at [59, 219] on icon "Replace Image" at bounding box center [71, 219] width 76 height 12
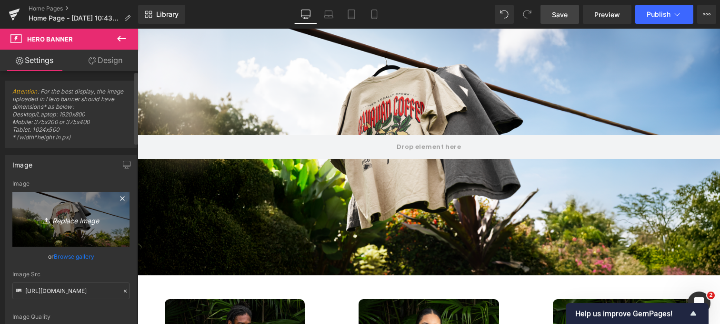
type input "C:\fakepath\DSC_0290-5.png"
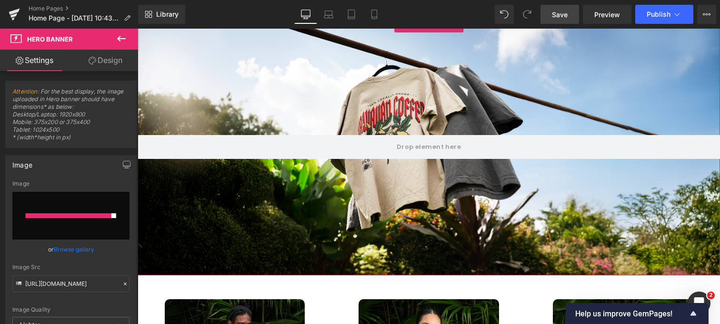
type input "https://ucarecdn.com/b45b329b-c472-4e49-a61b-a5308aa637e7/-/format/auto/-/previ…"
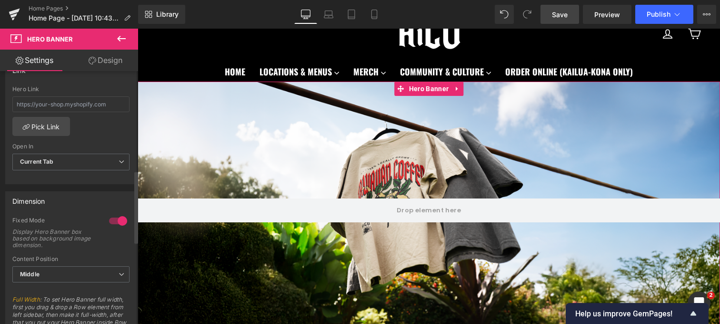
scroll to position [345, 0]
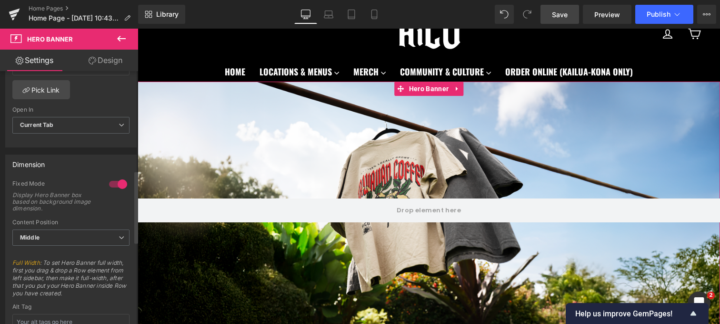
click at [116, 184] on div at bounding box center [118, 183] width 23 height 15
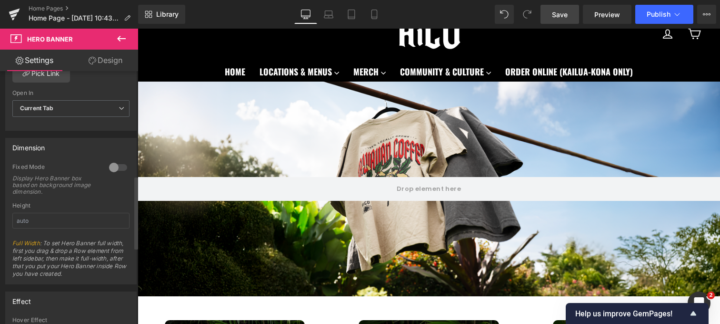
scroll to position [399, 0]
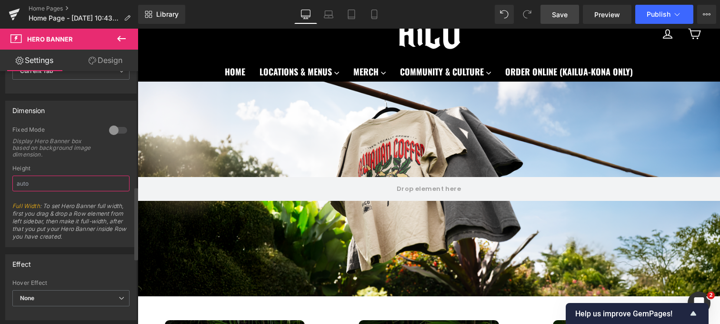
click at [86, 185] on input "text" at bounding box center [70, 183] width 117 height 16
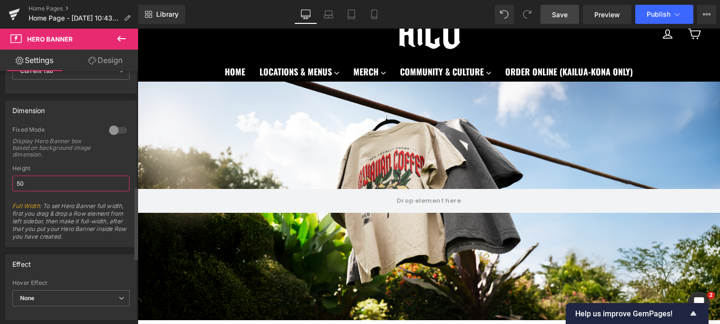
type input "5"
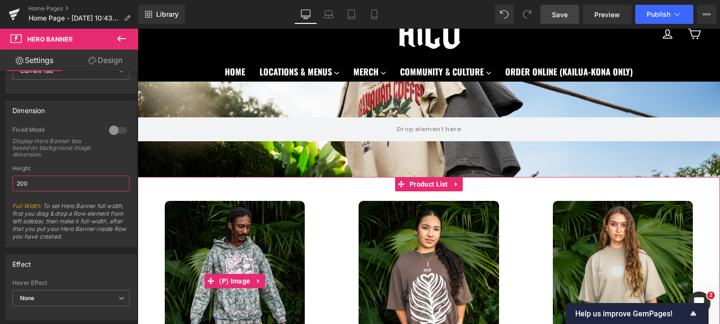
scroll to position [0, 0]
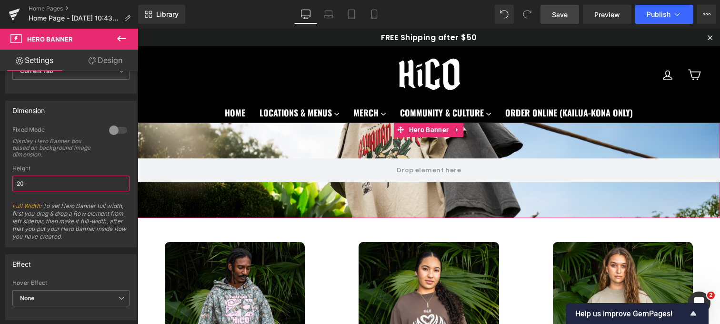
type input "2"
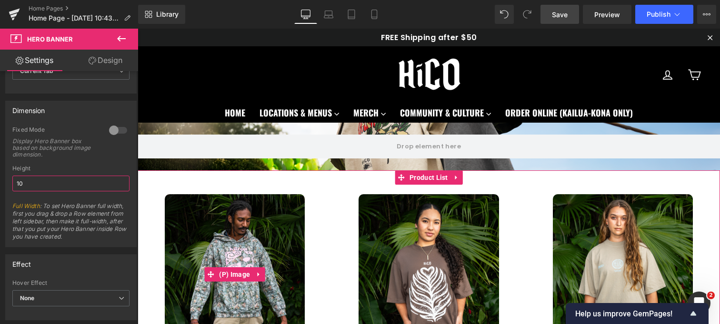
type input "1"
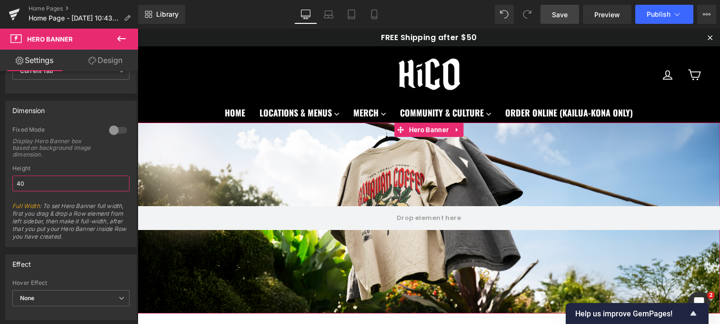
type input "4"
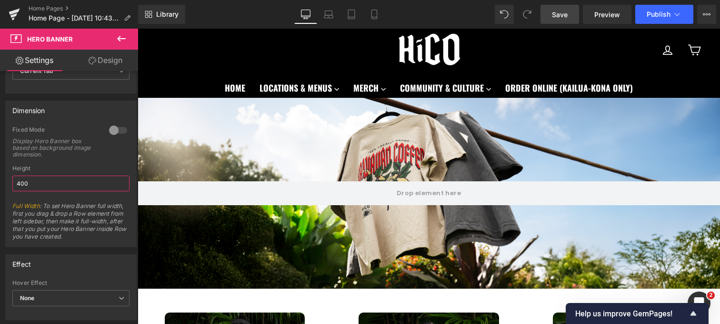
type input "400"
click at [557, 17] on span "Save" at bounding box center [560, 15] width 16 height 10
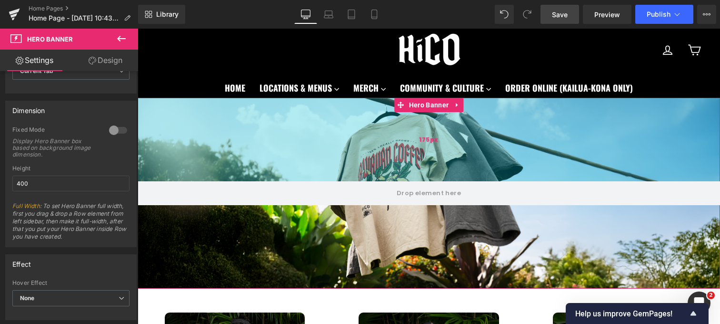
click at [456, 151] on div "175px" at bounding box center [429, 139] width 583 height 83
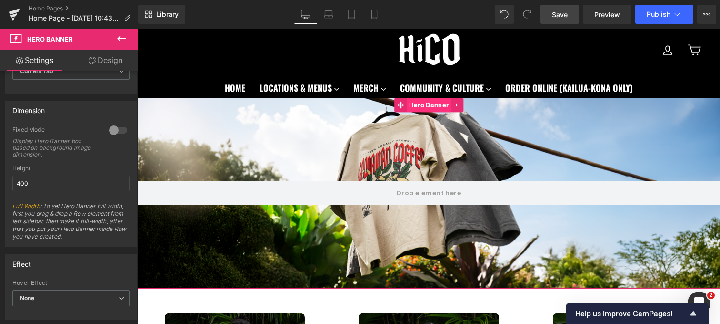
click at [439, 108] on span "Hero Banner" at bounding box center [429, 105] width 44 height 14
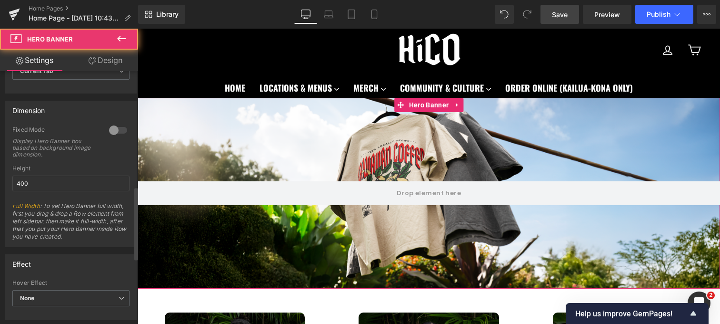
scroll to position [0, 0]
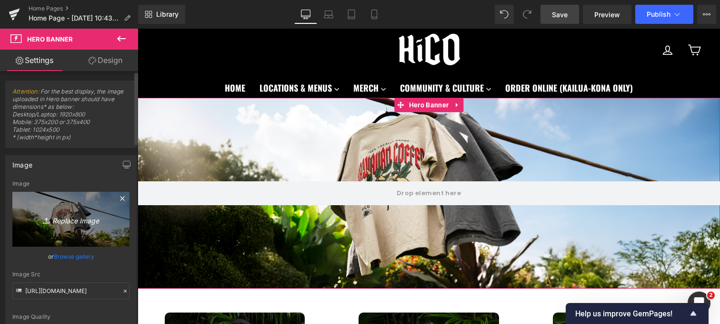
click at [117, 197] on icon at bounding box center [122, 198] width 11 height 11
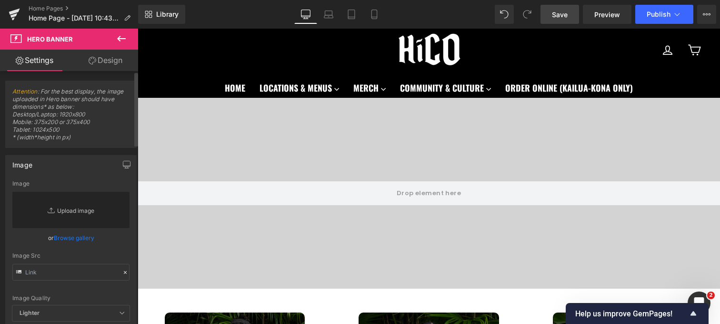
click at [69, 211] on link "Replace Image" at bounding box center [70, 210] width 117 height 36
type input "C:\fakepath\DSC_0290-6.jpg"
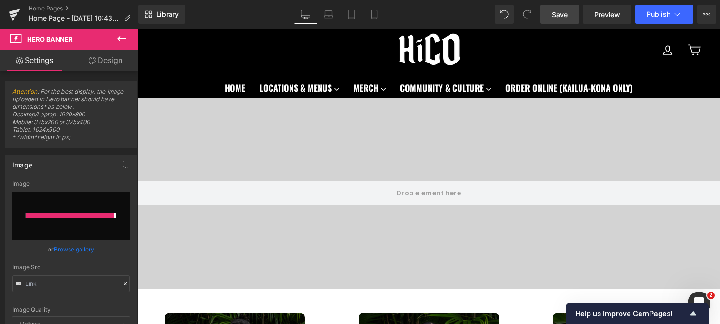
type input "https://ucarecdn.com/61a50903-f51f-435a-b17a-b81803e77d3a/-/format/auto/-/previ…"
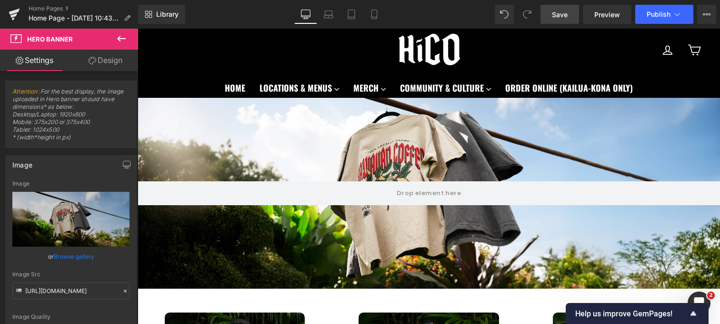
scroll to position [49, 0]
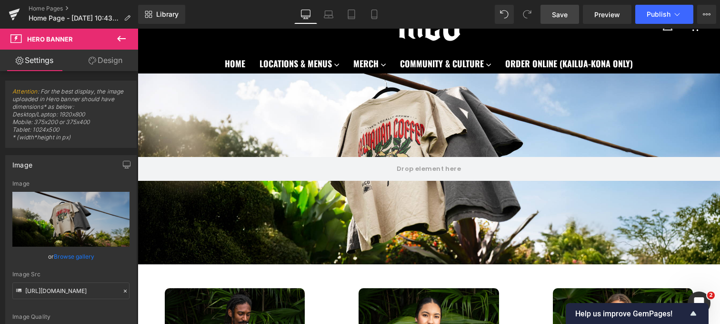
click at [566, 14] on span "Save" at bounding box center [560, 15] width 16 height 10
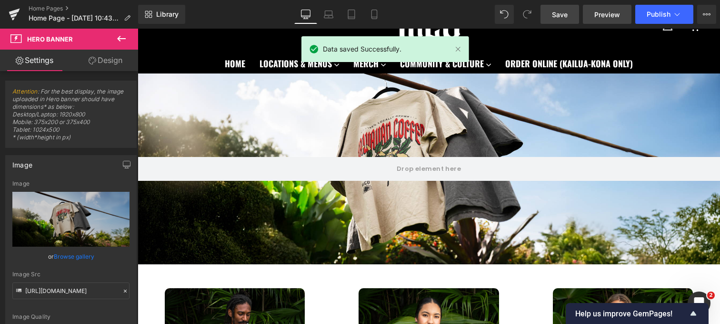
click at [601, 17] on span "Preview" at bounding box center [608, 15] width 26 height 10
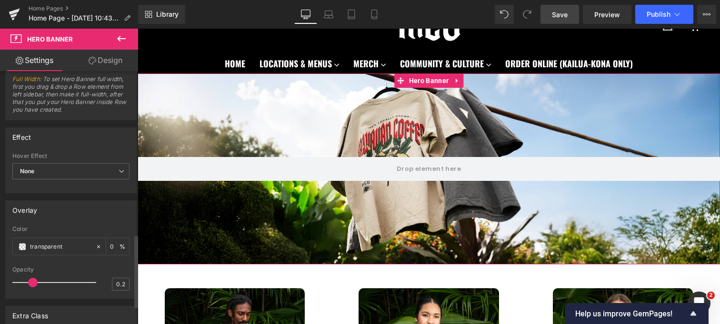
scroll to position [564, 0]
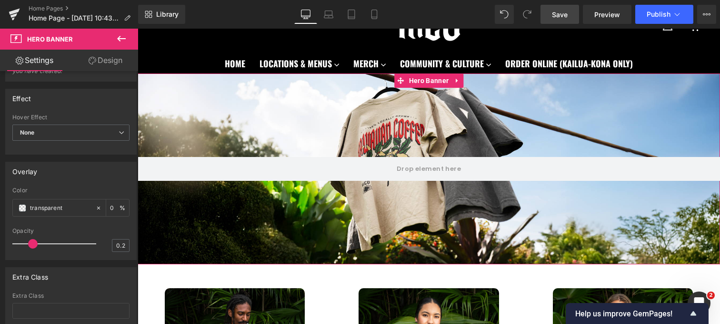
click at [227, 136] on div "175px" at bounding box center [429, 114] width 583 height 83
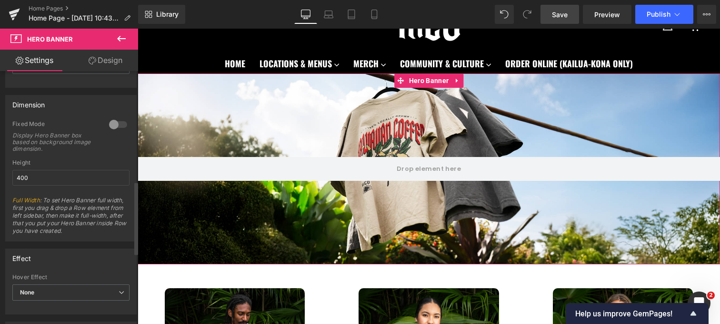
scroll to position [381, 0]
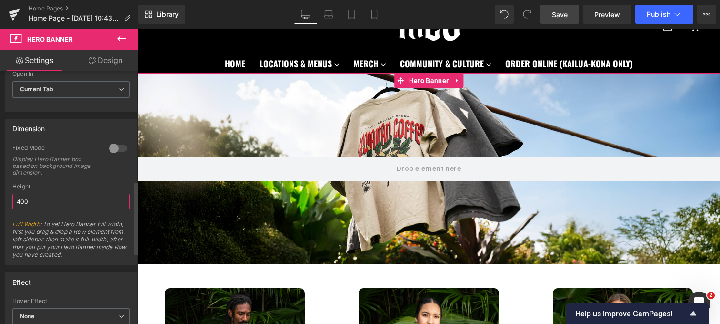
click at [66, 198] on input "400" at bounding box center [70, 201] width 117 height 16
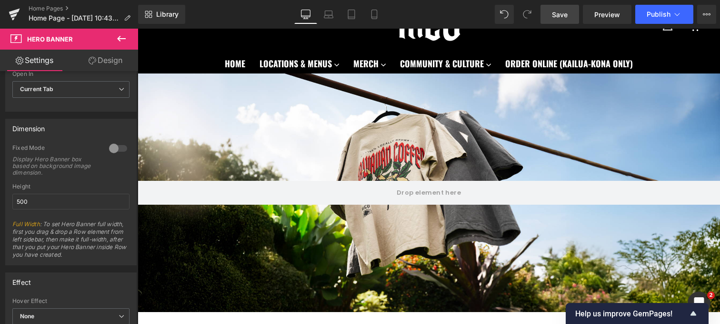
click at [567, 5] on link "Save" at bounding box center [560, 14] width 39 height 19
click at [373, 17] on icon at bounding box center [374, 17] width 5 height 0
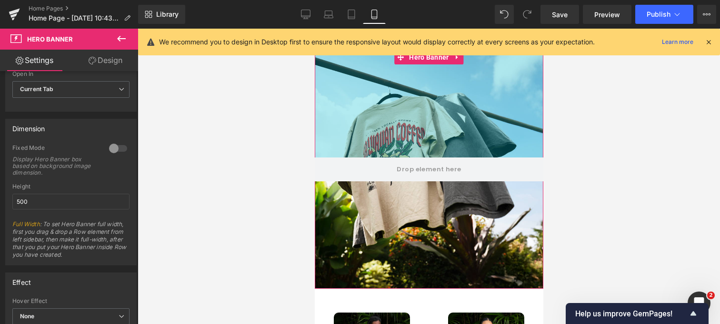
scroll to position [73, 0]
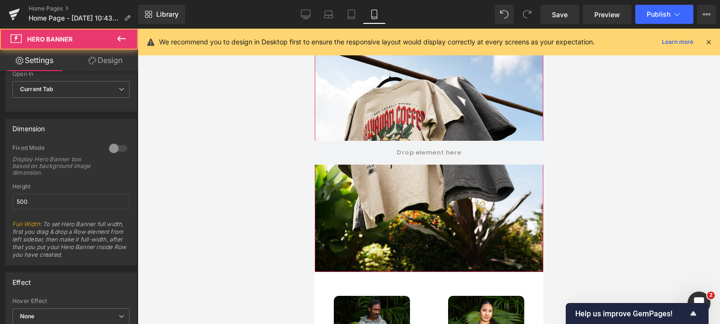
click at [377, 211] on div at bounding box center [428, 152] width 229 height 238
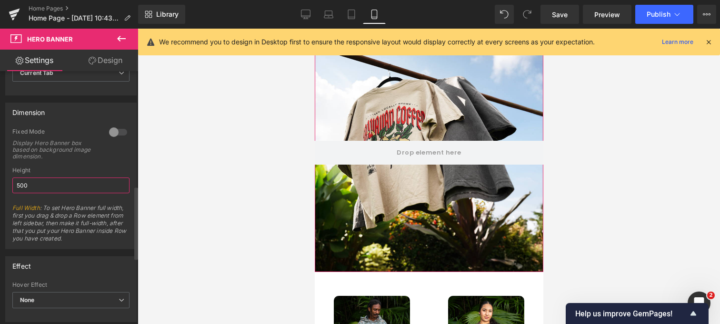
click at [45, 188] on input "500" at bounding box center [70, 185] width 117 height 16
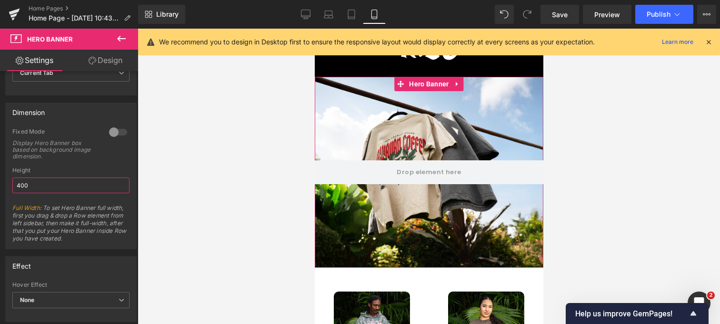
scroll to position [24, 0]
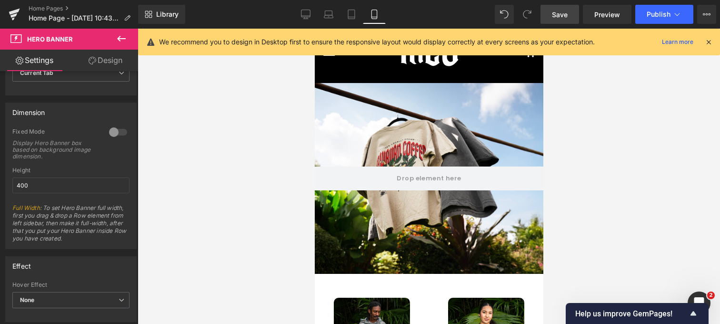
click at [567, 16] on span "Save" at bounding box center [560, 15] width 16 height 10
click at [310, 8] on link "Desktop" at bounding box center [305, 14] width 23 height 19
type input "500"
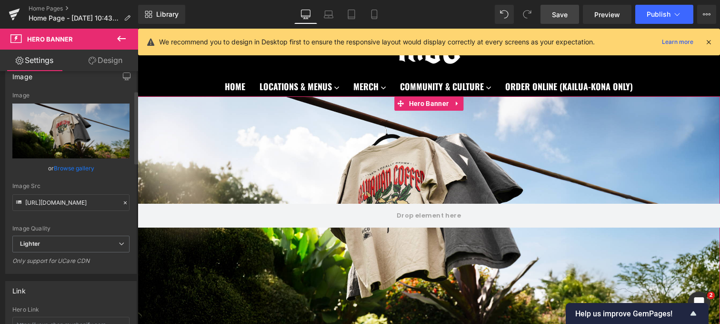
scroll to position [43, 0]
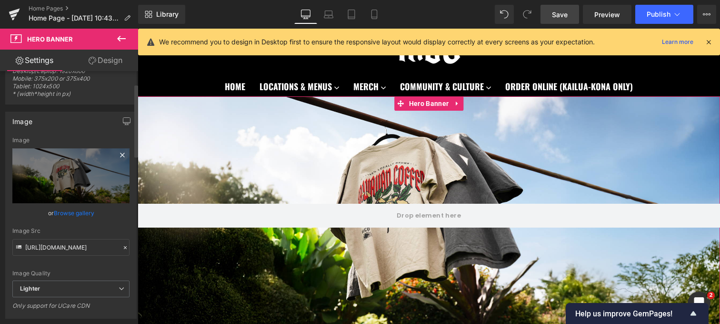
click at [117, 152] on icon at bounding box center [122, 154] width 11 height 11
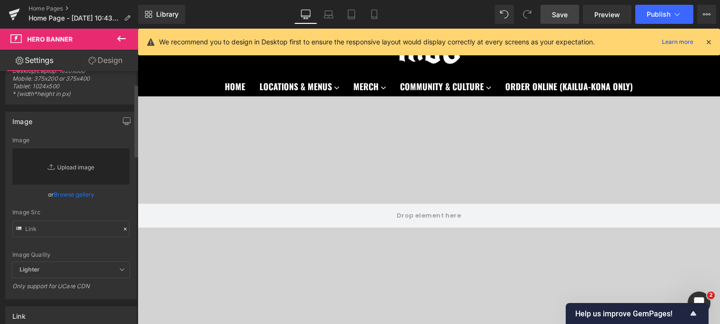
click at [72, 165] on link "Replace Image" at bounding box center [70, 166] width 117 height 36
type input "C:\fakepath\DSC_0290-6.jpg"
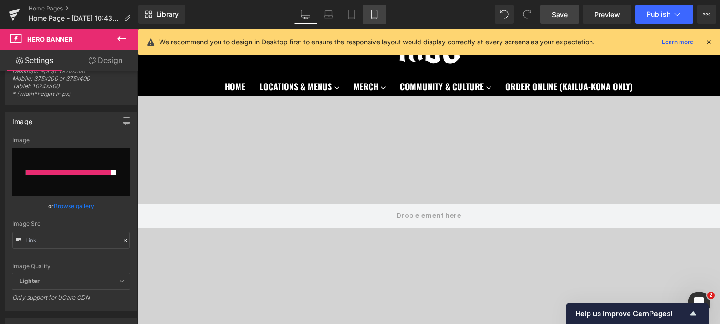
type input "https://ucarecdn.com/30a82fca-3caa-4dd9-a45c-2a1fd71d066f/-/format/auto/-/previ…"
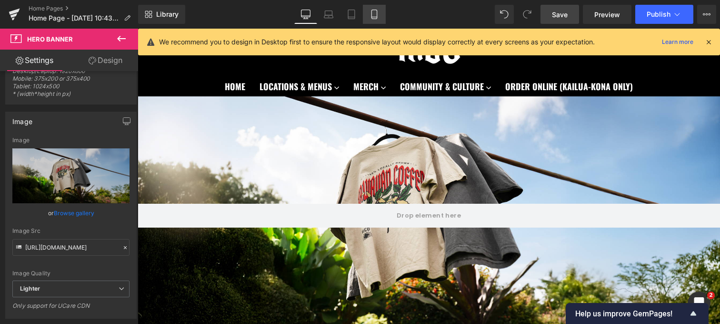
click at [377, 21] on link "Mobile" at bounding box center [374, 14] width 23 height 19
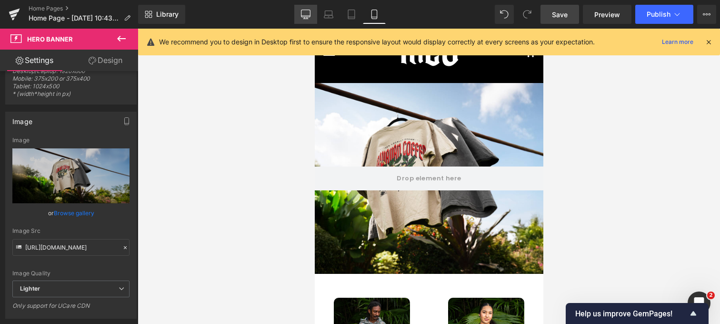
click at [305, 14] on icon at bounding box center [306, 15] width 10 height 10
type input "500"
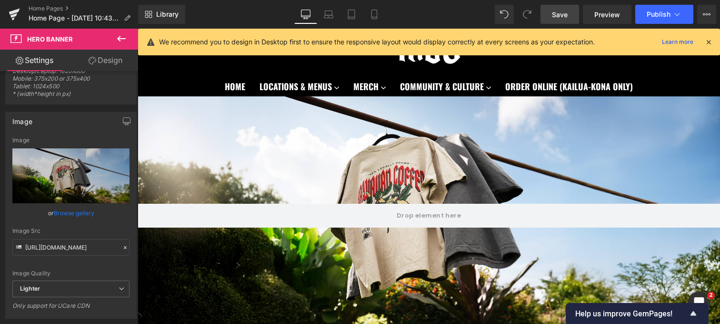
scroll to position [27, 0]
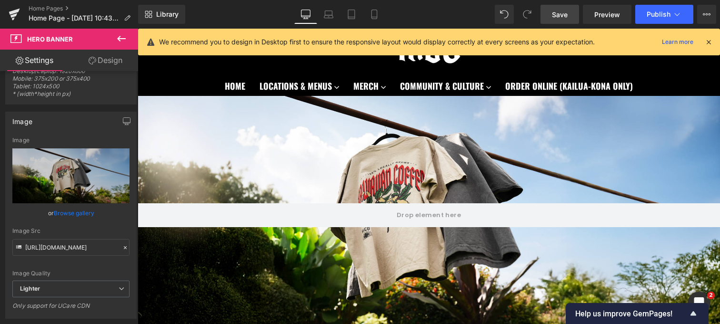
click at [569, 13] on link "Save" at bounding box center [560, 14] width 39 height 19
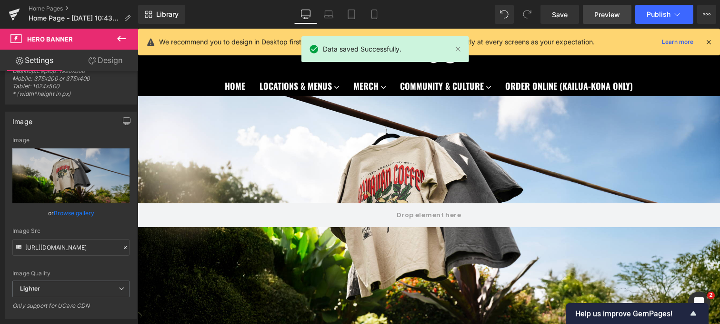
click at [602, 14] on span "Preview" at bounding box center [608, 15] width 26 height 10
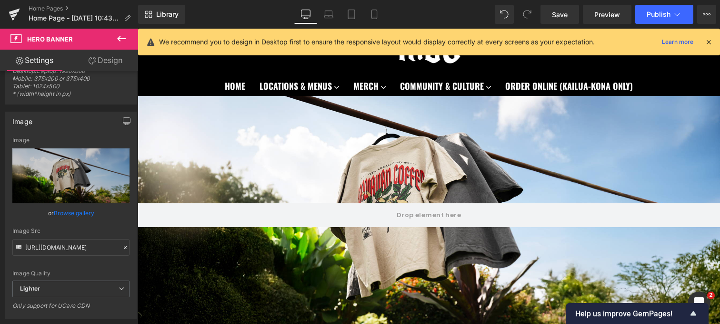
click at [119, 39] on icon at bounding box center [121, 39] width 9 height 6
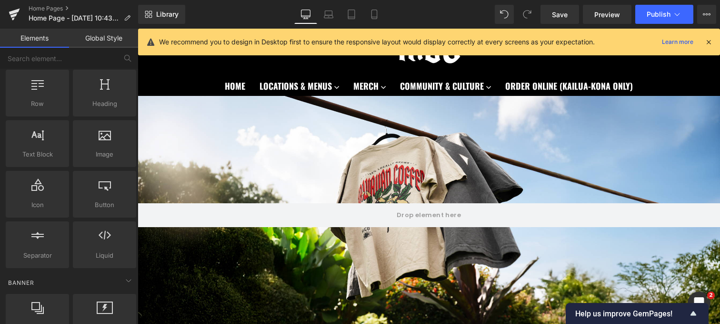
scroll to position [0, 0]
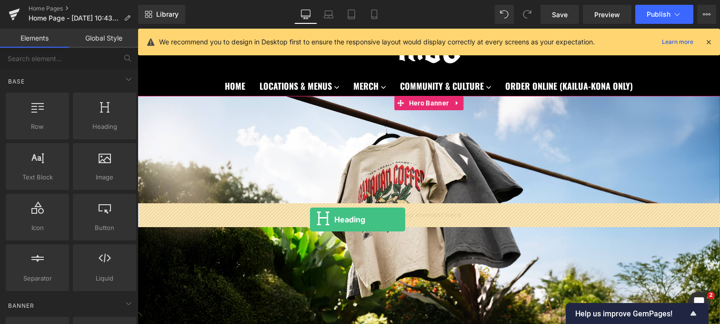
drag, startPoint x: 225, startPoint y: 155, endPoint x: 311, endPoint y: 218, distance: 106.1
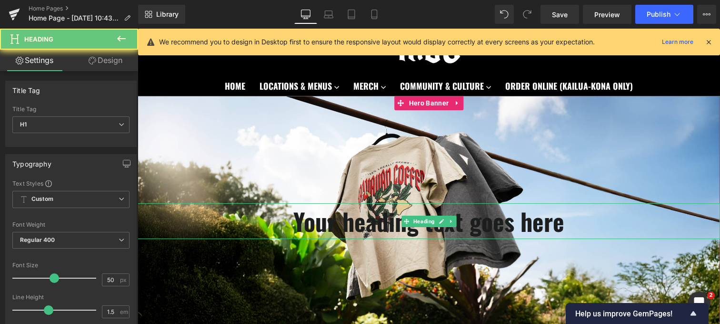
click at [345, 226] on h1 "Your heading text goes here" at bounding box center [429, 221] width 583 height 36
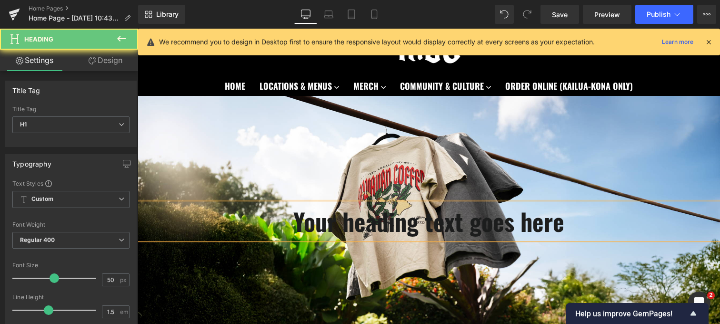
click at [345, 226] on h1 "Your heading text goes here" at bounding box center [429, 221] width 583 height 36
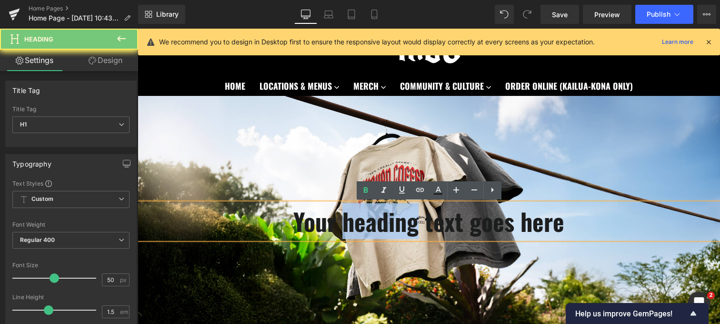
click at [345, 226] on h1 "Your heading text goes here" at bounding box center [429, 221] width 583 height 36
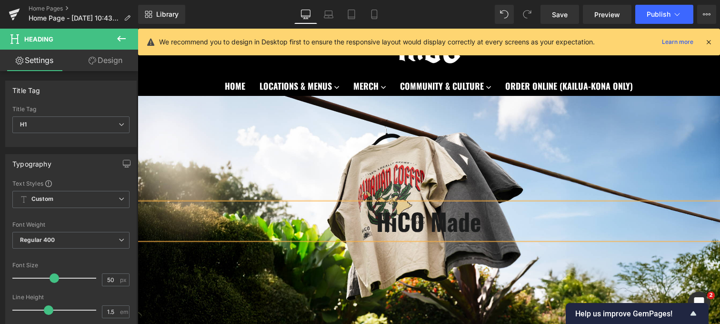
click at [484, 193] on div at bounding box center [429, 215] width 583 height 238
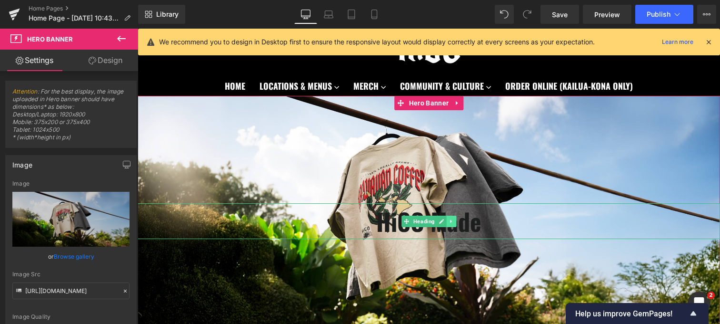
click at [450, 220] on icon at bounding box center [450, 220] width 1 height 3
click at [457, 220] on icon at bounding box center [456, 221] width 5 height 6
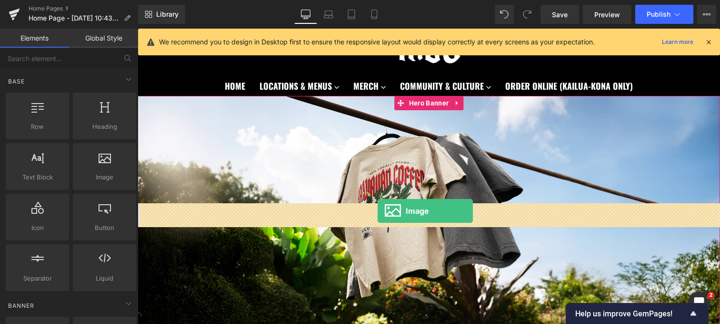
drag, startPoint x: 248, startPoint y: 205, endPoint x: 378, endPoint y: 211, distance: 130.2
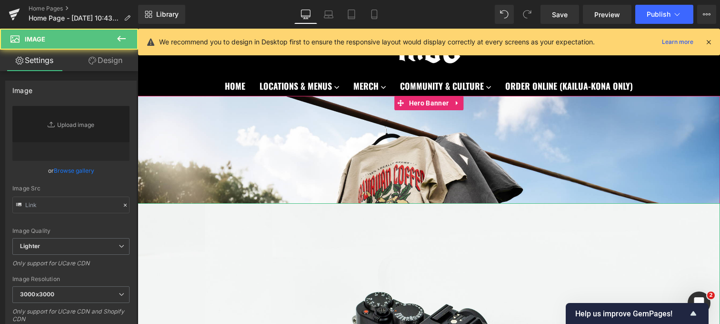
type input "//d1um8515vdn9kb.cloudfront.net/images/parallax.jpg"
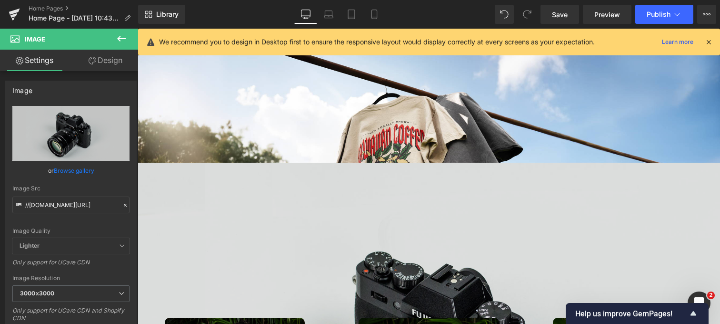
scroll to position [51, 0]
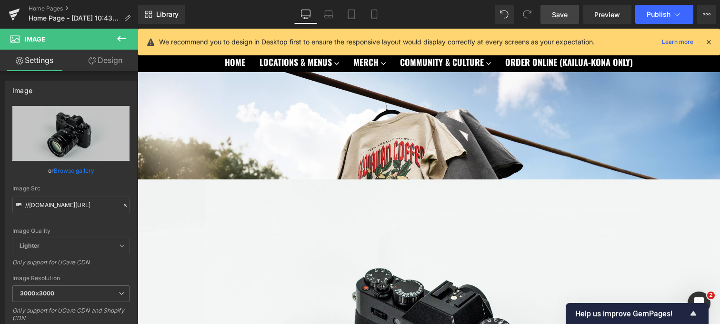
click at [570, 12] on link "Save" at bounding box center [560, 14] width 39 height 19
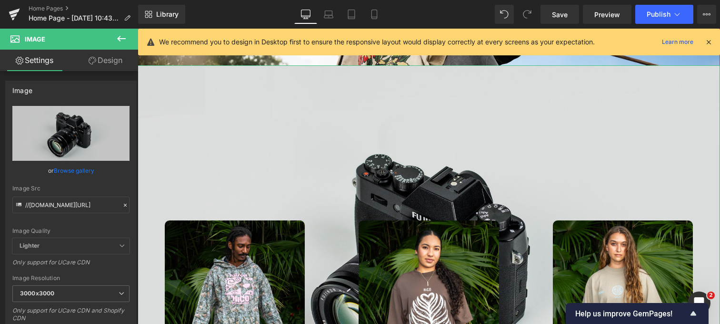
scroll to position [182, 0]
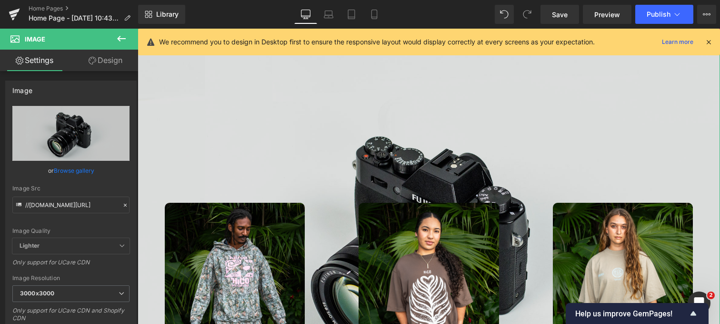
click at [354, 147] on img at bounding box center [429, 241] width 583 height 386
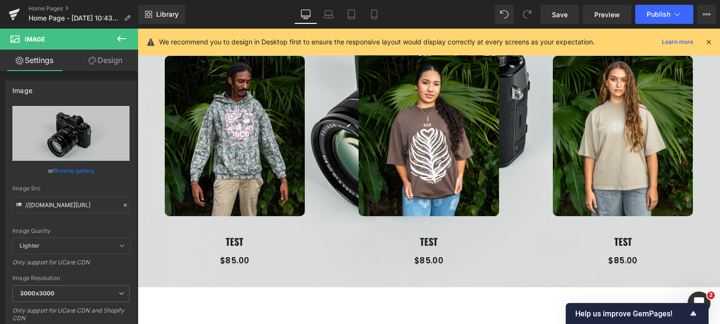
scroll to position [158, 0]
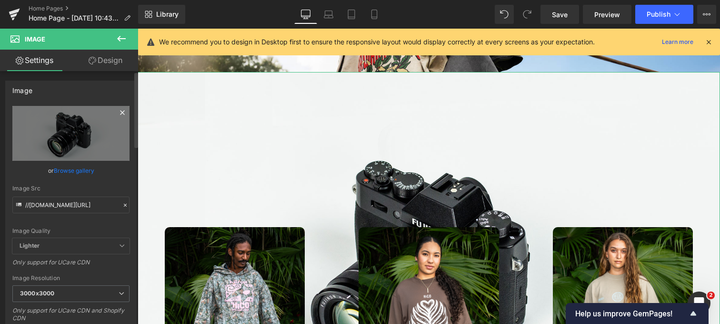
click at [120, 111] on icon at bounding box center [122, 112] width 4 height 4
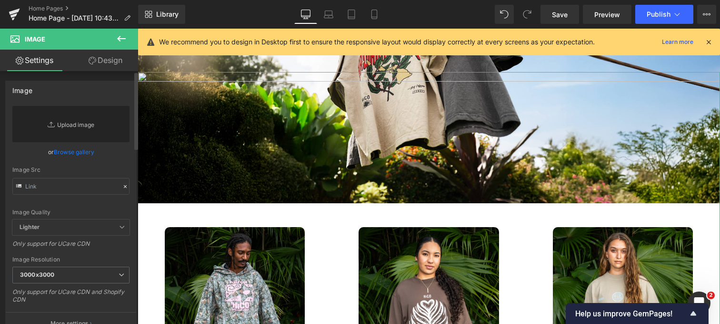
click at [75, 127] on link "Replace Image" at bounding box center [70, 124] width 117 height 36
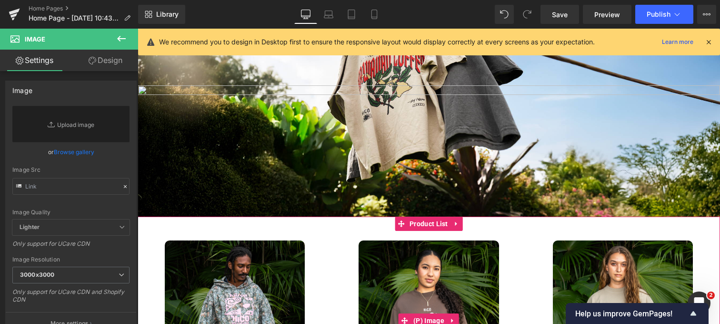
scroll to position [63, 0]
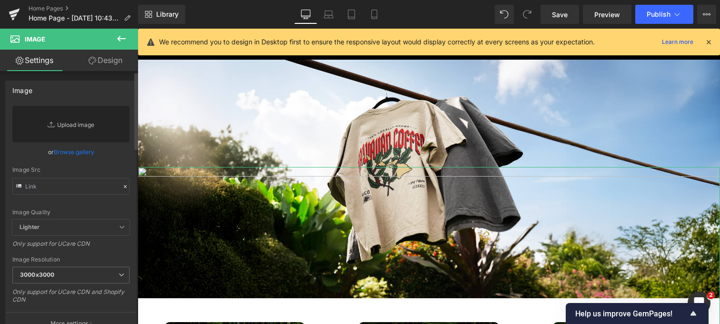
click at [79, 127] on link "Replace Image" at bounding box center [70, 124] width 117 height 36
click at [81, 152] on link "Browse gallery" at bounding box center [74, 151] width 41 height 17
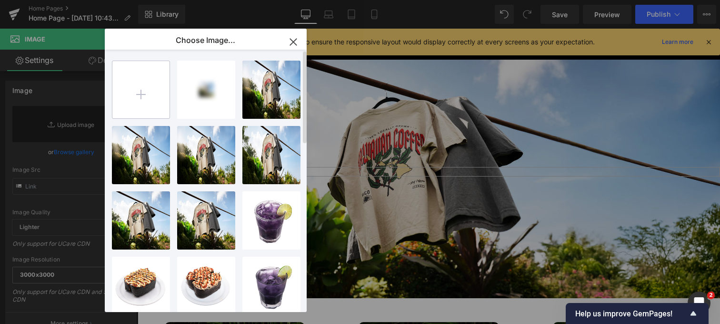
click at [151, 88] on input "file" at bounding box center [140, 89] width 57 height 57
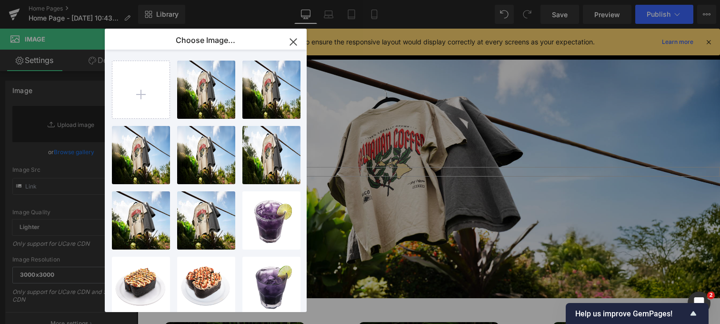
click at [293, 46] on icon "button" at bounding box center [293, 41] width 15 height 15
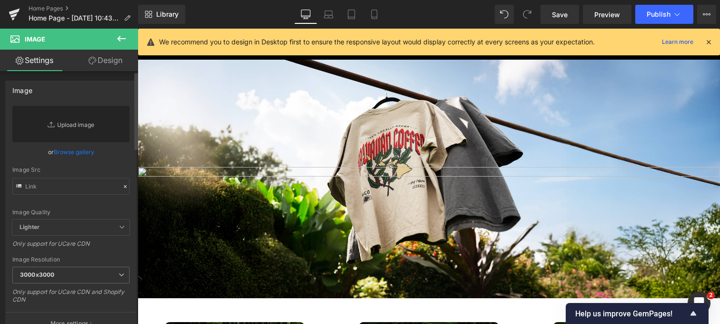
click at [80, 124] on link "Replace Image" at bounding box center [70, 124] width 117 height 36
type input "C:\fakepath\White-Transparent-2.png"
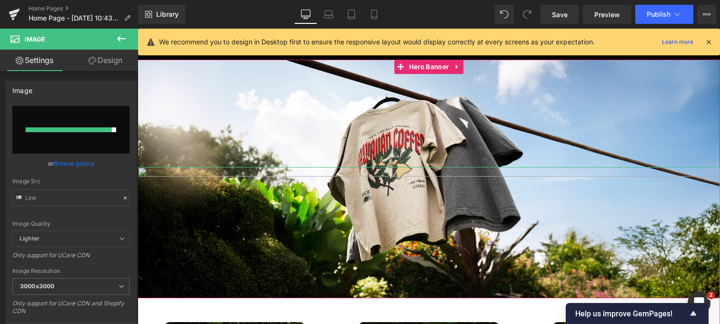
type input "https://ucarecdn.com/133d9eb7-b54d-420f-9ac7-ed86f6599966/-/format/auto/-/previ…"
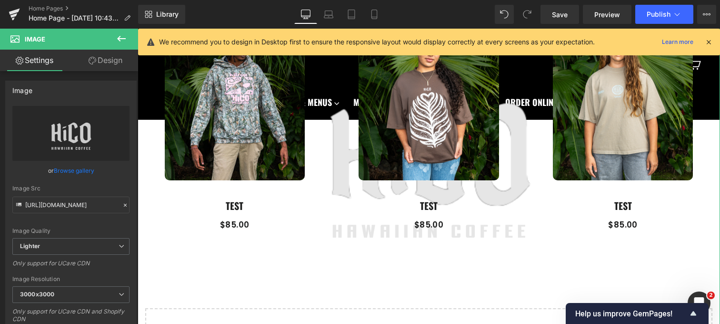
scroll to position [312, 0]
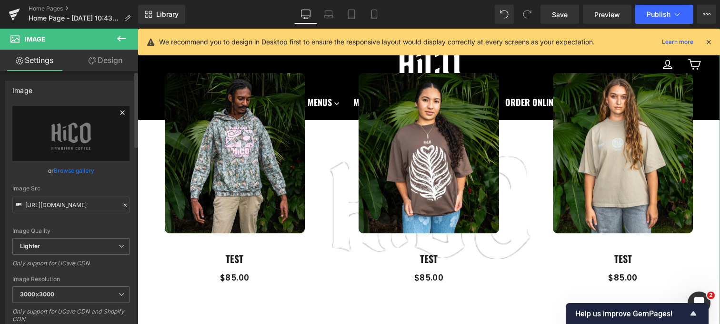
click at [120, 113] on icon at bounding box center [122, 112] width 4 height 4
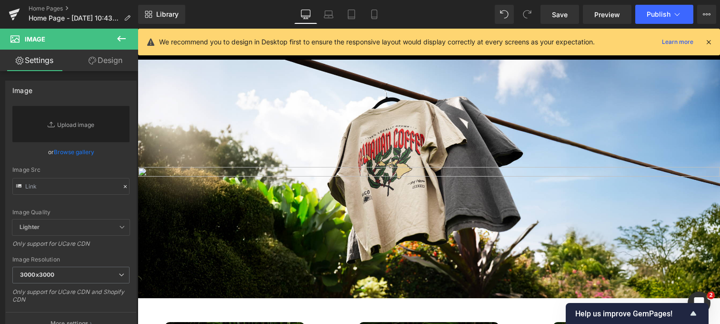
scroll to position [0, 0]
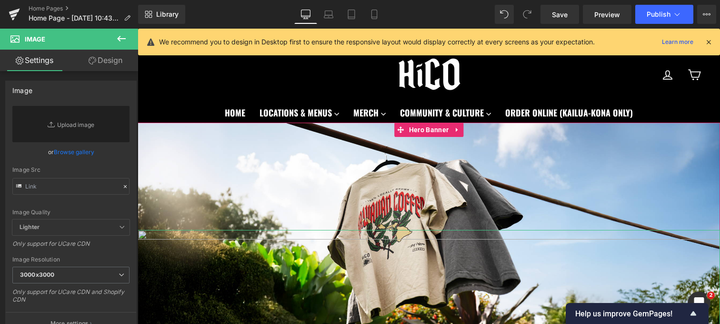
click at [112, 38] on button at bounding box center [121, 39] width 33 height 21
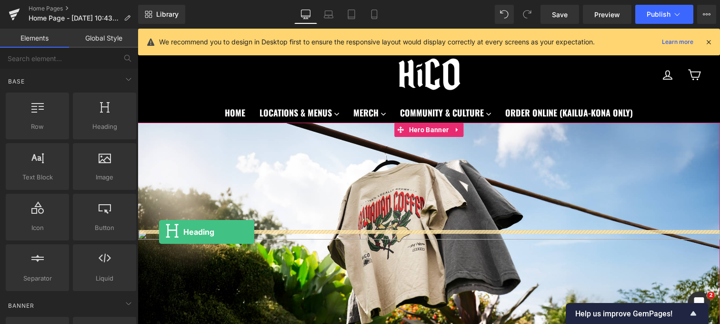
drag, startPoint x: 220, startPoint y: 153, endPoint x: 159, endPoint y: 232, distance: 99.1
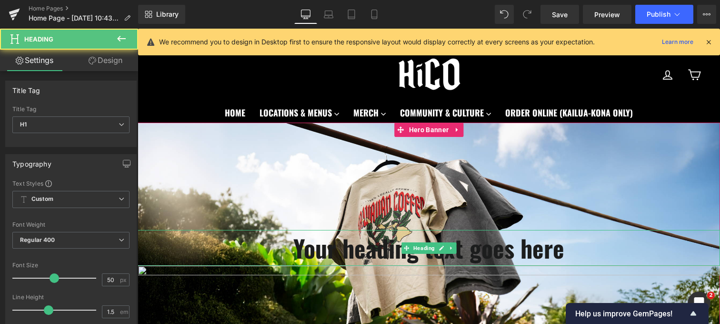
scroll to position [17, 0]
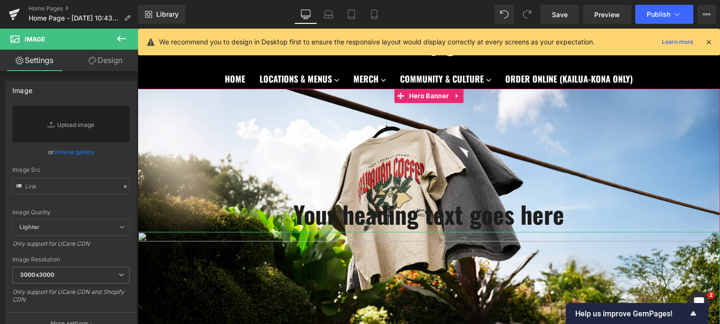
scroll to position [33, 0]
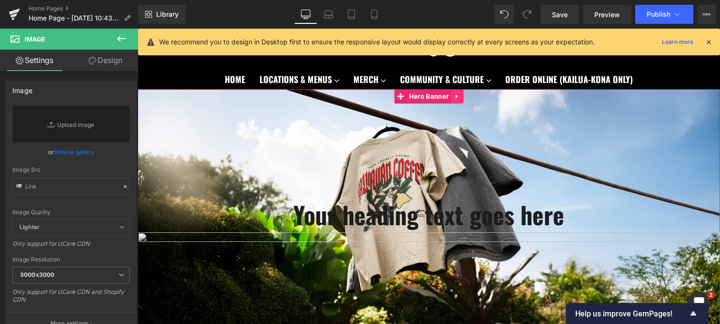
click at [456, 99] on icon at bounding box center [457, 96] width 7 height 7
click at [460, 99] on icon at bounding box center [463, 96] width 7 height 7
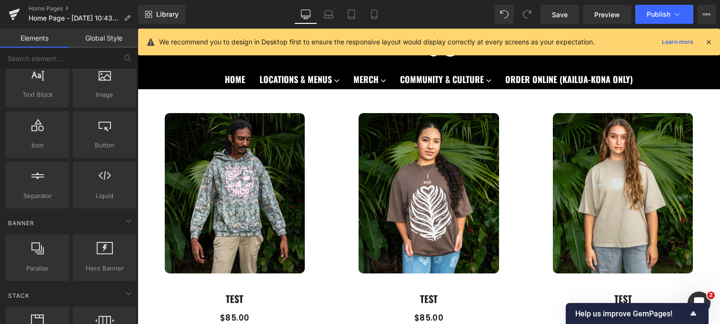
scroll to position [130, 0]
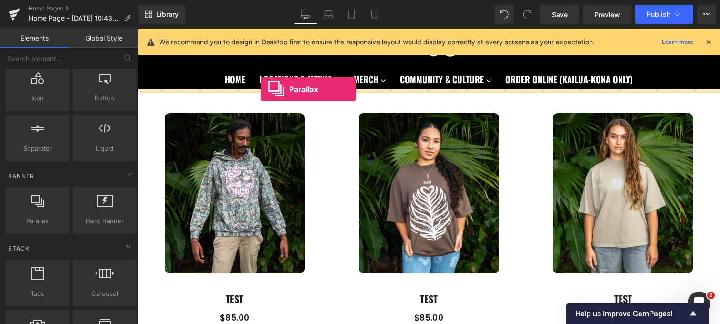
drag, startPoint x: 164, startPoint y: 246, endPoint x: 261, endPoint y: 90, distance: 184.1
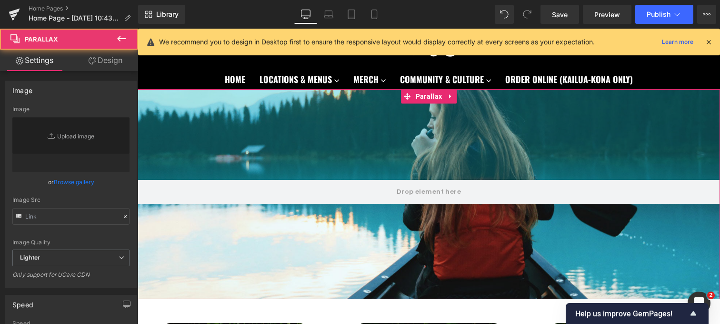
type input "https://cdn.shopify.com/s/files/1/0657/0813/files/slide-girl_2048x.jpg"
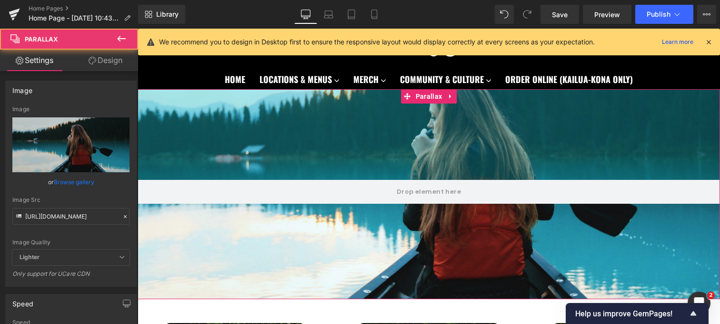
scroll to position [965, 583]
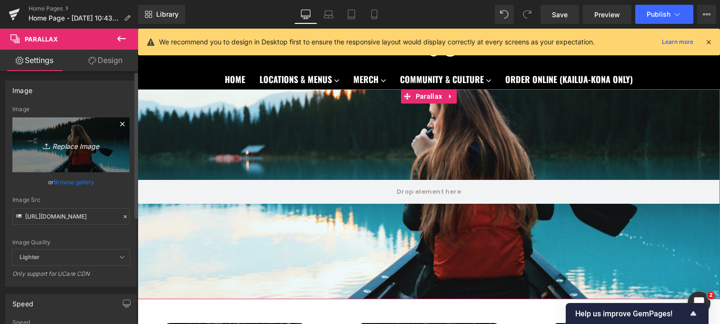
click at [71, 148] on icon "Replace Image" at bounding box center [71, 145] width 76 height 12
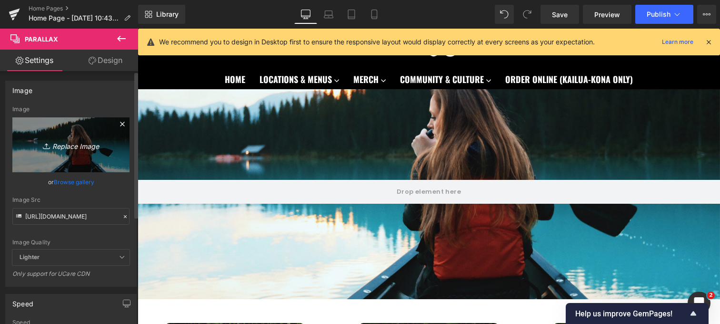
type input "C:\fakepath\DSC_0290-6.jpg"
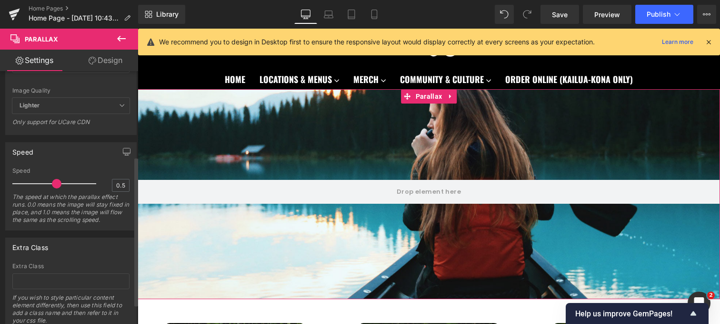
type input "https://ucarecdn.com/427d2510-102b-458d-b3d7-ccbab876c6b0/-/format/auto/-/previ…"
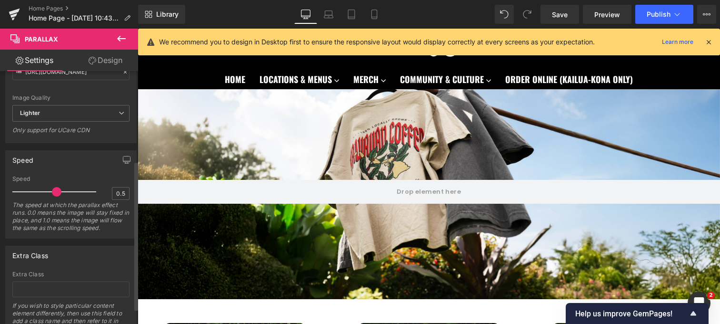
scroll to position [152, 0]
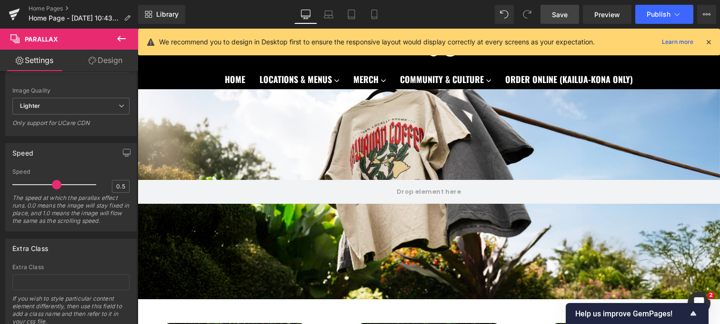
click at [562, 11] on span "Save" at bounding box center [560, 15] width 16 height 10
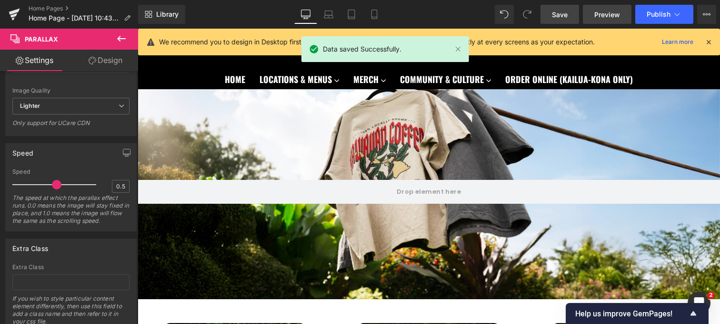
click at [618, 12] on span "Preview" at bounding box center [608, 15] width 26 height 10
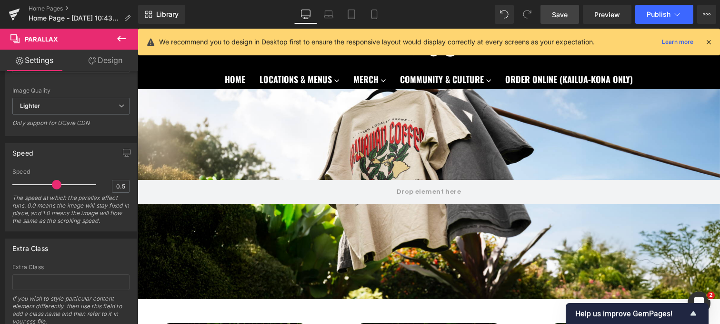
click at [120, 38] on icon at bounding box center [121, 38] width 11 height 11
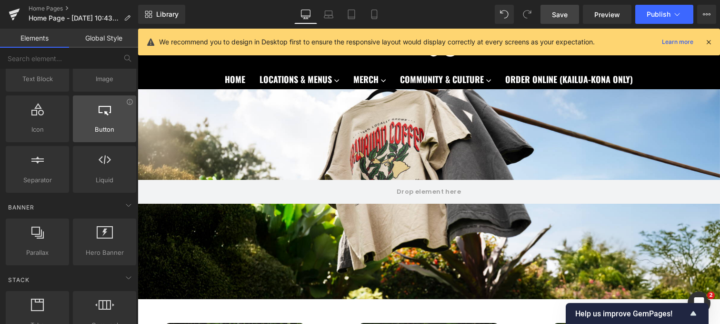
scroll to position [0, 0]
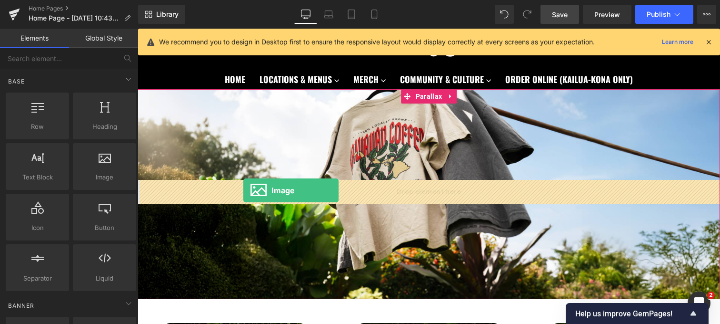
drag, startPoint x: 244, startPoint y: 185, endPoint x: 243, endPoint y: 190, distance: 4.8
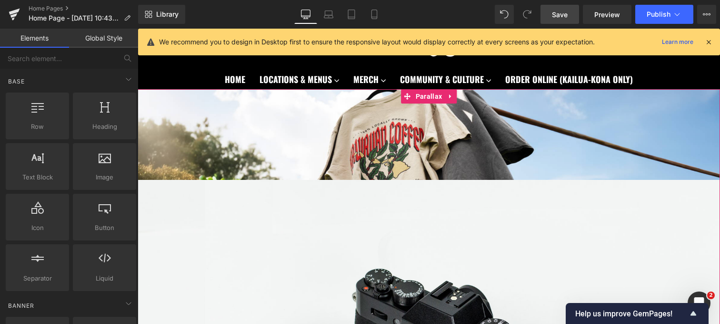
scroll to position [965, 583]
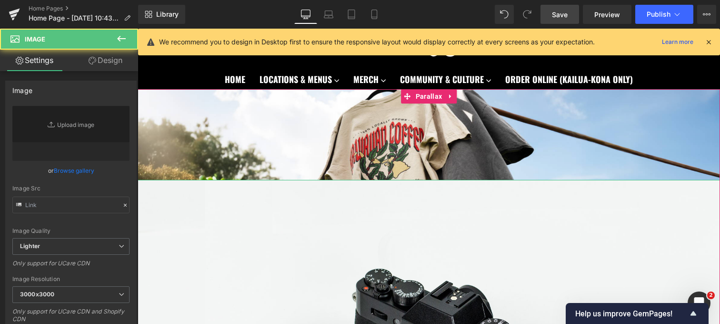
type input "//d1um8515vdn9kb.cloudfront.net/images/parallax.jpg"
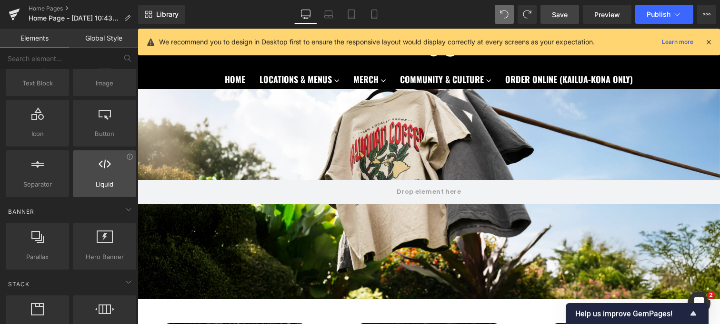
scroll to position [0, 0]
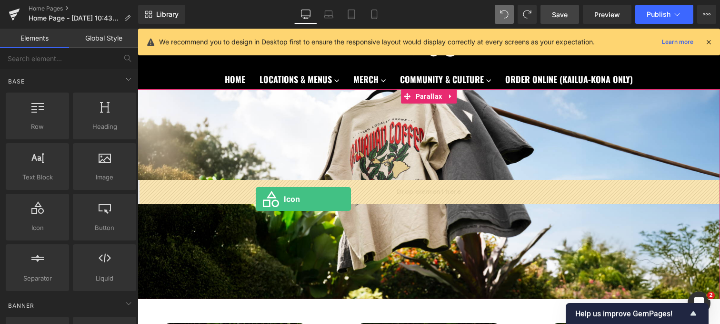
drag, startPoint x: 180, startPoint y: 257, endPoint x: 256, endPoint y: 198, distance: 95.8
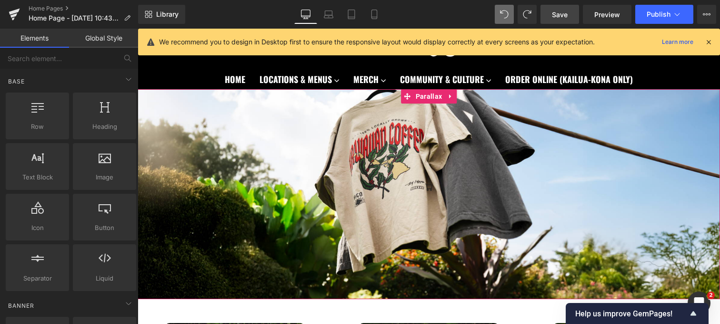
scroll to position [965, 583]
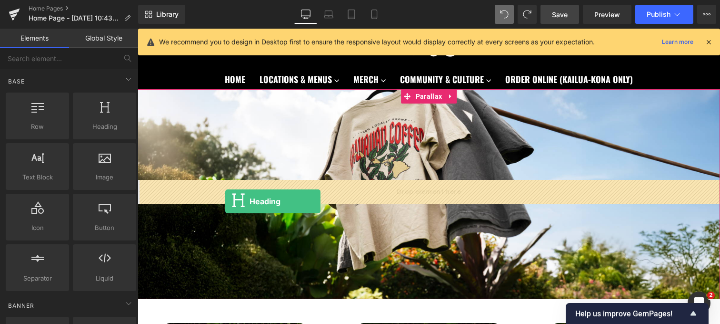
drag, startPoint x: 223, startPoint y: 153, endPoint x: 225, endPoint y: 201, distance: 48.2
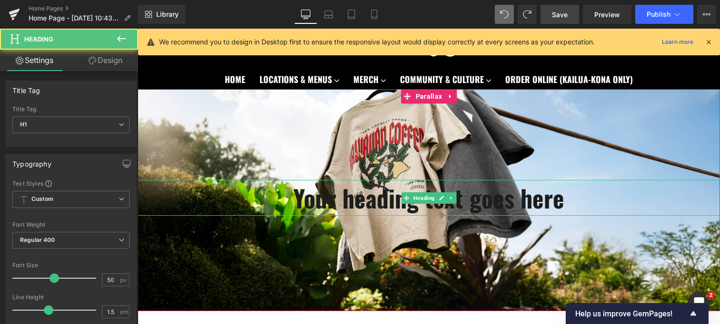
scroll to position [977, 583]
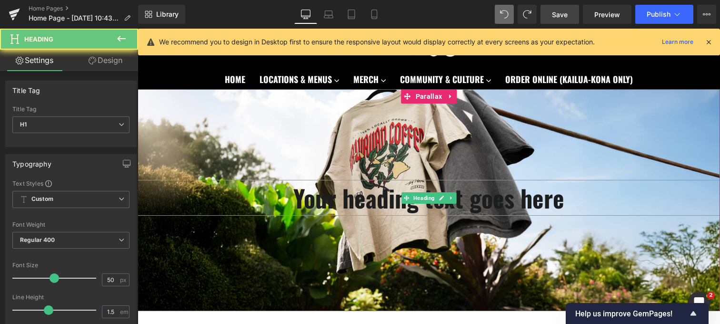
click at [310, 206] on h1 "Your heading text goes here" at bounding box center [429, 198] width 583 height 36
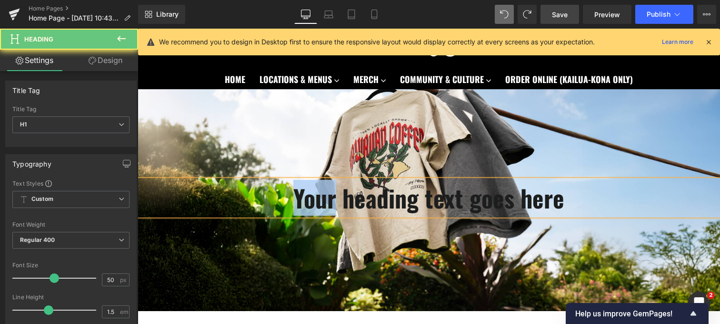
click at [310, 206] on h1 "Your heading text goes here" at bounding box center [429, 198] width 583 height 36
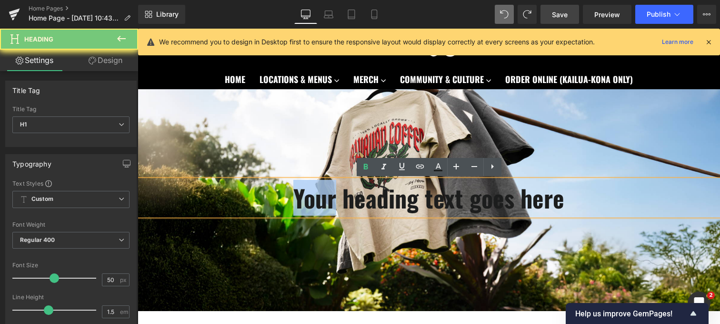
click at [310, 206] on h1 "Your heading text goes here" at bounding box center [429, 198] width 583 height 36
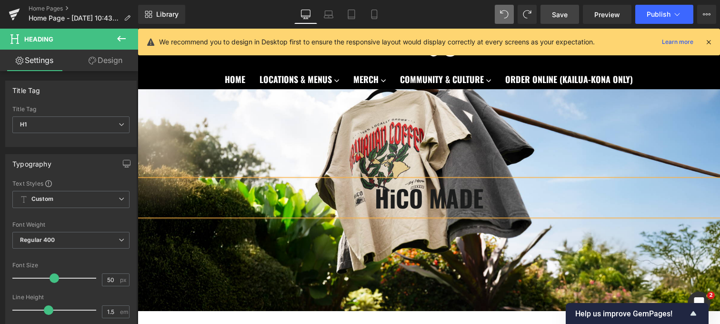
click at [388, 200] on h1 "HiCO MADE" at bounding box center [429, 198] width 583 height 36
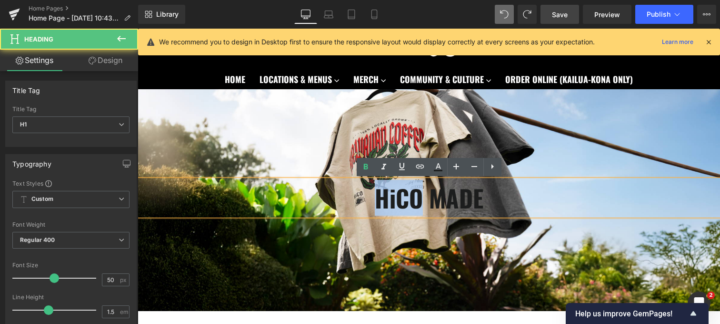
click at [388, 200] on h1 "HiCO MADE" at bounding box center [429, 198] width 583 height 36
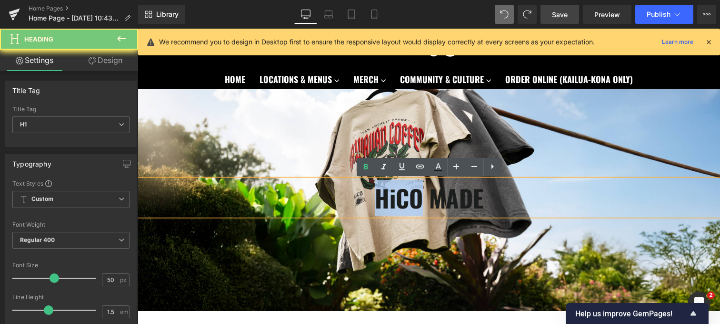
click at [388, 200] on h1 "HiCO MADE" at bounding box center [429, 198] width 583 height 36
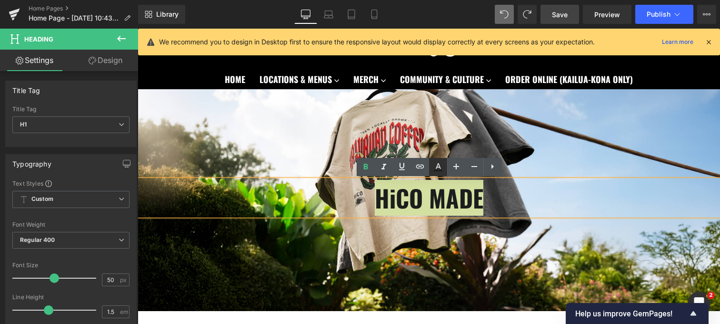
click at [442, 171] on icon at bounding box center [438, 166] width 11 height 11
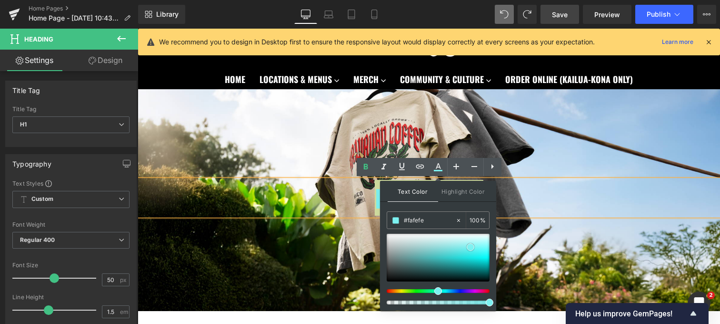
type input "#ffffff"
drag, startPoint x: 438, startPoint y: 263, endPoint x: 489, endPoint y: 231, distance: 60.4
click at [489, 233] on div at bounding box center [438, 257] width 103 height 48
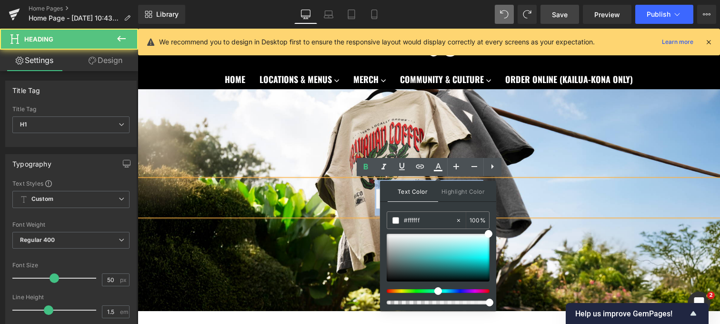
click at [303, 204] on h1 "HiCO MADE" at bounding box center [429, 198] width 583 height 36
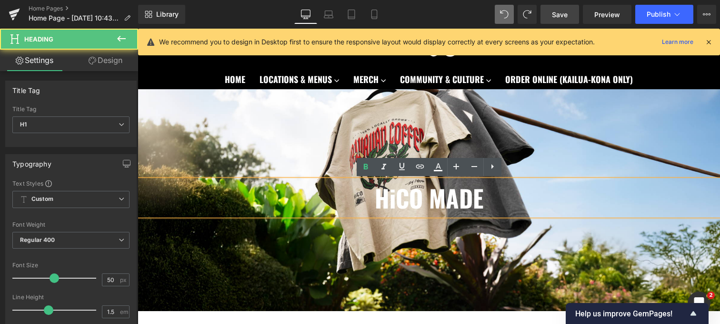
click at [317, 259] on div at bounding box center [429, 179] width 583 height 288
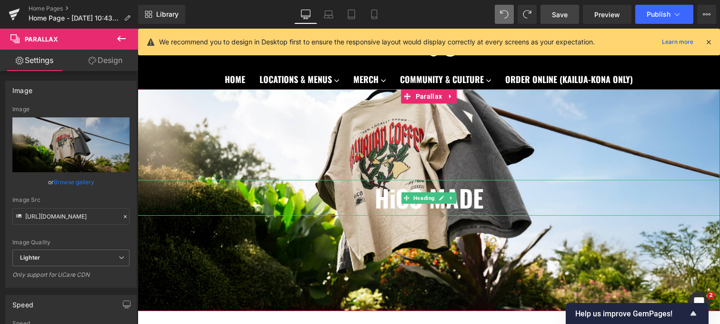
click at [386, 206] on span "HiCO MADE" at bounding box center [429, 197] width 109 height 35
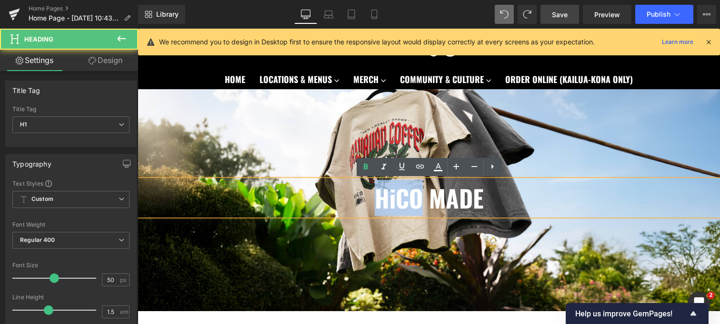
click at [386, 206] on span "HiCO MADE" at bounding box center [429, 197] width 109 height 35
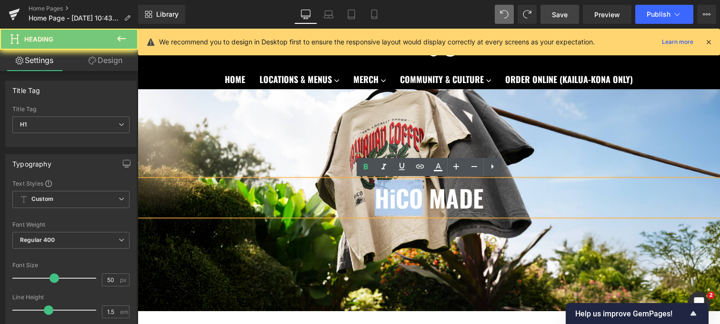
click at [386, 206] on span "HiCO MADE" at bounding box center [429, 197] width 109 height 35
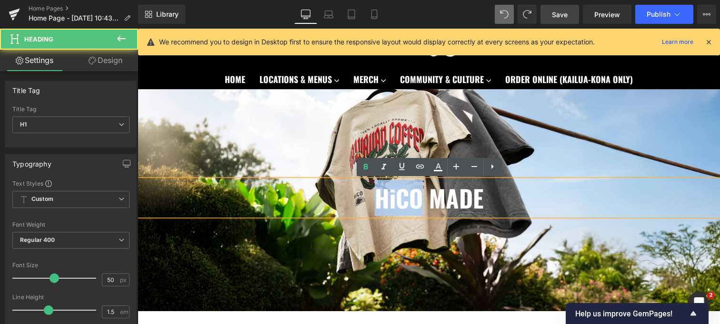
click at [386, 206] on span "HiCO MADE" at bounding box center [429, 197] width 109 height 35
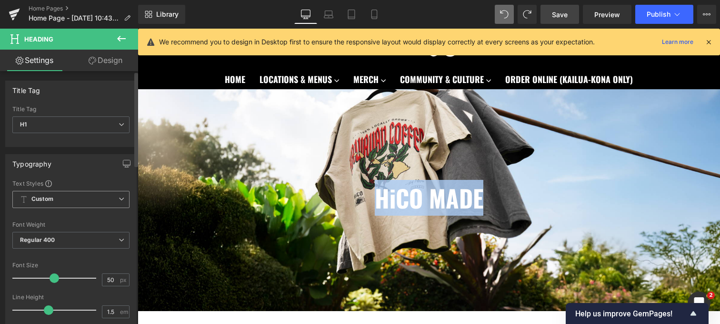
scroll to position [23, 0]
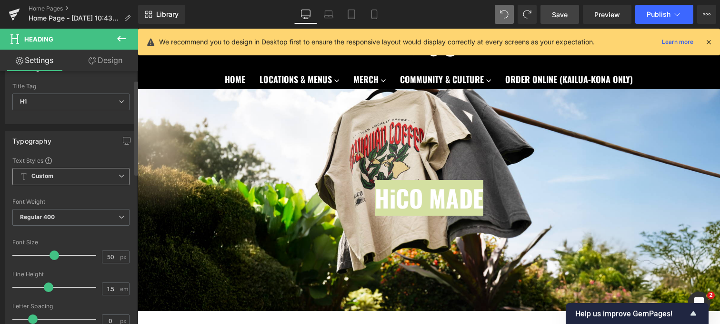
click at [79, 175] on span "Custom Setup Global Style" at bounding box center [70, 176] width 117 height 17
click at [82, 162] on div "Text Styles" at bounding box center [70, 160] width 117 height 8
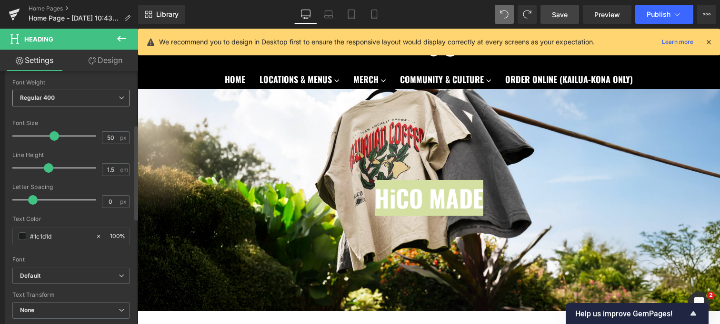
scroll to position [188, 0]
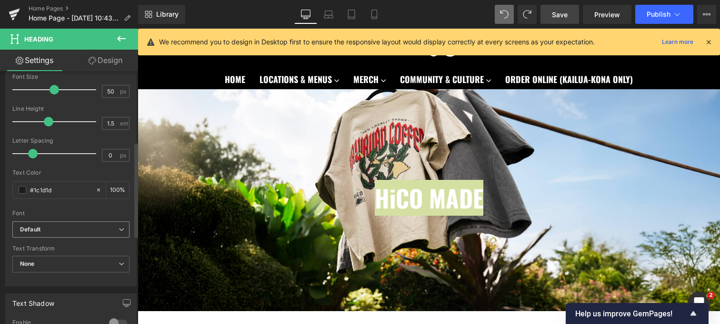
click at [80, 229] on b "Default" at bounding box center [69, 229] width 99 height 8
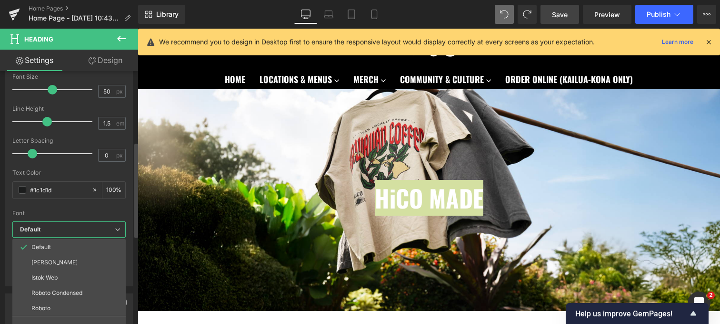
click at [92, 215] on div "Font" at bounding box center [68, 213] width 113 height 7
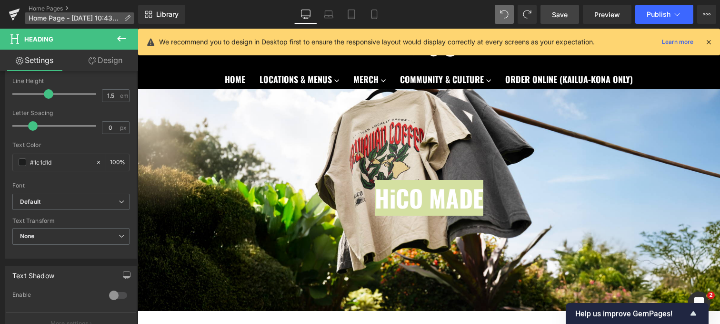
scroll to position [212, 0]
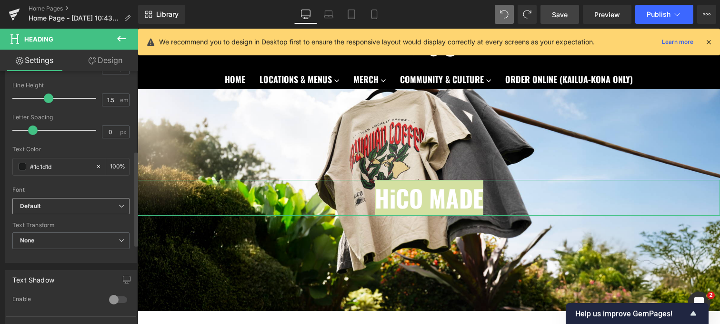
click at [88, 207] on b "Default" at bounding box center [69, 206] width 99 height 8
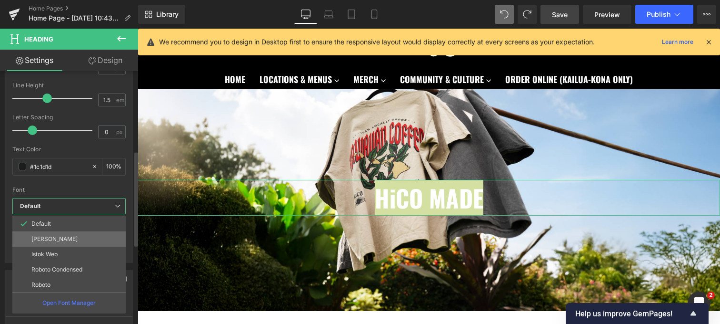
click at [81, 236] on li "Oswald" at bounding box center [68, 238] width 113 height 15
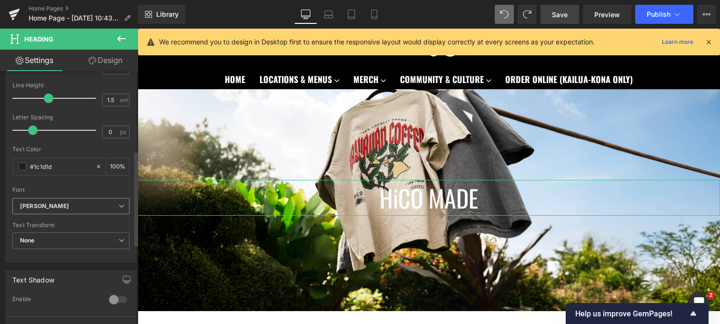
click at [72, 206] on b "Oswald" at bounding box center [69, 206] width 99 height 8
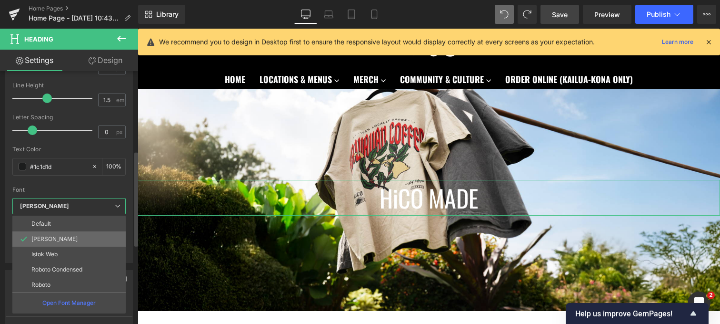
click at [61, 235] on li "Oswald" at bounding box center [68, 238] width 113 height 15
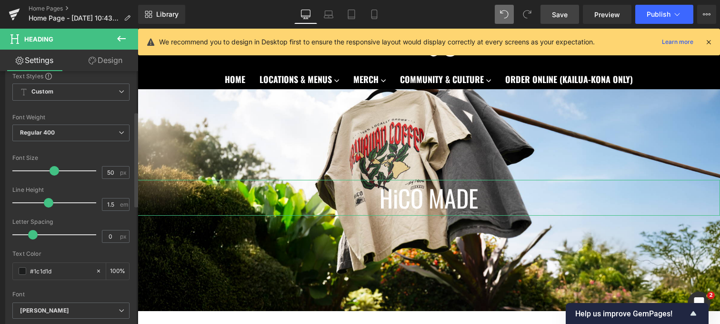
scroll to position [102, 0]
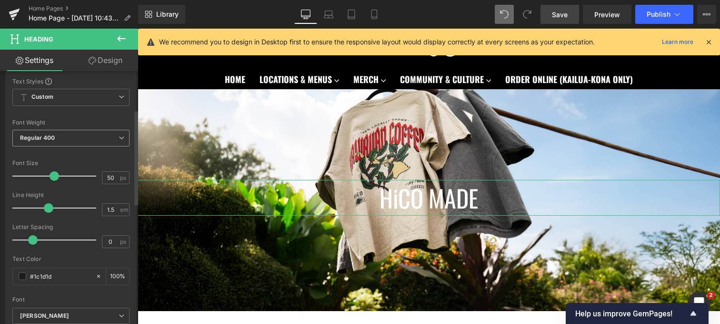
click at [74, 135] on span "Regular 400" at bounding box center [70, 138] width 117 height 17
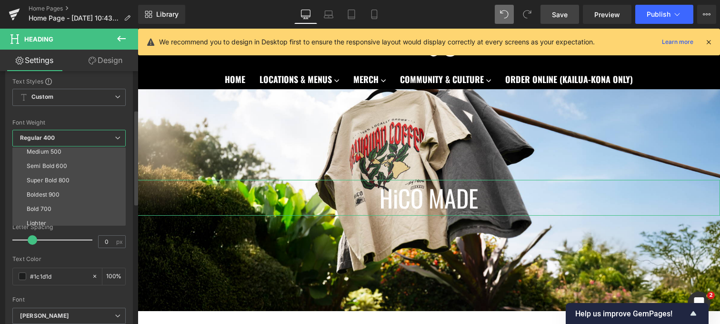
scroll to position [68, 0]
click at [61, 194] on li "Bold 700" at bounding box center [71, 200] width 118 height 14
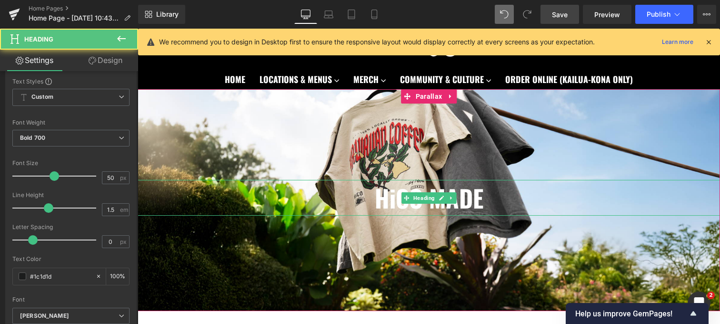
click at [398, 202] on span "HiCO MADE" at bounding box center [429, 197] width 109 height 35
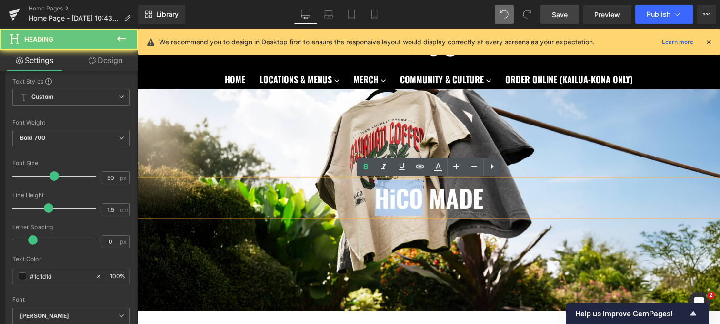
click at [398, 202] on span "HiCO MADE" at bounding box center [429, 197] width 109 height 35
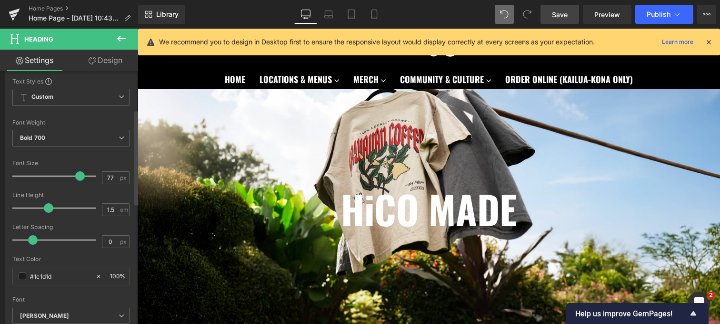
scroll to position [4, 5]
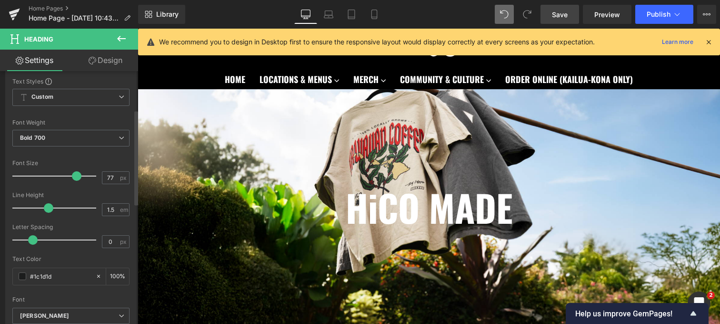
type input "76"
drag, startPoint x: 54, startPoint y: 174, endPoint x: 76, endPoint y: 174, distance: 21.4
click at [75, 174] on span at bounding box center [76, 176] width 10 height 10
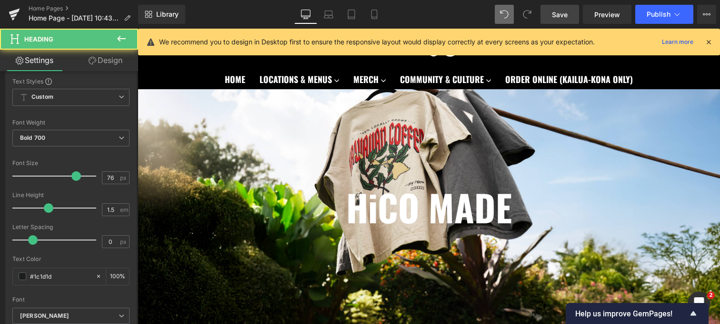
click at [205, 181] on div "HiCO MADE Heading" at bounding box center [429, 207] width 583 height 54
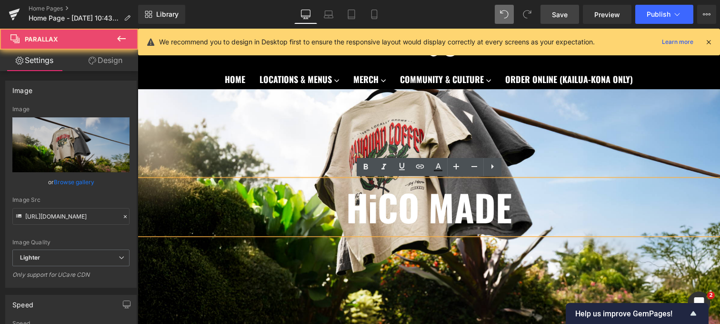
click at [187, 141] on div at bounding box center [429, 180] width 583 height 290
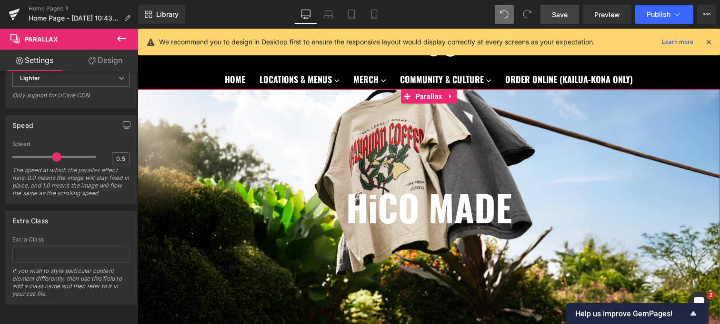
scroll to position [186, 0]
click at [104, 61] on link "Design" at bounding box center [105, 60] width 69 height 21
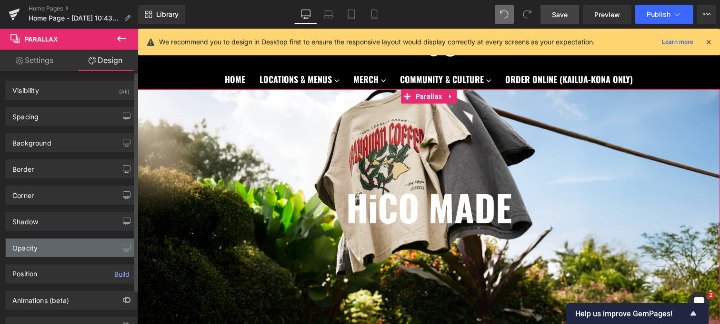
click at [60, 253] on div "Opacity" at bounding box center [71, 247] width 131 height 18
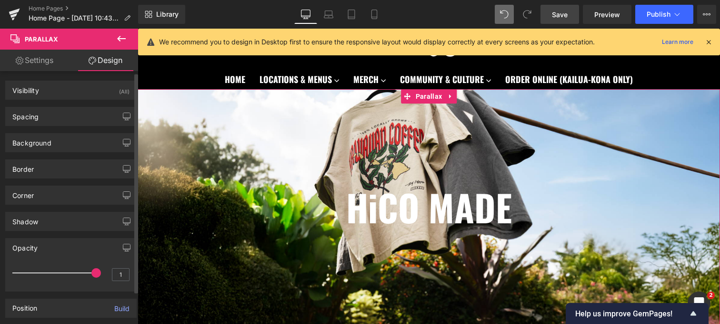
scroll to position [1, 0]
click at [59, 250] on div "Opacity" at bounding box center [71, 246] width 131 height 18
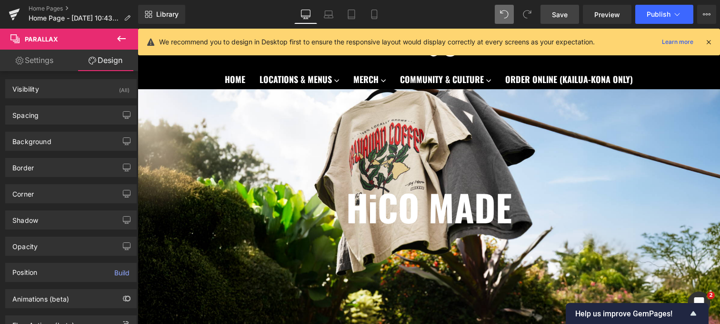
click at [138, 29] on div "190px" at bounding box center [138, 29] width 0 height 0
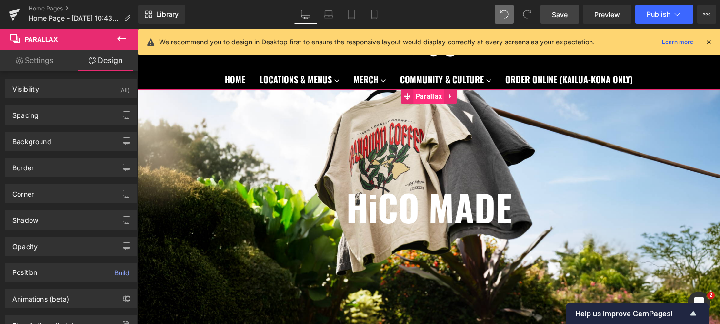
click at [429, 100] on span "Parallax" at bounding box center [429, 96] width 31 height 14
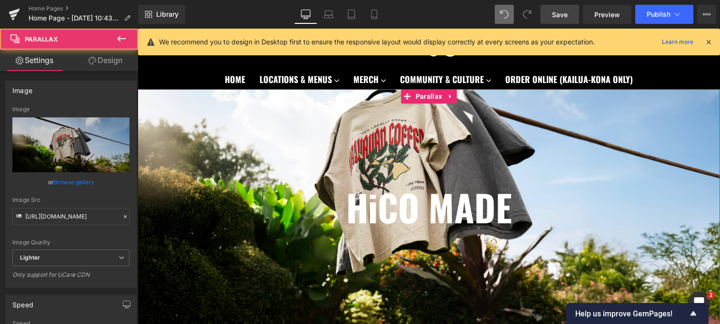
click at [35, 52] on link "Settings" at bounding box center [34, 60] width 69 height 21
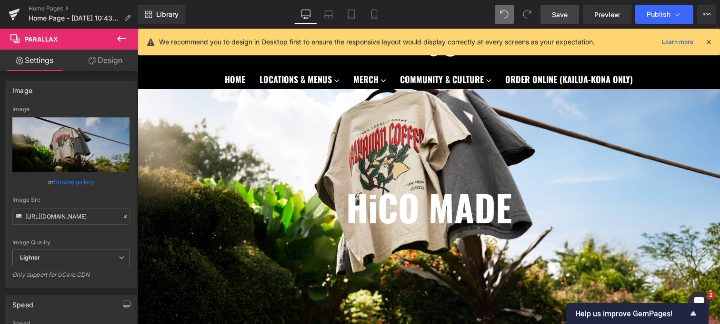
click at [564, 15] on span "Save" at bounding box center [560, 15] width 16 height 10
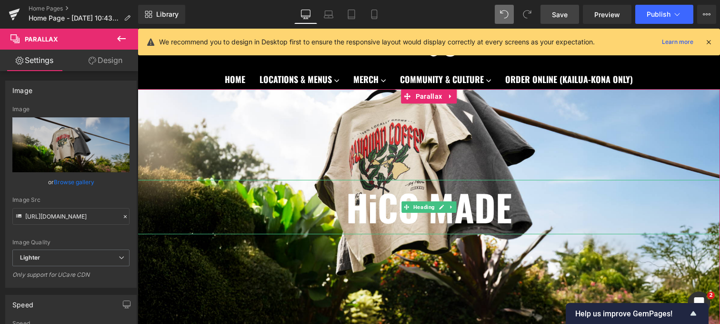
click at [595, 214] on h1 "HiCO MADE" at bounding box center [429, 207] width 583 height 54
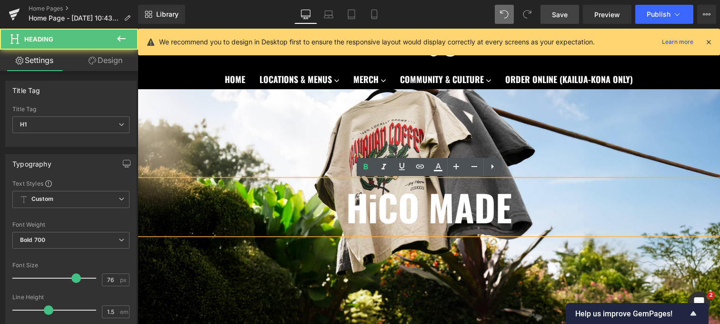
click at [545, 146] on div at bounding box center [429, 180] width 583 height 290
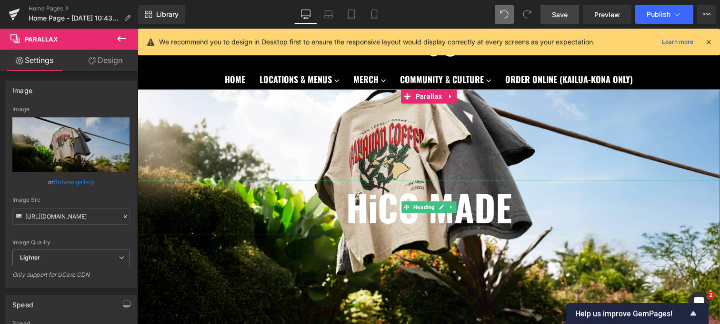
click at [458, 208] on span "HiCO MADE" at bounding box center [429, 207] width 166 height 54
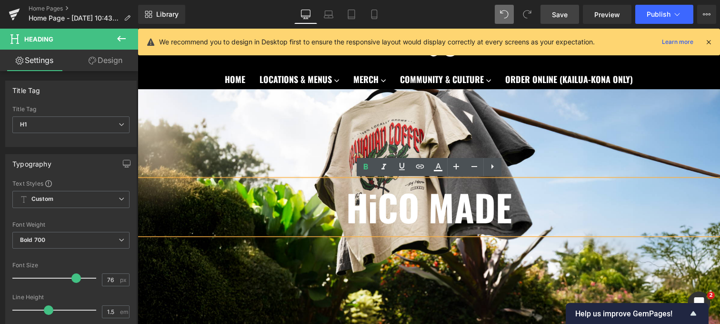
click at [452, 208] on span "HiCO MADE" at bounding box center [429, 207] width 166 height 54
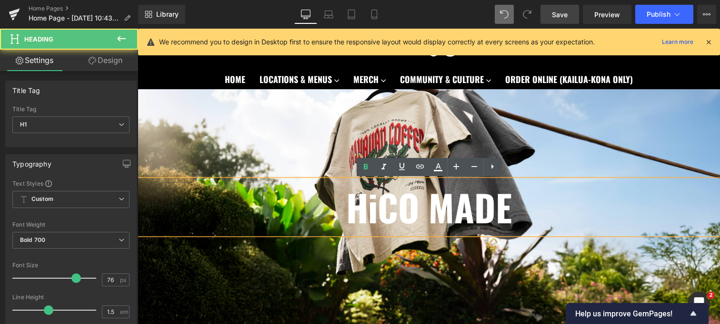
click at [473, 267] on div at bounding box center [429, 180] width 583 height 290
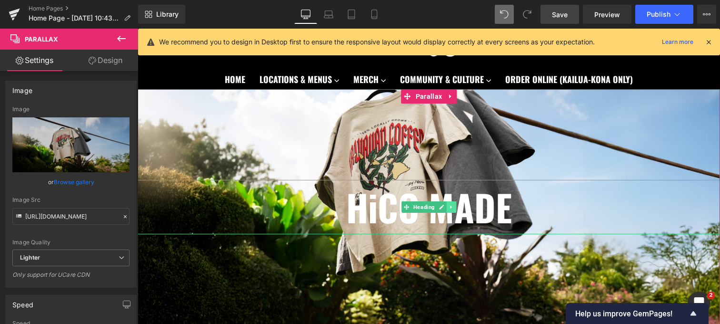
click at [451, 206] on icon at bounding box center [450, 206] width 1 height 3
click at [457, 208] on icon at bounding box center [456, 206] width 5 height 5
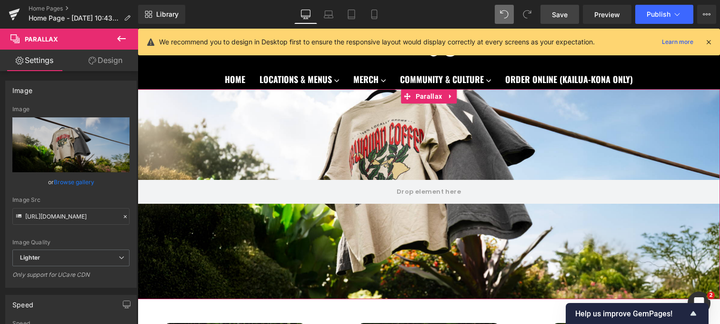
scroll to position [965, 583]
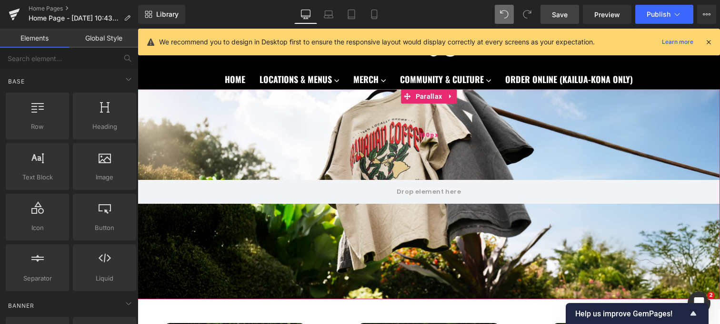
click at [247, 131] on div "190px" at bounding box center [429, 134] width 583 height 91
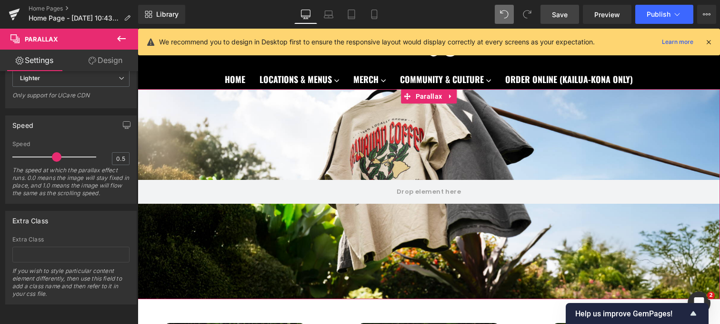
scroll to position [0, 0]
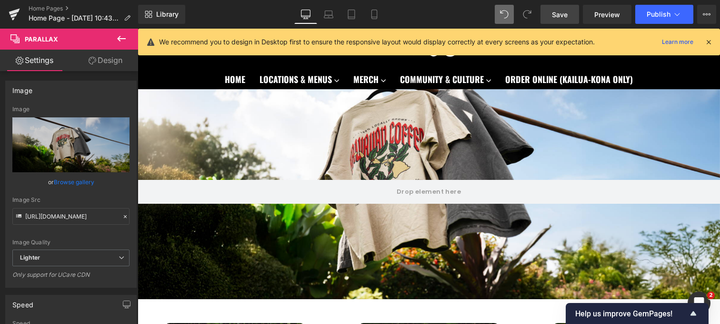
click at [122, 39] on icon at bounding box center [121, 39] width 9 height 6
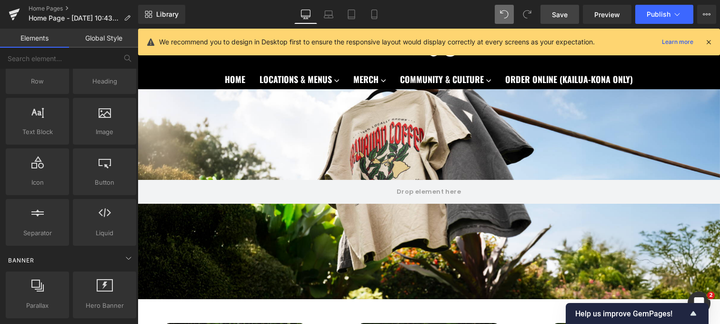
scroll to position [122, 0]
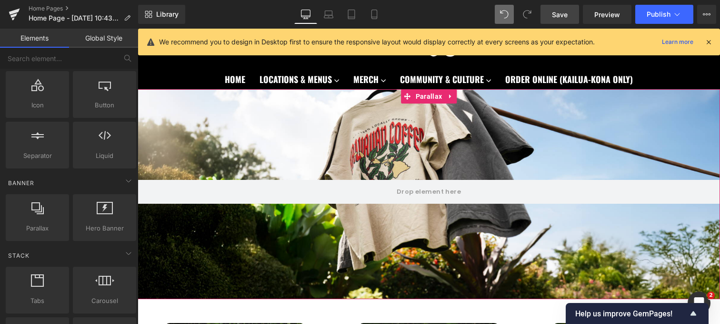
click at [261, 139] on div "190px" at bounding box center [429, 134] width 583 height 91
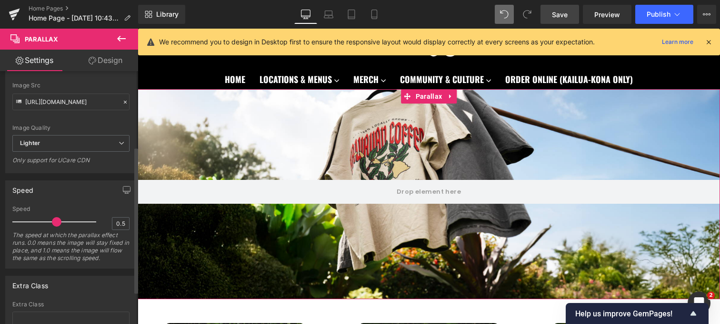
scroll to position [149, 0]
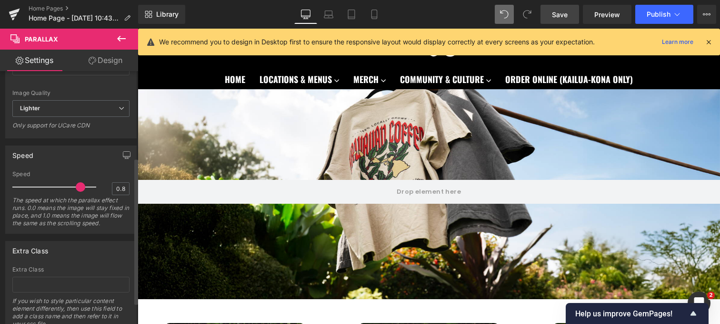
type input "0.9"
drag, startPoint x: 51, startPoint y: 184, endPoint x: 81, endPoint y: 188, distance: 30.8
click at [81, 188] on span at bounding box center [81, 187] width 10 height 10
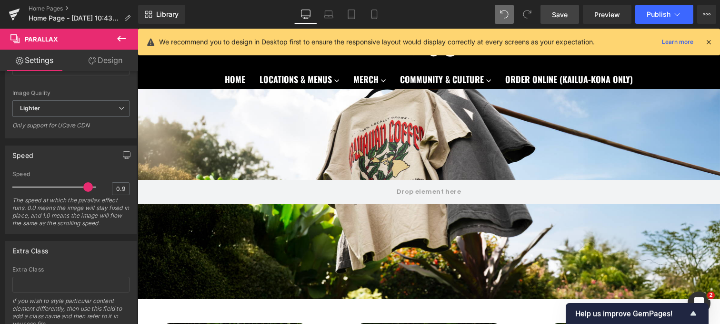
click at [563, 8] on link "Save" at bounding box center [560, 14] width 39 height 19
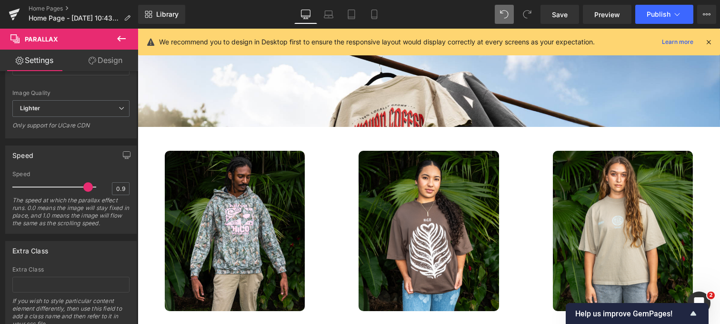
scroll to position [256, 0]
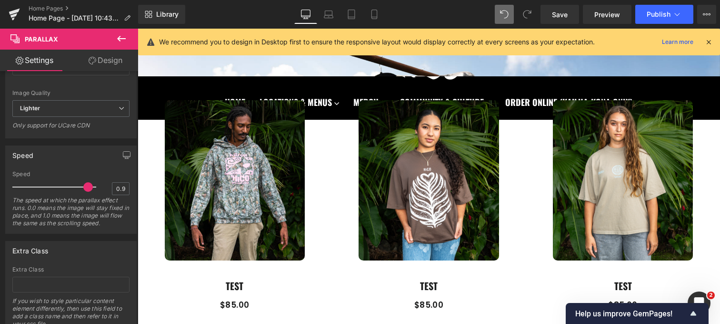
click at [220, 208] on img at bounding box center [235, 180] width 140 height 160
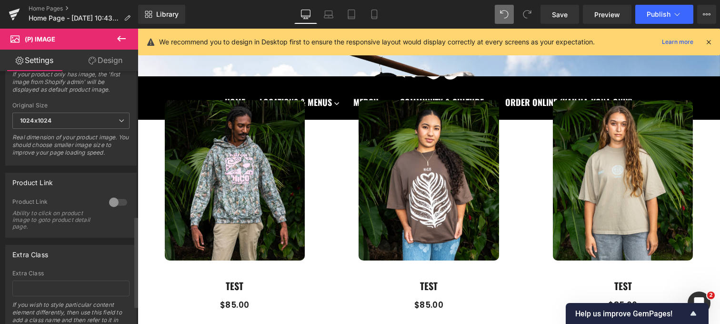
scroll to position [406, 0]
click at [117, 209] on div at bounding box center [118, 200] width 23 height 15
click at [570, 13] on link "Save" at bounding box center [560, 14] width 39 height 19
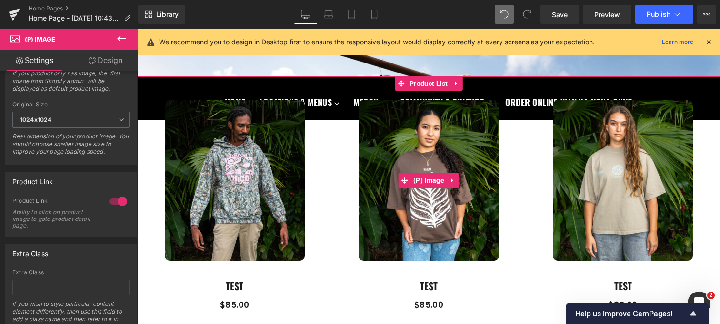
scroll to position [160, 0]
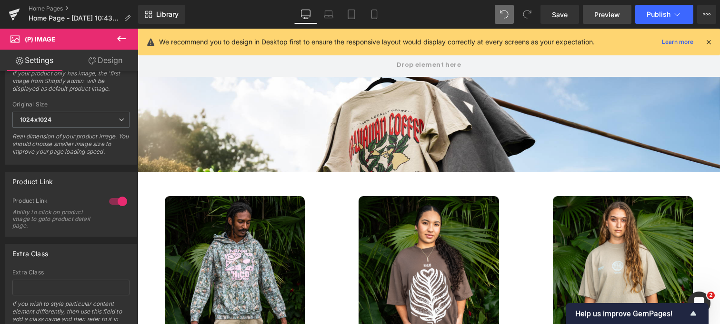
click at [607, 13] on span "Preview" at bounding box center [608, 15] width 26 height 10
